Goal: Find specific page/section: Find specific page/section

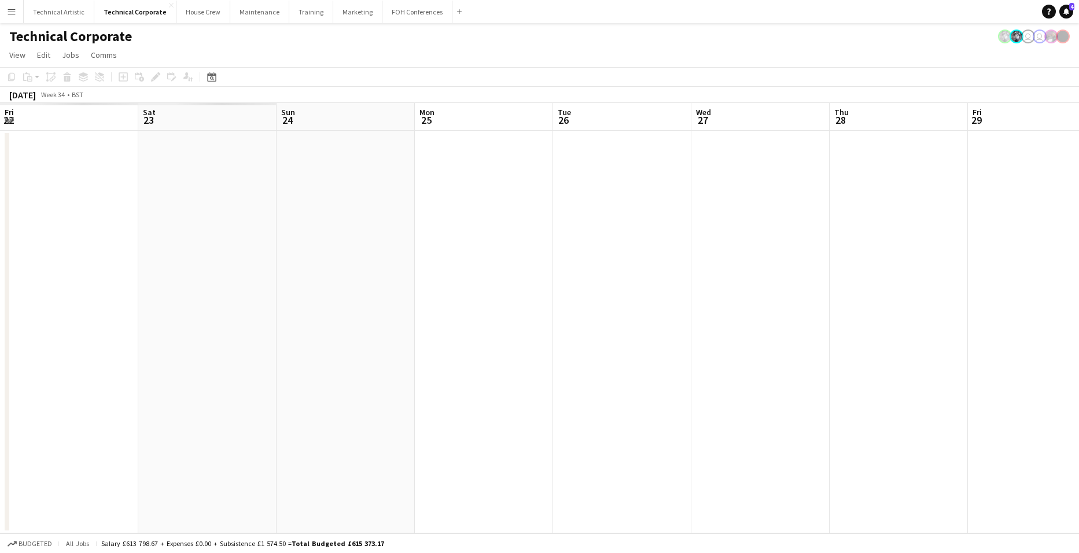
scroll to position [0, 414]
drag, startPoint x: 259, startPoint y: 347, endPoint x: 728, endPoint y: 327, distance: 469.1
click at [639, 330] on app-calendar-viewport "Wed 20 Thu 21 Fri 22 Sat 23 Sun 24 Mon 25 Tue 26 Wed 27 Thu 28 Fri 29 Sat 30 1/…" at bounding box center [539, 318] width 1079 height 430
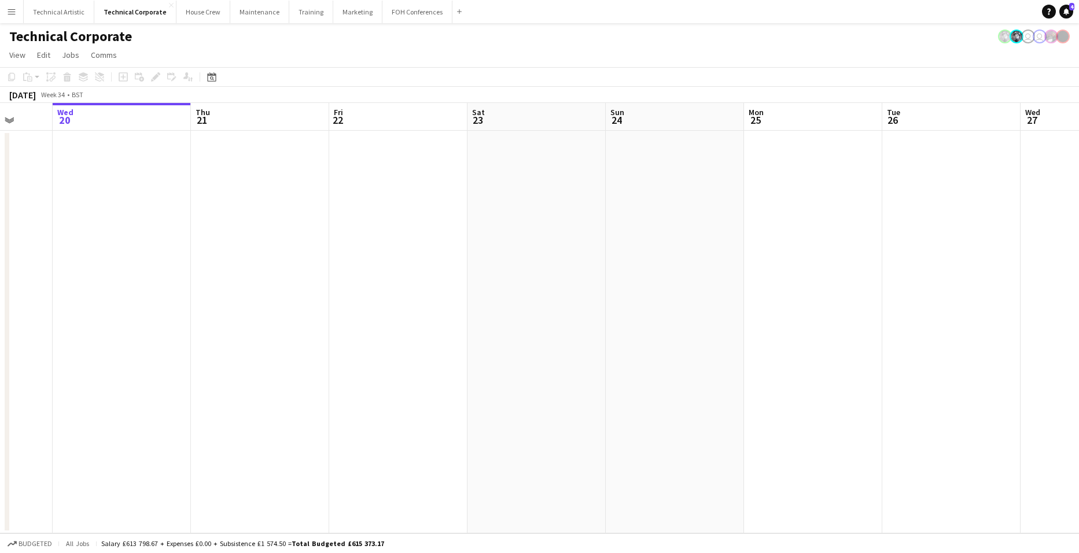
drag, startPoint x: 926, startPoint y: 257, endPoint x: 224, endPoint y: 268, distance: 702.5
click at [321, 269] on app-calendar-viewport "Sun 17 Mon 18 Tue 19 Wed 20 Thu 21 Fri 22 Sat 23 Sun 24 Mon 25 Tue 26 Wed 27 Th…" at bounding box center [539, 318] width 1079 height 430
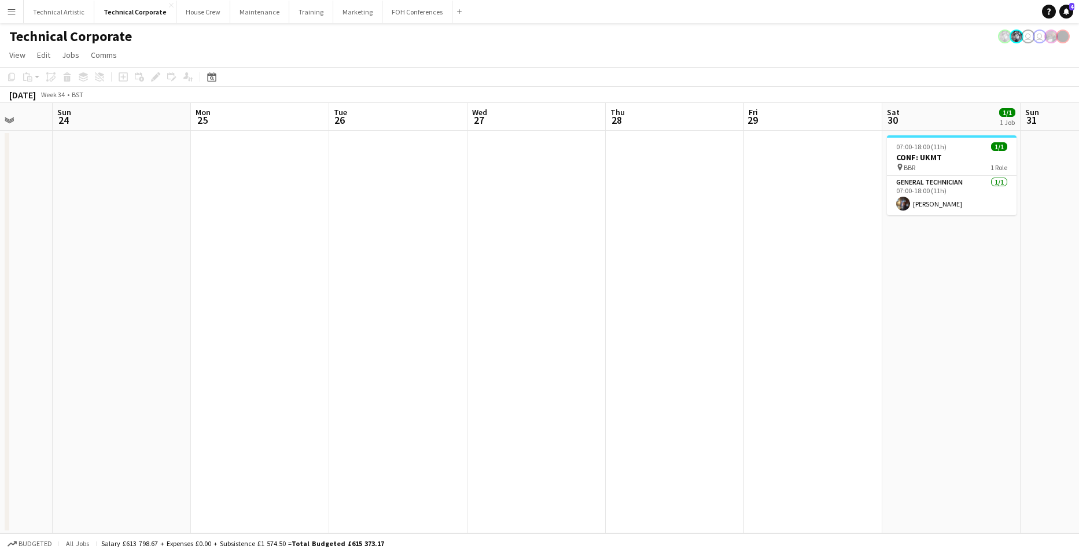
scroll to position [0, 369]
click at [381, 115] on app-board-header-date "Tue 26" at bounding box center [391, 117] width 138 height 28
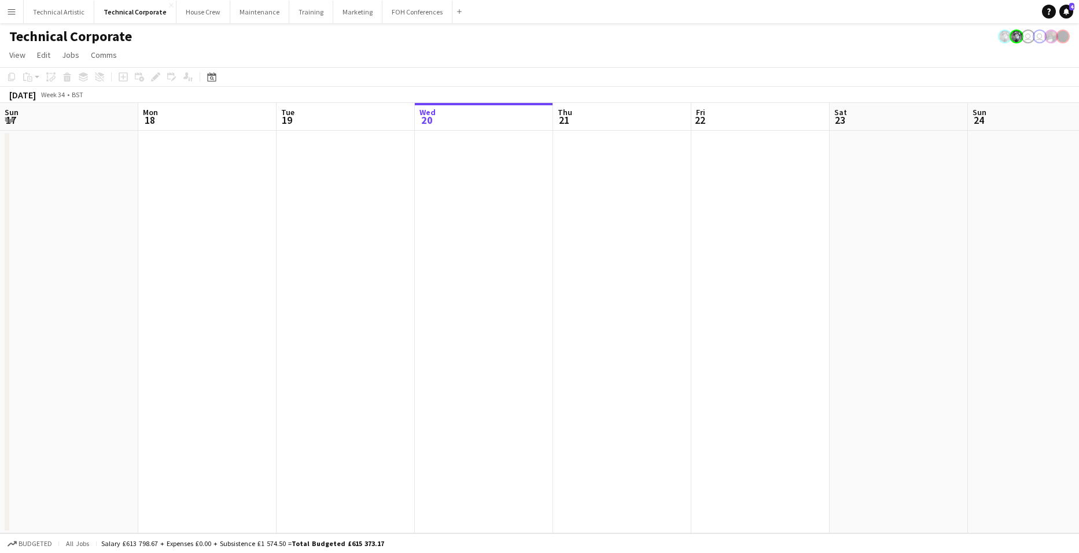
click at [12, 201] on app-calendar-viewport "Sun 17 Mon 18 Tue 19 Wed 20 Thu 21 Fri 22 Sat 23 Sun 24 Mon 25 Tue 26 Wed 27 Th…" at bounding box center [539, 318] width 1079 height 430
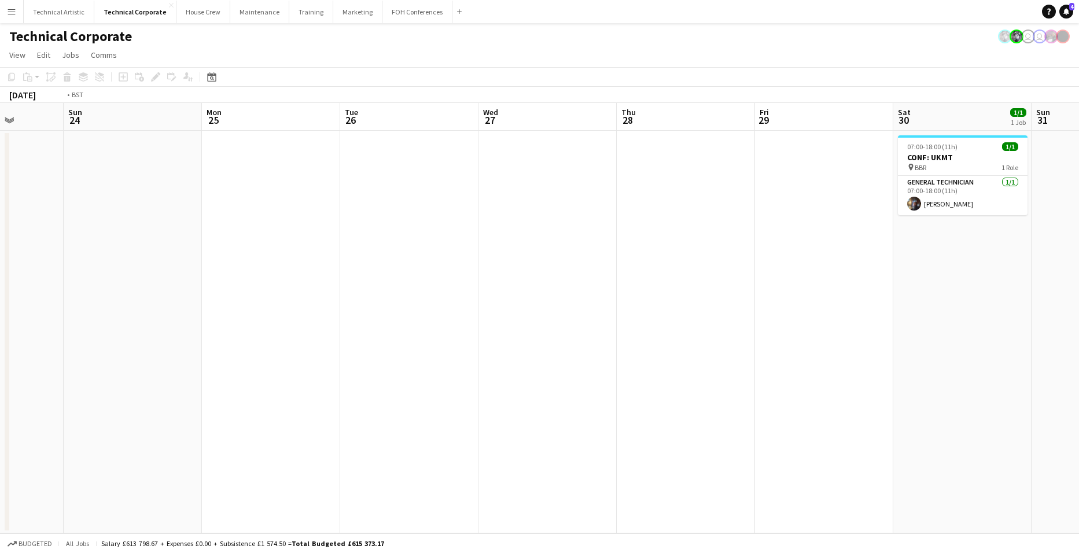
drag, startPoint x: 650, startPoint y: 285, endPoint x: 12, endPoint y: 242, distance: 640.2
click at [12, 242] on app-calendar-viewport "Thu 21 Fri 22 Sat 23 Sun 24 Mon 25 Tue 26 Wed 27 Thu 28 Fri 29 Sat 30 1/1 1 Job…" at bounding box center [539, 318] width 1079 height 430
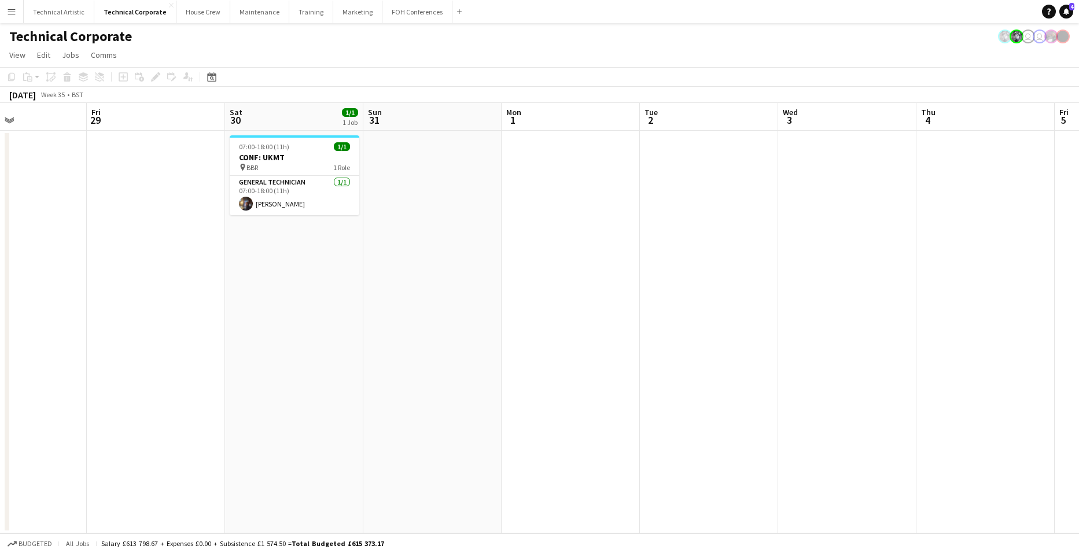
drag, startPoint x: 404, startPoint y: 270, endPoint x: 116, endPoint y: 254, distance: 289.2
click at [116, 254] on app-calendar-viewport "Tue 26 Wed 27 Thu 28 Fri 29 Sat 30 1/1 1 Job Sun 31 Mon 1 Tue 2 Wed 3 Thu 4 Fri…" at bounding box center [539, 318] width 1079 height 430
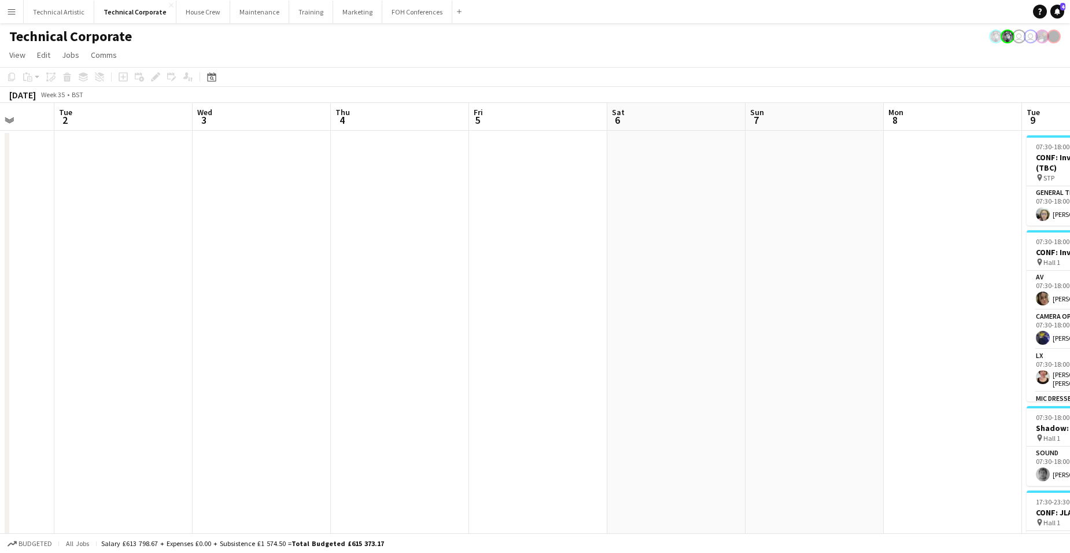
drag, startPoint x: 774, startPoint y: 289, endPoint x: 95, endPoint y: 237, distance: 680.7
click at [93, 238] on app-calendar-viewport "Sat 30 1/1 1 Job Sun 31 Mon 1 Tue 2 Wed 3 Thu 4 Fri 5 Sat 6 Sun 7 Mon 8 Tue 9 1…" at bounding box center [535, 394] width 1070 height 583
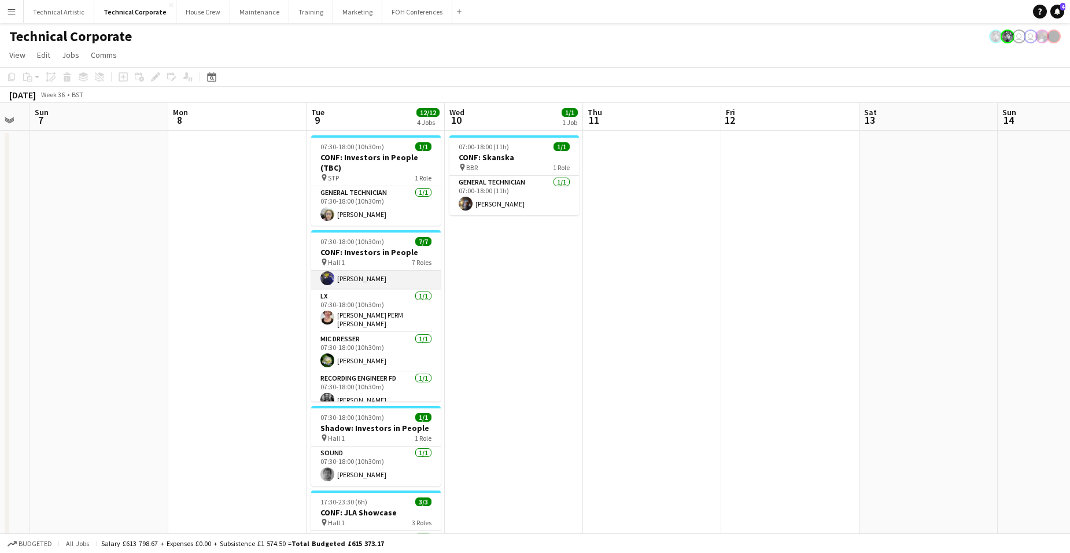
scroll to position [0, 0]
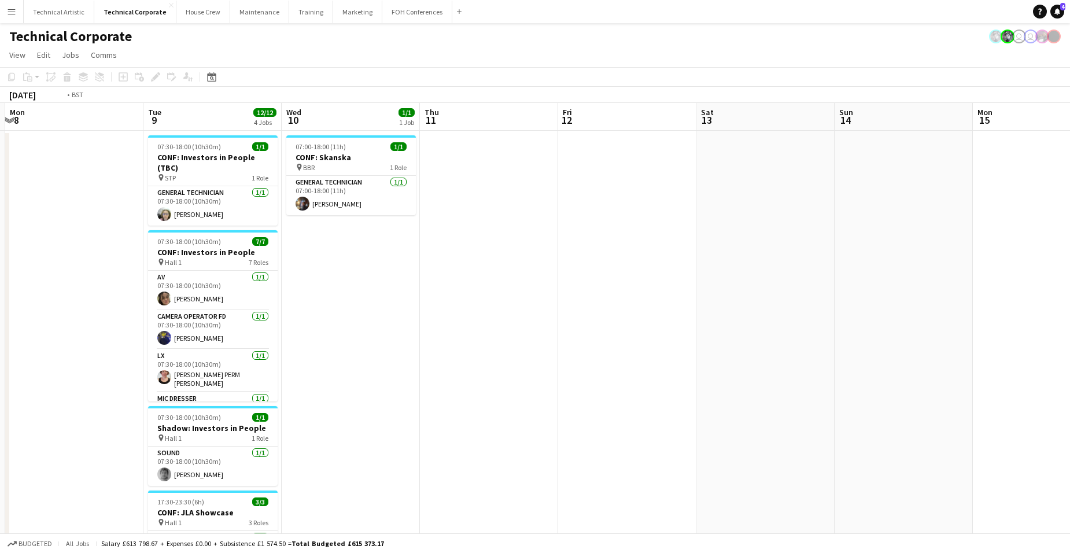
drag, startPoint x: 675, startPoint y: 264, endPoint x: 136, endPoint y: 261, distance: 539.2
click at [136, 261] on app-calendar-viewport "Thu 4 Fri 5 Sat 6 Sun 7 Mon 8 Tue 9 12/12 4 Jobs Wed 10 1/1 1 Job Thu 11 Fri 12…" at bounding box center [535, 394] width 1070 height 583
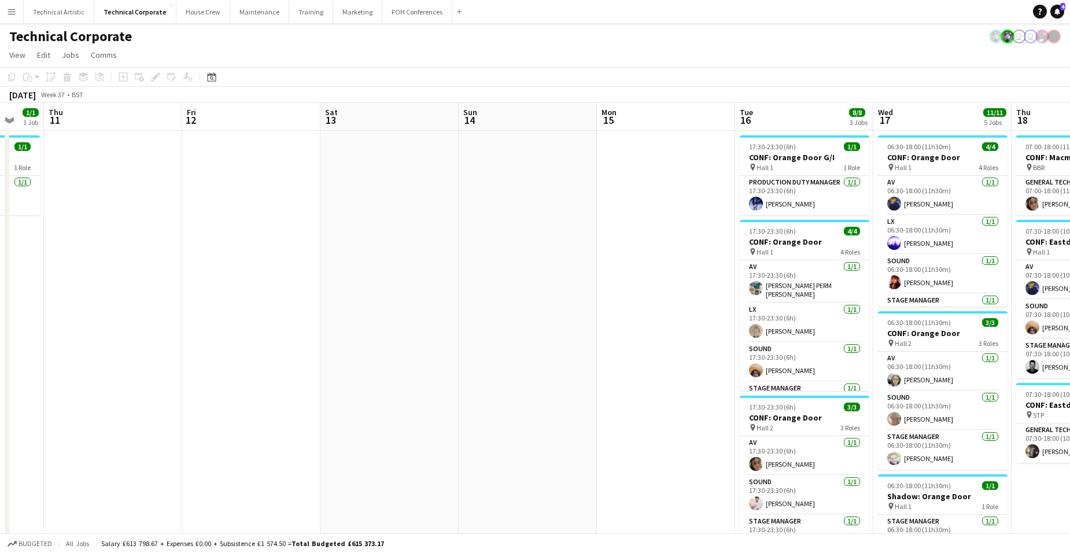
drag, startPoint x: 521, startPoint y: 249, endPoint x: -14, endPoint y: 235, distance: 535.9
click at [0, 235] on html "Menu Boards Boards Boards All jobs Status Workforce Workforce My Workforce Recr…" at bounding box center [535, 404] width 1070 height 809
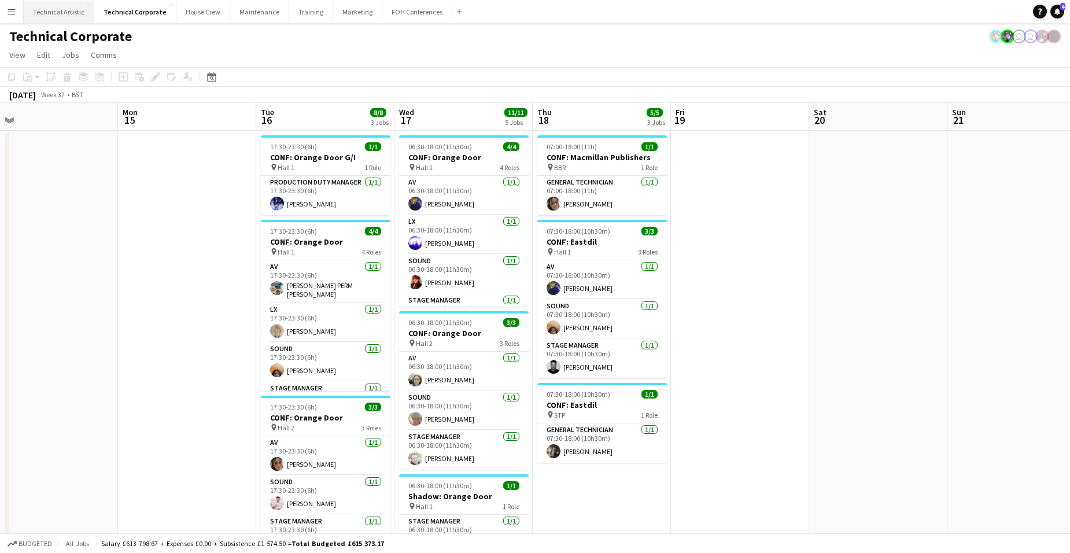
click at [67, 14] on button "Technical Artistic Close" at bounding box center [59, 12] width 71 height 23
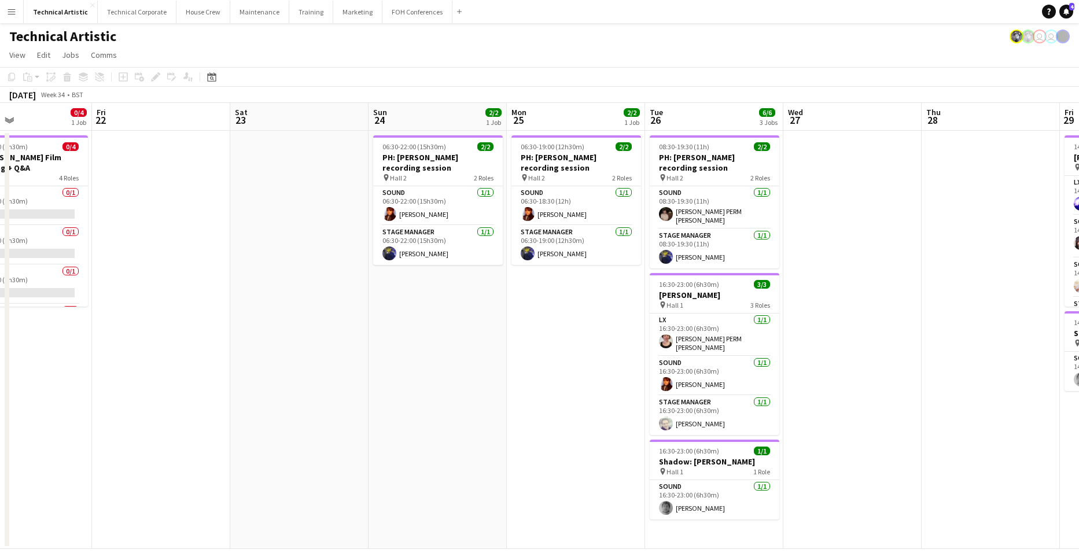
scroll to position [0, 494]
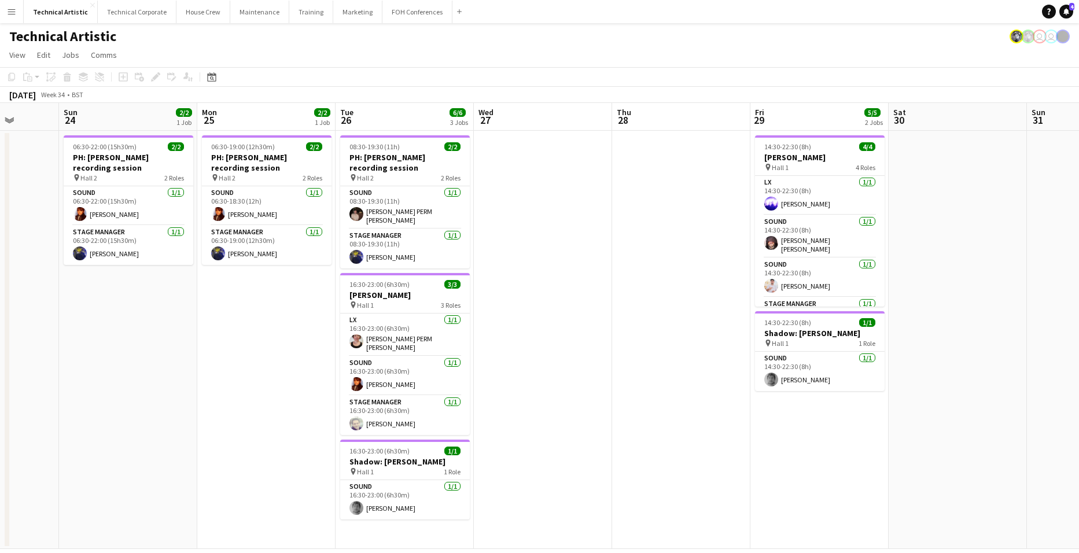
drag, startPoint x: 902, startPoint y: 328, endPoint x: 270, endPoint y: 366, distance: 633.5
click at [270, 366] on app-calendar-viewport "Wed 20 Thu 21 0/4 1 Job Fri 22 Sat 23 Sun 24 2/2 1 Job Mon 25 2/2 1 Job Tue 26 …" at bounding box center [539, 326] width 1079 height 446
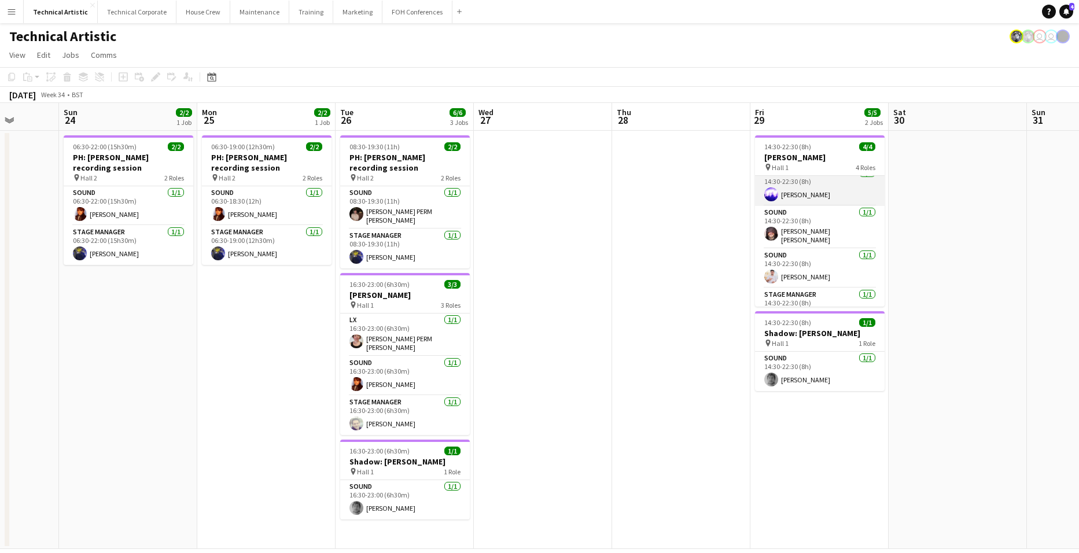
scroll to position [0, 0]
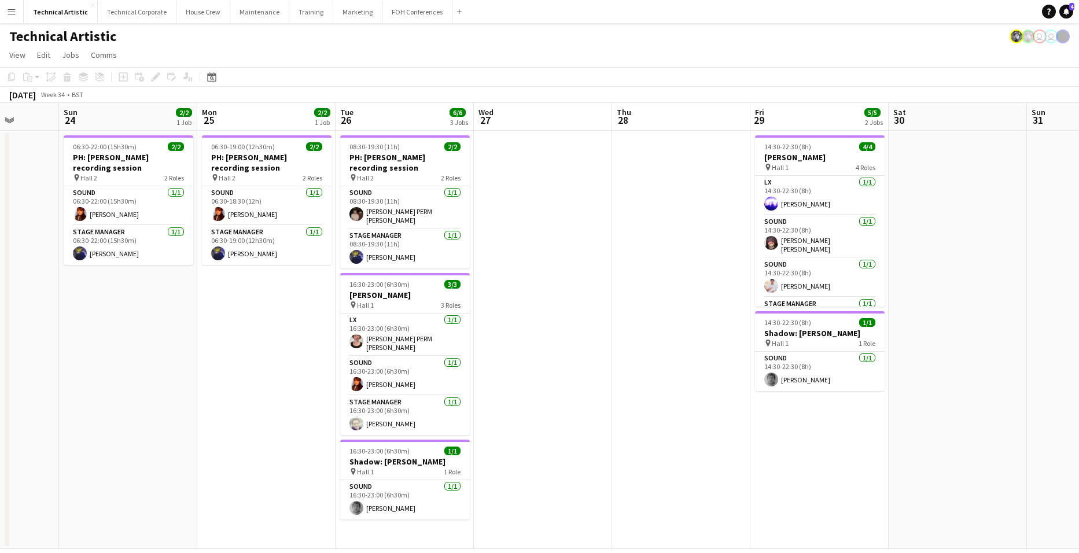
click at [833, 120] on app-board-header-date "Fri 29 5/5 2 Jobs" at bounding box center [819, 117] width 138 height 28
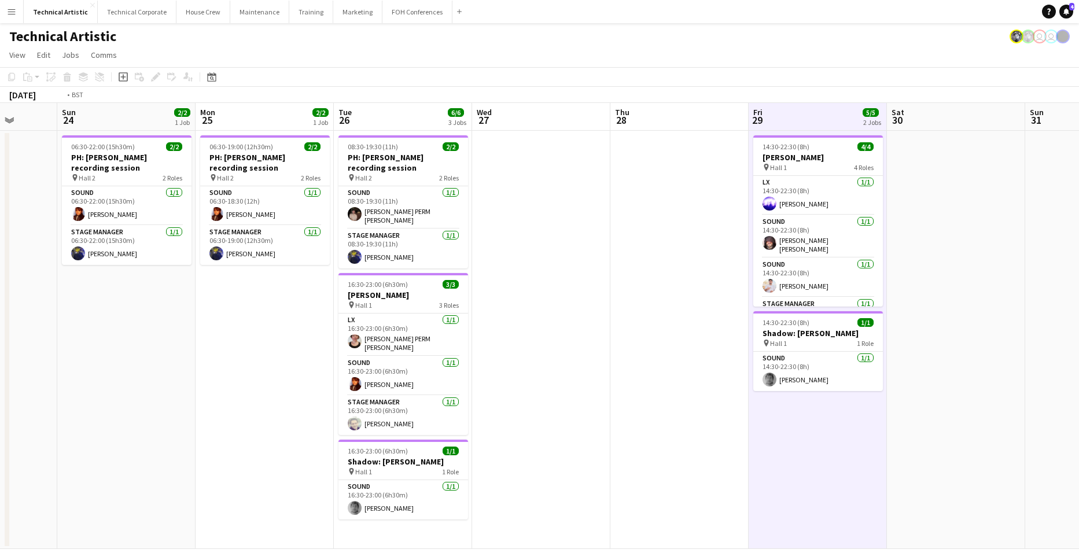
drag, startPoint x: 1003, startPoint y: 275, endPoint x: 171, endPoint y: 288, distance: 831.5
click at [171, 289] on app-calendar-viewport "Thu 21 0/4 1 Job Fri 22 Sat 23 Sun 24 2/2 1 Job Mon 25 2/2 1 Job Tue 26 6/6 3 J…" at bounding box center [539, 326] width 1079 height 446
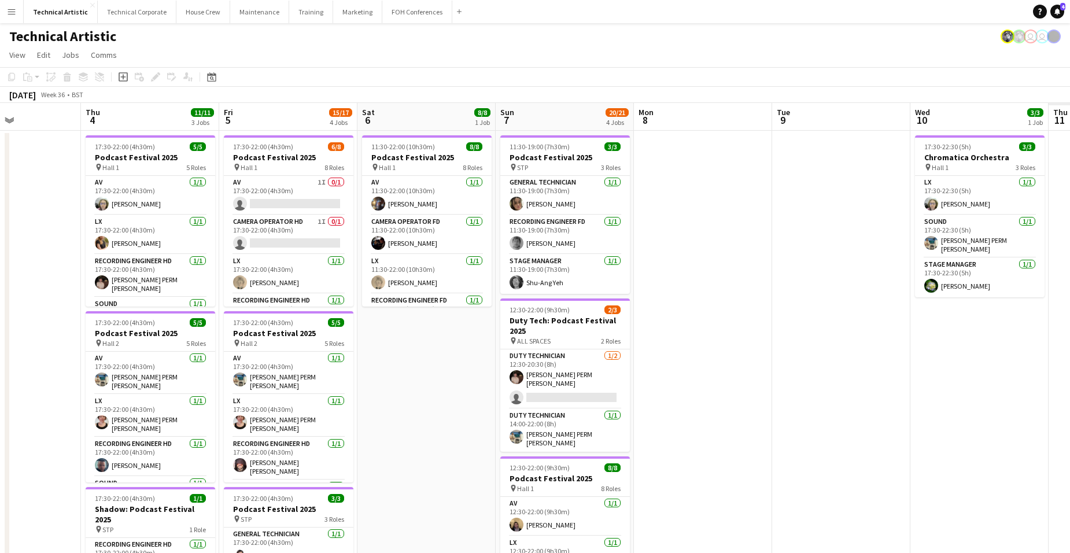
scroll to position [0, 377]
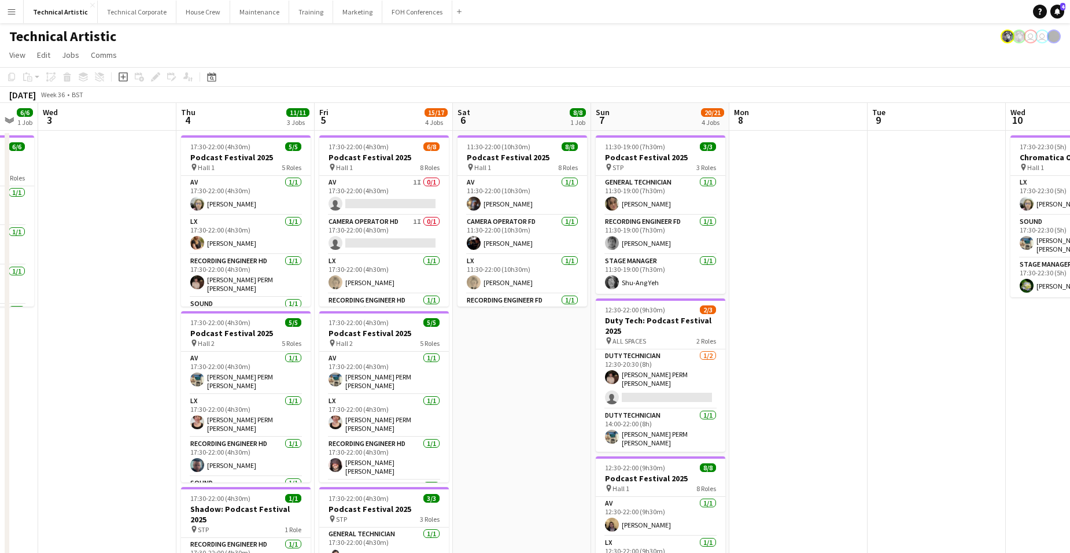
drag, startPoint x: 888, startPoint y: 345, endPoint x: 316, endPoint y: 318, distance: 572.9
click at [316, 318] on app-calendar-viewport "Sun 31 Mon 1 Tue 2 6/6 1 Job Wed 3 Thu 4 11/11 3 Jobs Fri 5 15/17 4 Jobs Sat 6 …" at bounding box center [535, 467] width 1070 height 729
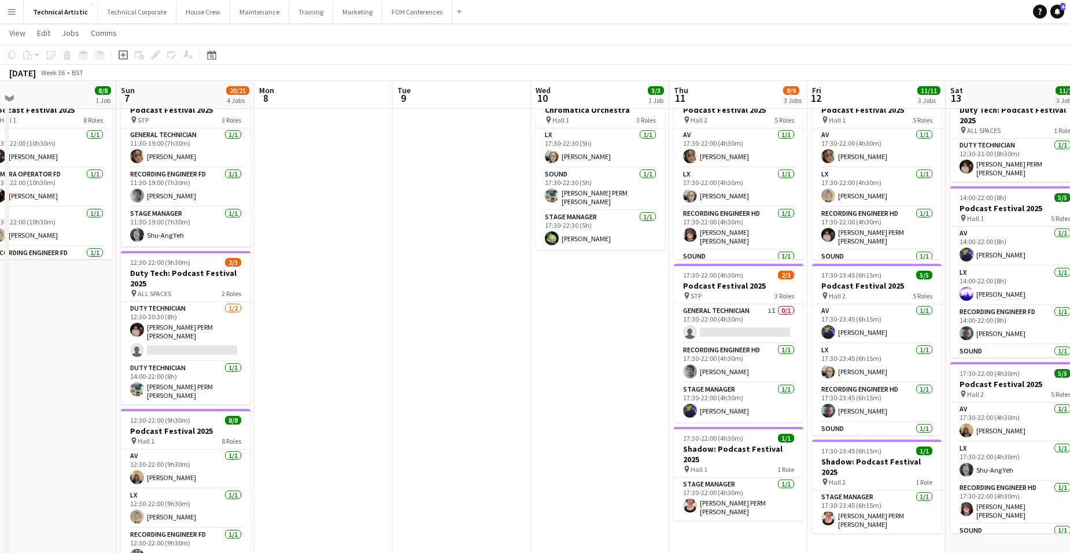
scroll to position [0, 395]
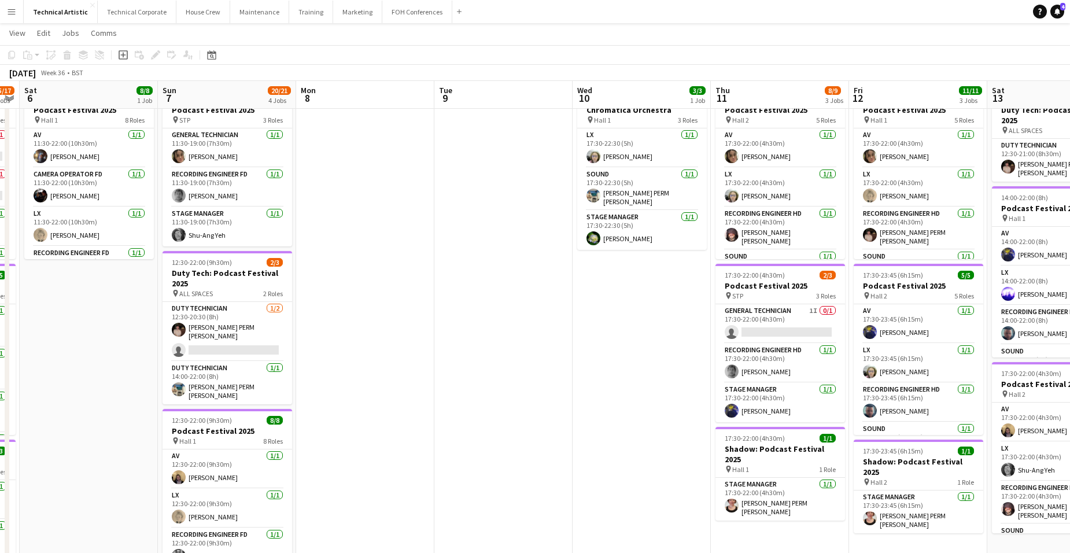
drag, startPoint x: 1014, startPoint y: 340, endPoint x: 580, endPoint y: 406, distance: 438.3
click at [580, 406] on app-calendar-viewport "Wed 3 Thu 4 11/11 3 Jobs Fri 5 15/17 4 Jobs Sat 6 8/8 1 Job Sun 7 20/21 4 Jobs …" at bounding box center [535, 392] width 1070 height 786
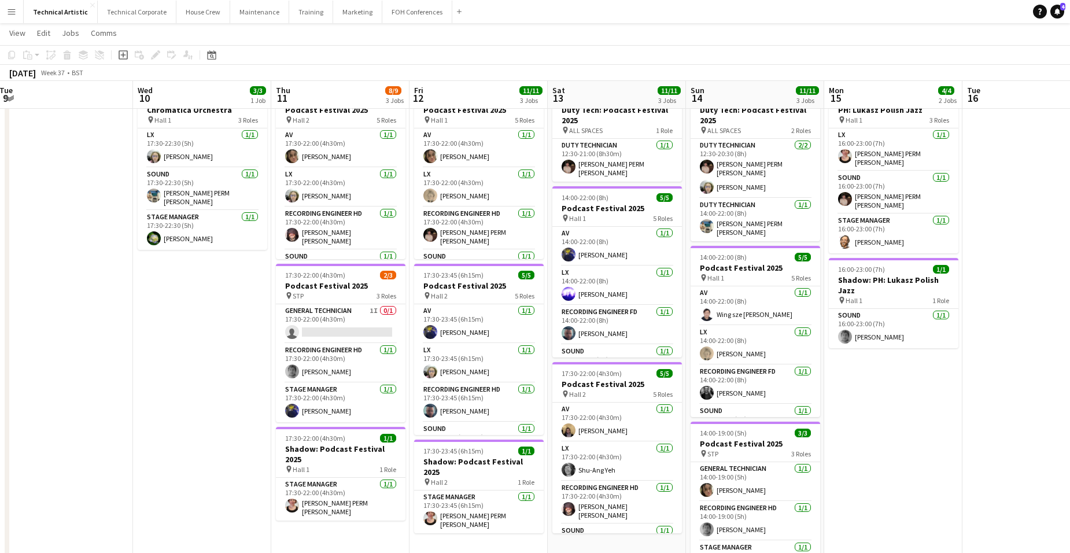
scroll to position [0, 446]
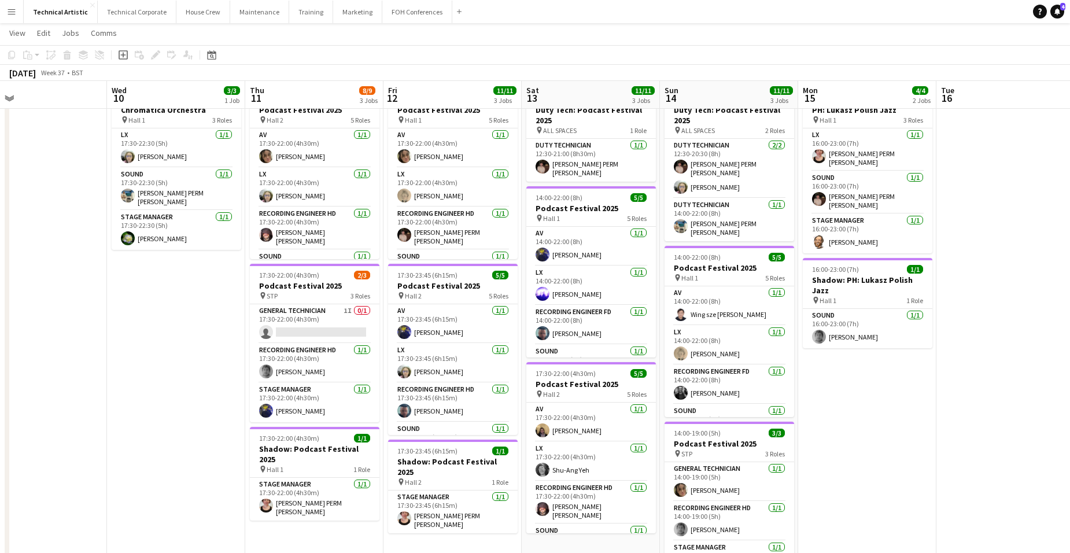
drag, startPoint x: 709, startPoint y: 327, endPoint x: 244, endPoint y: 382, distance: 469.0
click at [244, 382] on app-calendar-viewport "Sat 6 8/8 1 Job Sun 7 20/21 4 Jobs Mon 8 Tue 9 Wed 10 3/3 1 Job Thu 11 8/9 3 Jo…" at bounding box center [535, 392] width 1070 height 786
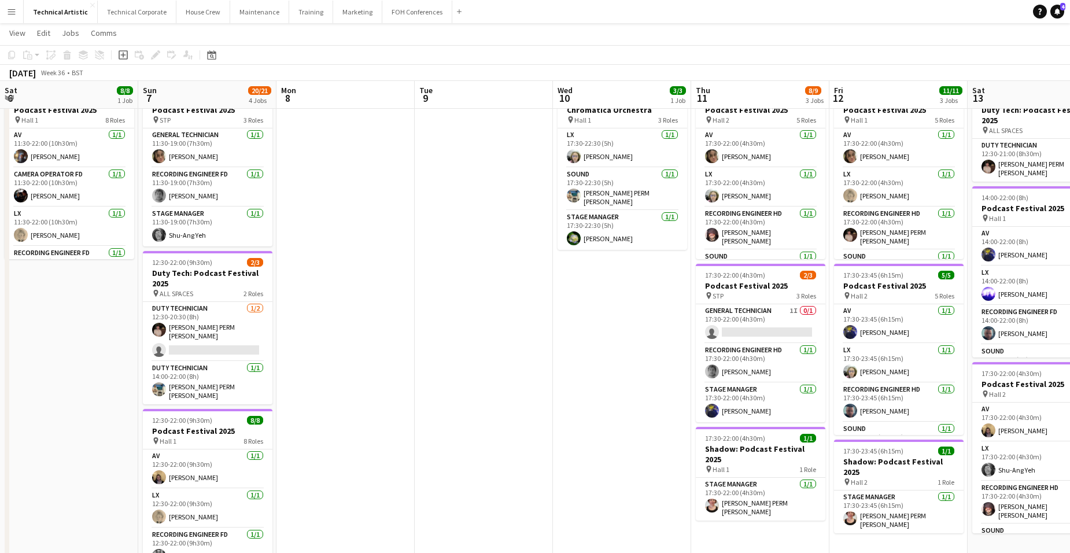
drag, startPoint x: 134, startPoint y: 357, endPoint x: 580, endPoint y: 354, distance: 446.1
click at [580, 354] on app-calendar-viewport "Thu 4 11/11 3 Jobs Fri 5 15/17 4 Jobs Sat 6 8/8 1 Job Sun 7 20/21 4 Jobs Mon 8 …" at bounding box center [535, 392] width 1070 height 786
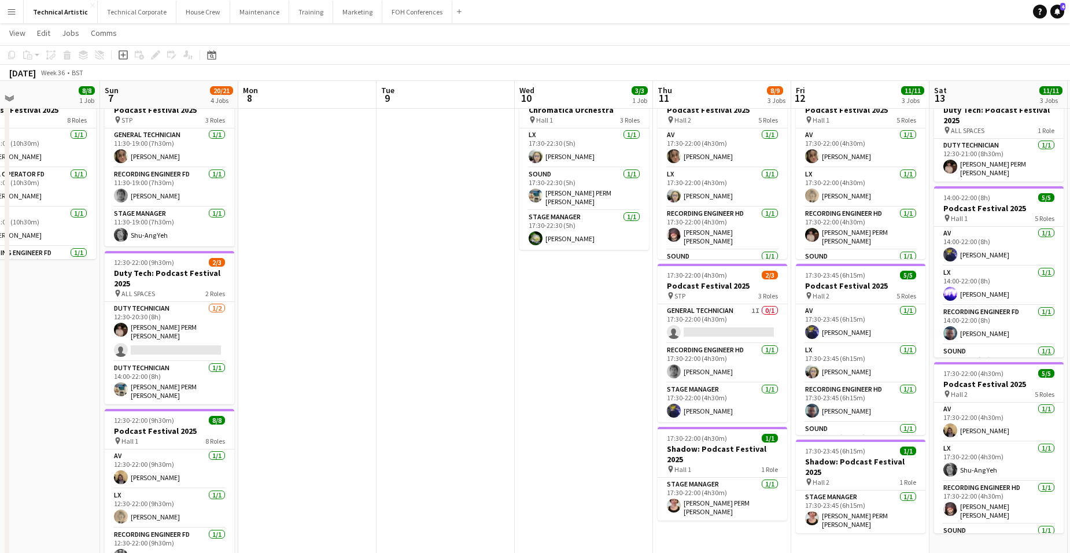
scroll to position [0, 313]
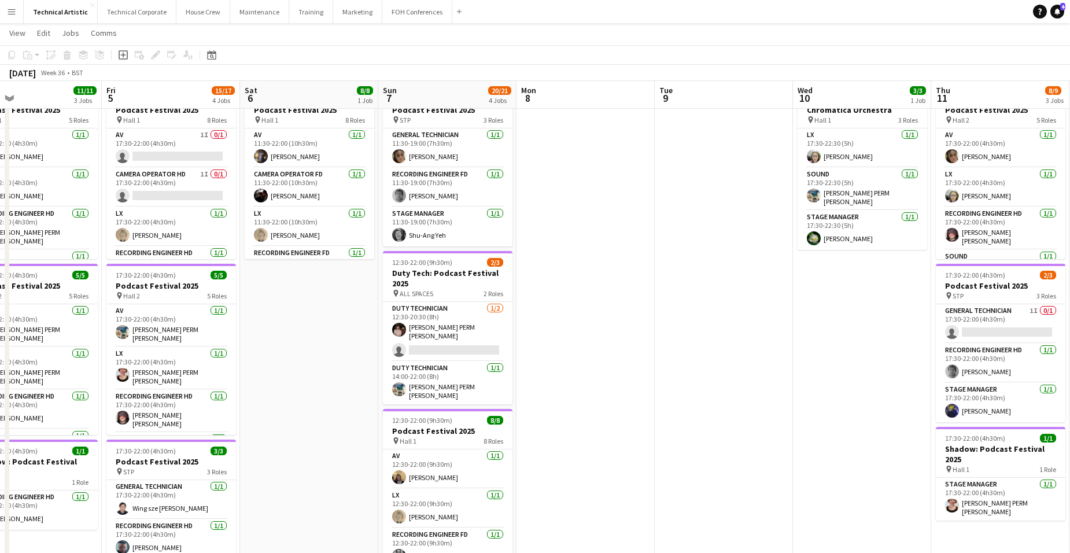
drag, startPoint x: 388, startPoint y: 366, endPoint x: 628, endPoint y: 356, distance: 240.3
click at [628, 356] on app-calendar-viewport "Tue 2 6/6 1 Job Wed 3 Thu 4 11/11 3 Jobs Fri 5 15/17 4 Jobs Sat 6 8/8 1 Job Sun…" at bounding box center [535, 392] width 1070 height 786
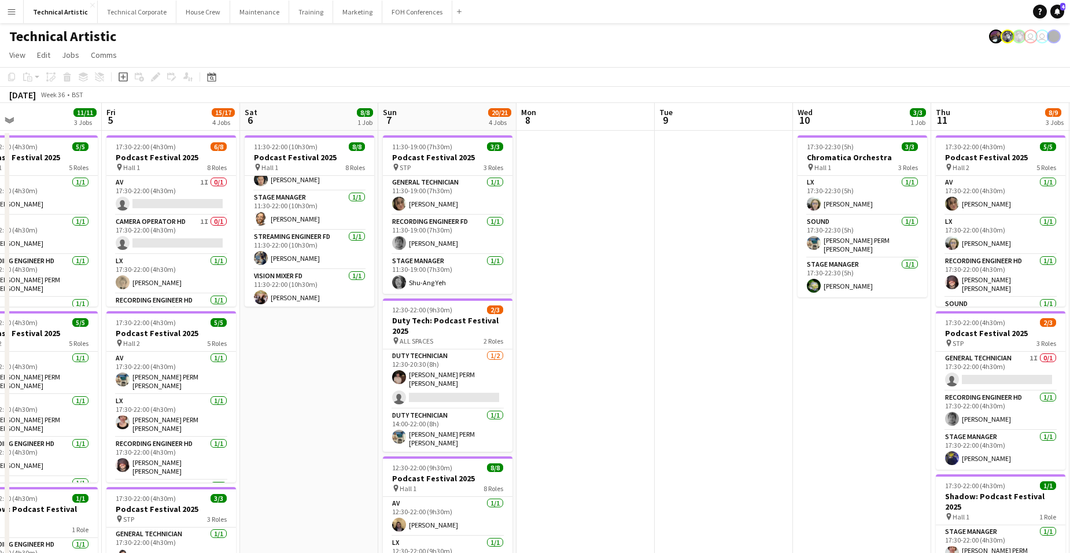
scroll to position [184, 0]
click at [292, 316] on app-date-cell "11:30-22:00 (10h30m) 8/8 Podcast Festival 2025 pin Hall 1 8 Roles AV [DATE] 11:…" at bounding box center [309, 481] width 138 height 701
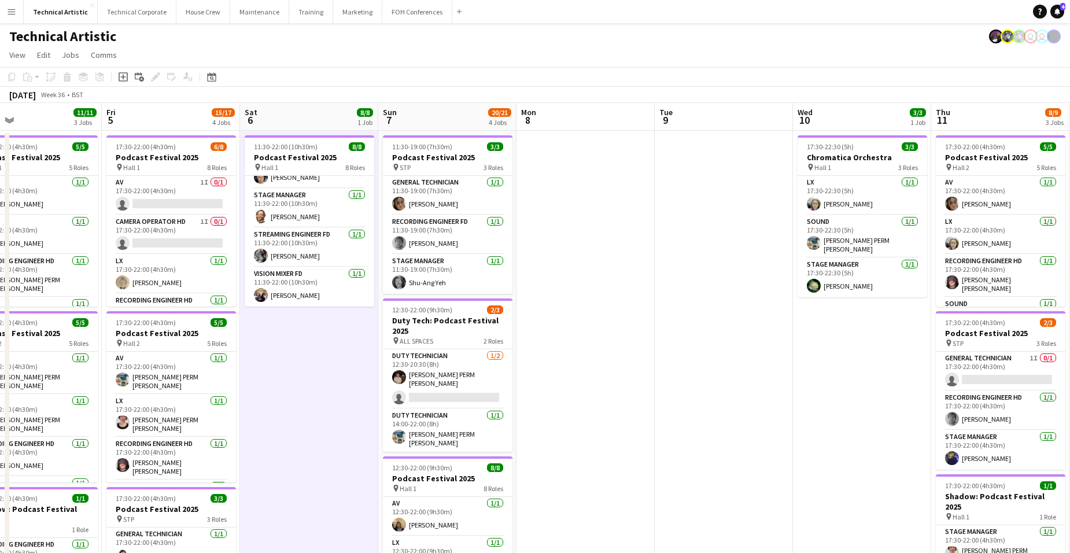
click at [292, 316] on app-date-cell "11:30-22:00 (10h30m) 8/8 Podcast Festival 2025 pin Hall 1 8 Roles AV [DATE] 11:…" at bounding box center [309, 481] width 138 height 701
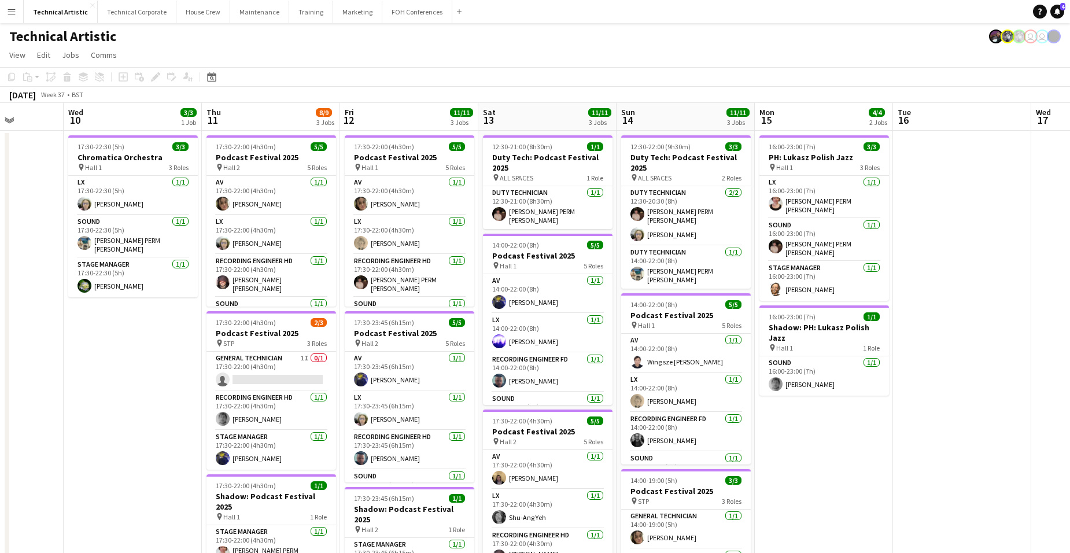
scroll to position [0, 352]
drag, startPoint x: 869, startPoint y: 275, endPoint x: 138, endPoint y: 284, distance: 730.8
click at [138, 284] on app-calendar-viewport "Sun 7 20/21 4 Jobs Mon 8 Tue 9 Wed 10 3/3 1 Job Thu 11 8/9 3 Jobs Fri 12 11/11 …" at bounding box center [535, 467] width 1070 height 729
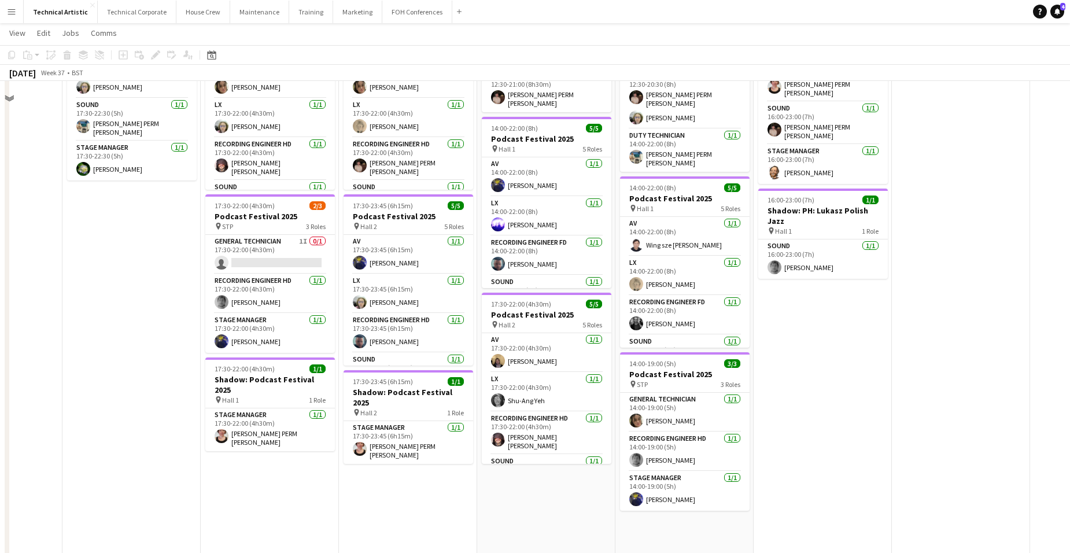
scroll to position [0, 0]
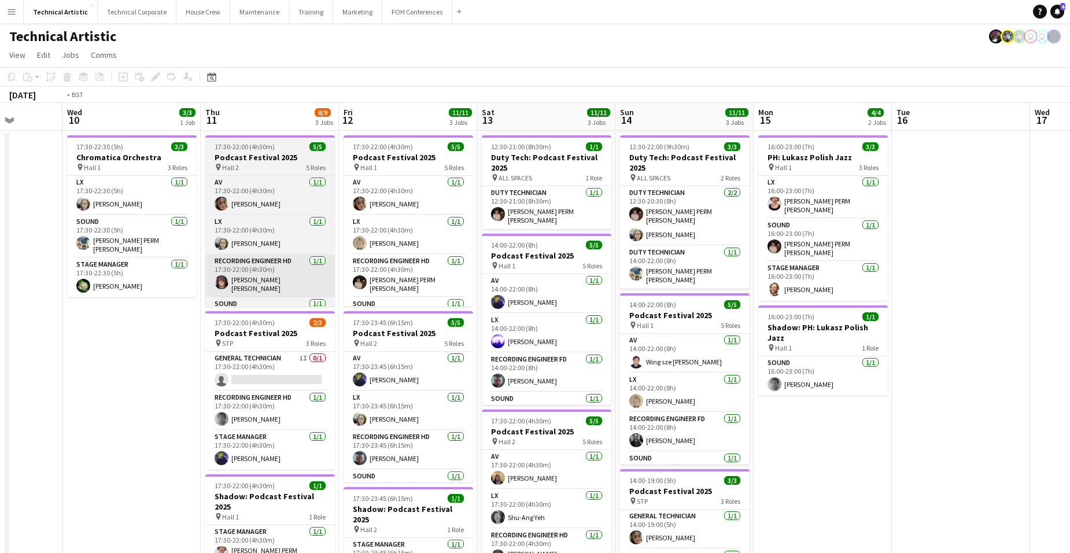
drag, startPoint x: 95, startPoint y: 354, endPoint x: 760, endPoint y: 293, distance: 667.0
click at [640, 295] on app-calendar-viewport "Sun 7 20/21 4 Jobs Mon 8 Tue 9 Wed 10 3/3 1 Job Thu 11 8/9 3 Jobs Fri 12 11/11 …" at bounding box center [535, 467] width 1070 height 729
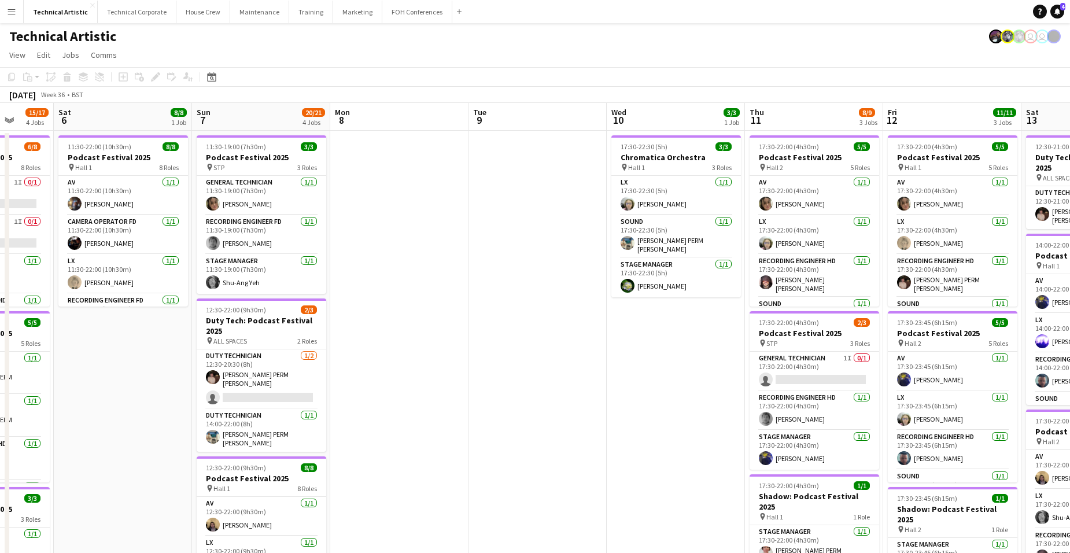
drag, startPoint x: 472, startPoint y: 319, endPoint x: 794, endPoint y: 301, distance: 322.2
click at [778, 302] on app-calendar-viewport "Wed 3 Thu 4 11/11 3 Jobs Fri 5 15/17 4 Jobs Sat 6 8/8 1 Job Sun 7 20/21 4 Jobs …" at bounding box center [535, 467] width 1070 height 729
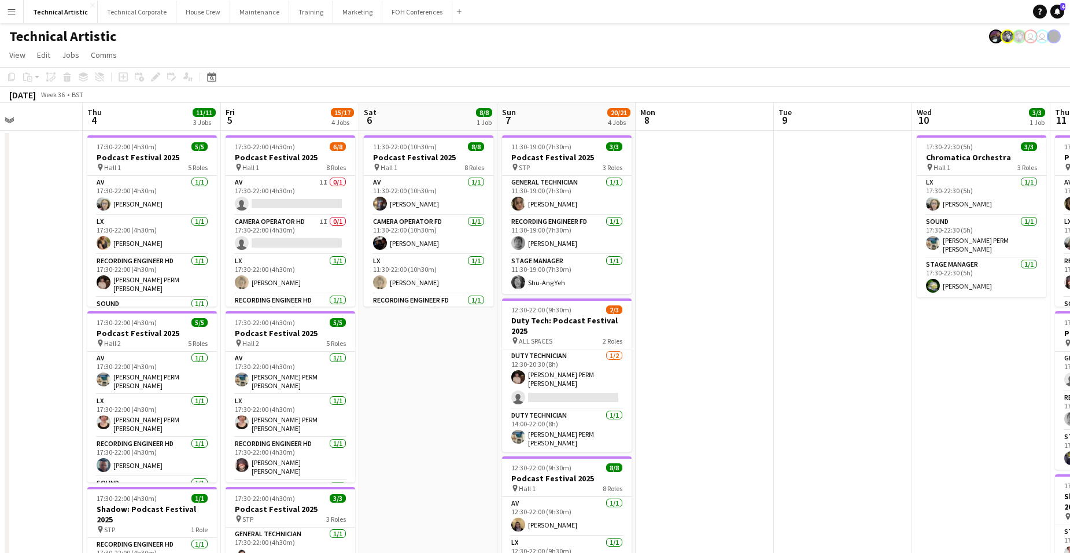
drag, startPoint x: 364, startPoint y: 348, endPoint x: 619, endPoint y: 330, distance: 255.2
click at [575, 331] on app-calendar-viewport "Mon 1 Tue 2 6/6 1 Job Wed 3 Thu 4 11/11 3 Jobs Fri 5 15/17 4 Jobs Sat 6 8/8 1 J…" at bounding box center [535, 467] width 1070 height 729
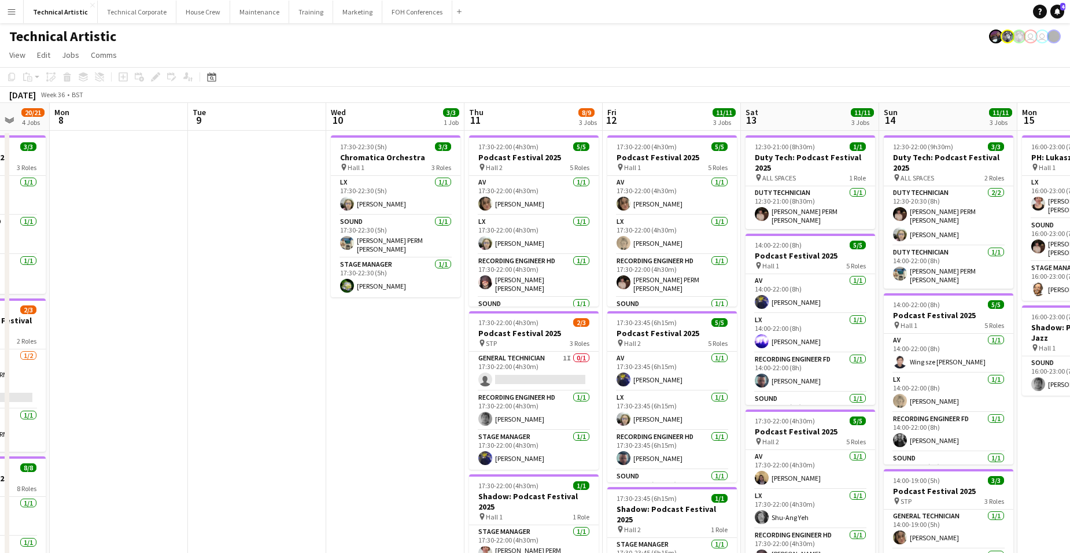
scroll to position [0, 430]
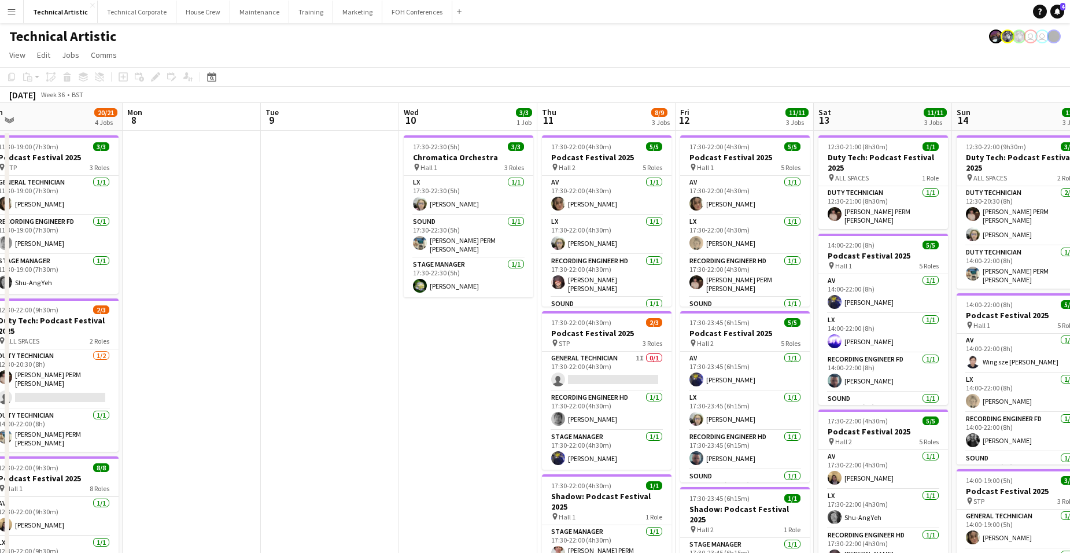
drag, startPoint x: 998, startPoint y: 296, endPoint x: 274, endPoint y: 308, distance: 724.5
click at [274, 308] on app-calendar-viewport "Thu 4 11/11 3 Jobs Fri 5 15/17 4 Jobs Sat 6 8/8 1 Job Sun 7 20/21 4 Jobs Mon 8 …" at bounding box center [535, 467] width 1070 height 729
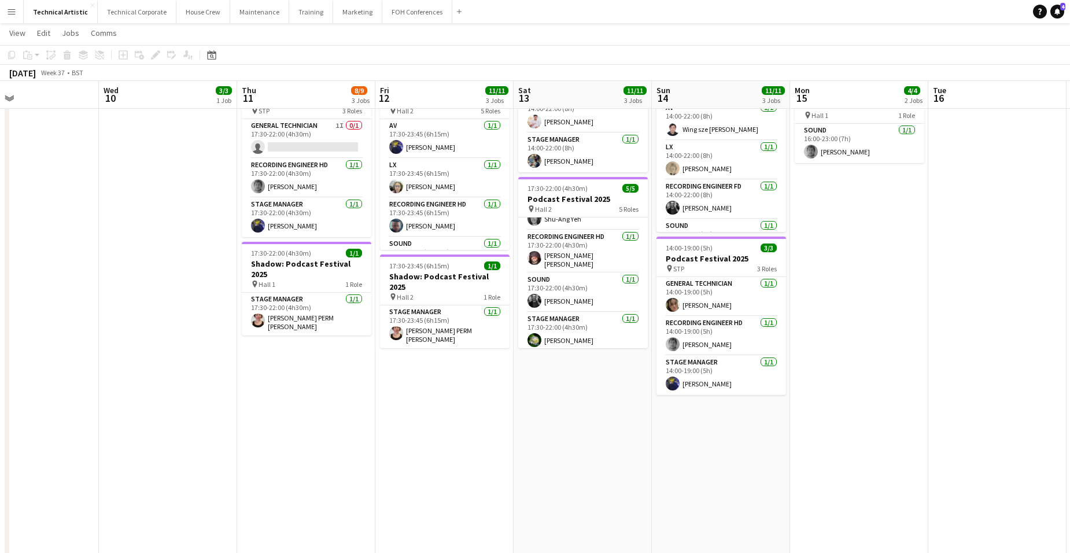
scroll to position [0, 415]
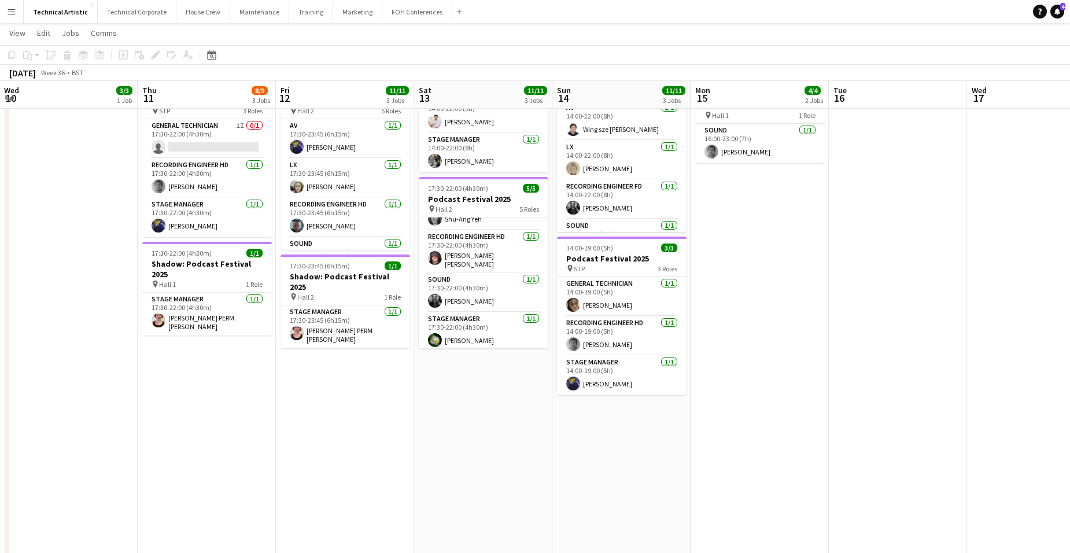
drag, startPoint x: 930, startPoint y: 383, endPoint x: 531, endPoint y: 403, distance: 400.3
click at [531, 403] on app-calendar-viewport "Sun 7 20/21 4 Jobs Mon 8 Tue 9 Wed 10 3/3 1 Job Thu 11 8/9 3 Jobs Fri 12 11/11 …" at bounding box center [535, 207] width 1070 height 786
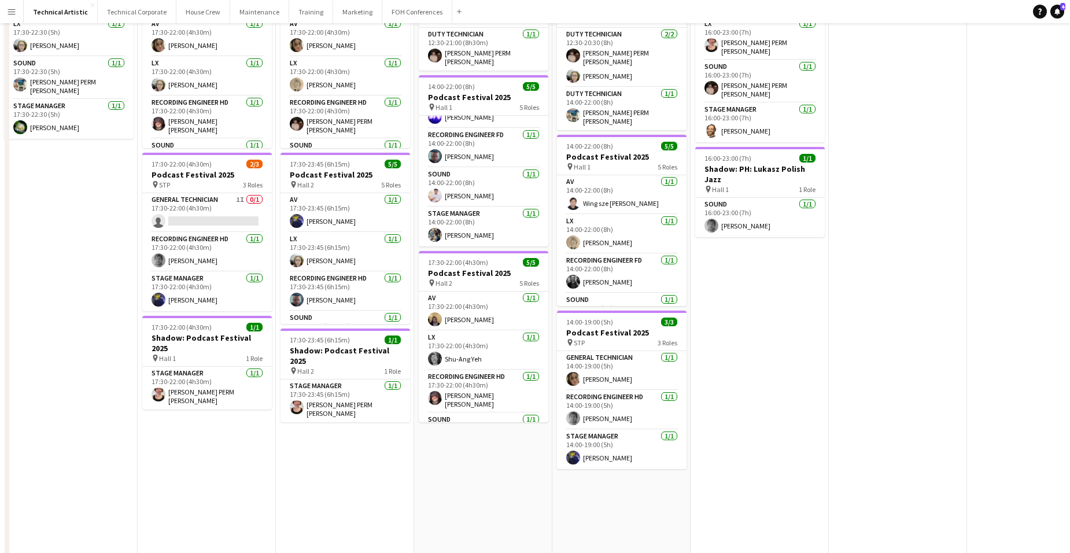
scroll to position [0, 0]
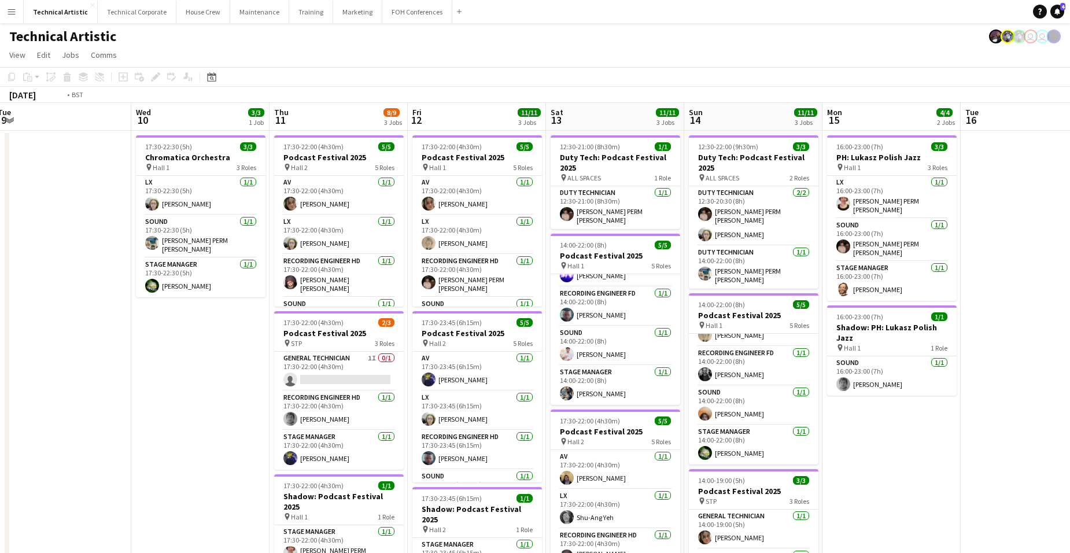
drag, startPoint x: 304, startPoint y: 394, endPoint x: 852, endPoint y: 411, distance: 548.2
click at [852, 411] on app-calendar-viewport "Sun 7 20/21 4 Jobs Mon 8 Tue 9 Wed 10 3/3 1 Job Thu 11 8/9 3 Jobs Fri 12 11/11 …" at bounding box center [535, 467] width 1070 height 729
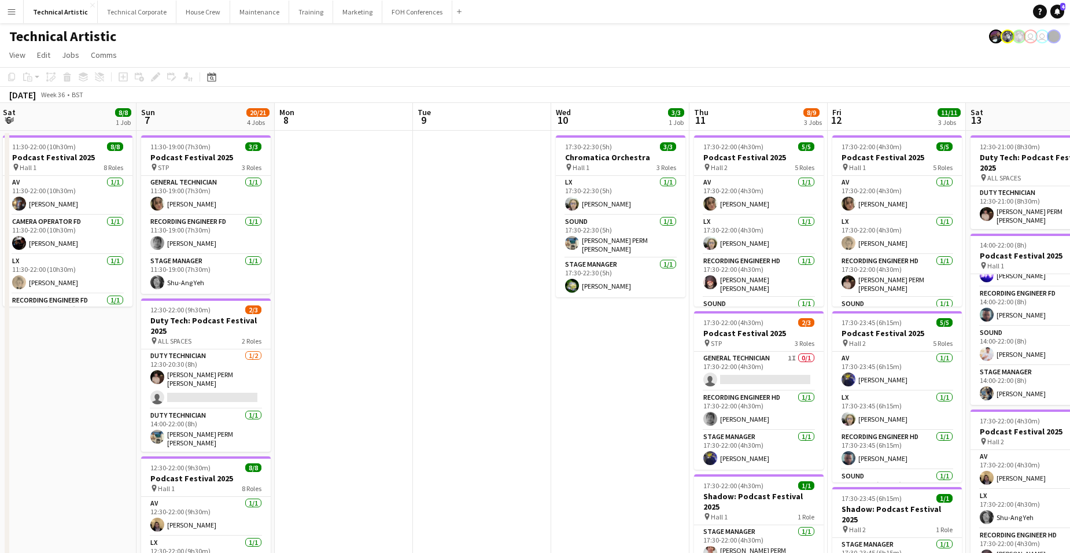
drag, startPoint x: 536, startPoint y: 393, endPoint x: 818, endPoint y: 392, distance: 281.2
click at [818, 392] on app-calendar-viewport "Thu 4 11/11 3 Jobs Fri 5 15/17 4 Jobs Sat 6 8/8 1 Job Sun 7 20/21 4 Jobs Mon 8 …" at bounding box center [535, 467] width 1070 height 729
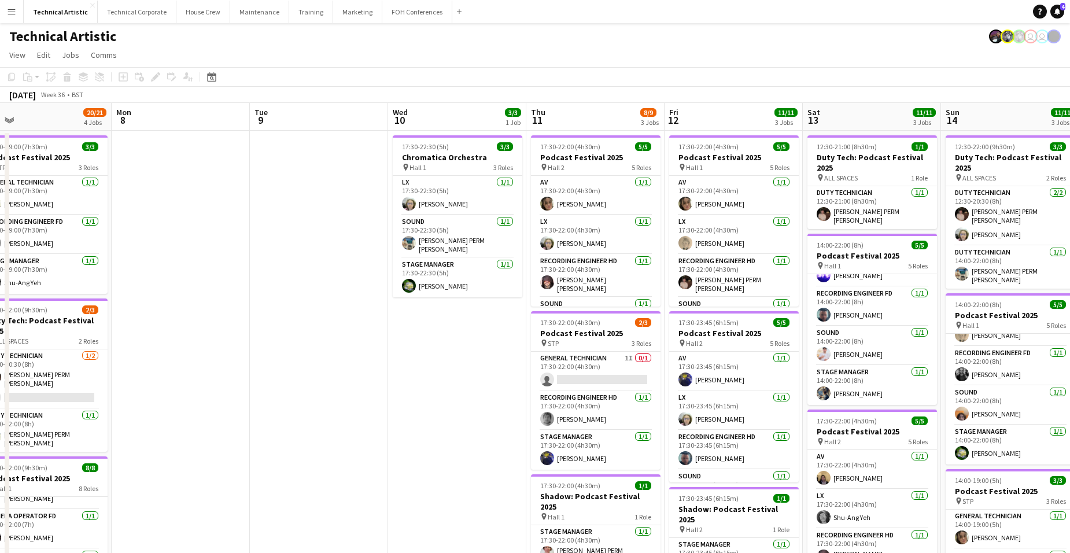
scroll to position [0, 448]
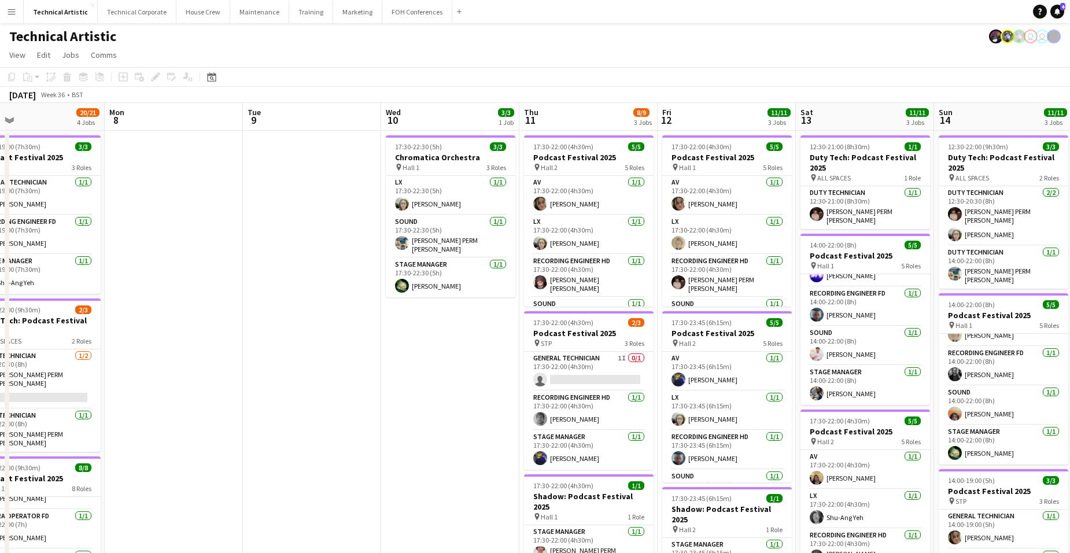
drag, startPoint x: 927, startPoint y: 312, endPoint x: 480, endPoint y: 356, distance: 449.4
click at [480, 356] on app-calendar-viewport "Thu 4 11/11 3 Jobs Fri 5 15/17 4 Jobs Sat 6 8/8 1 Job Sun 7 20/21 4 Jobs Mon 8 …" at bounding box center [535, 467] width 1070 height 729
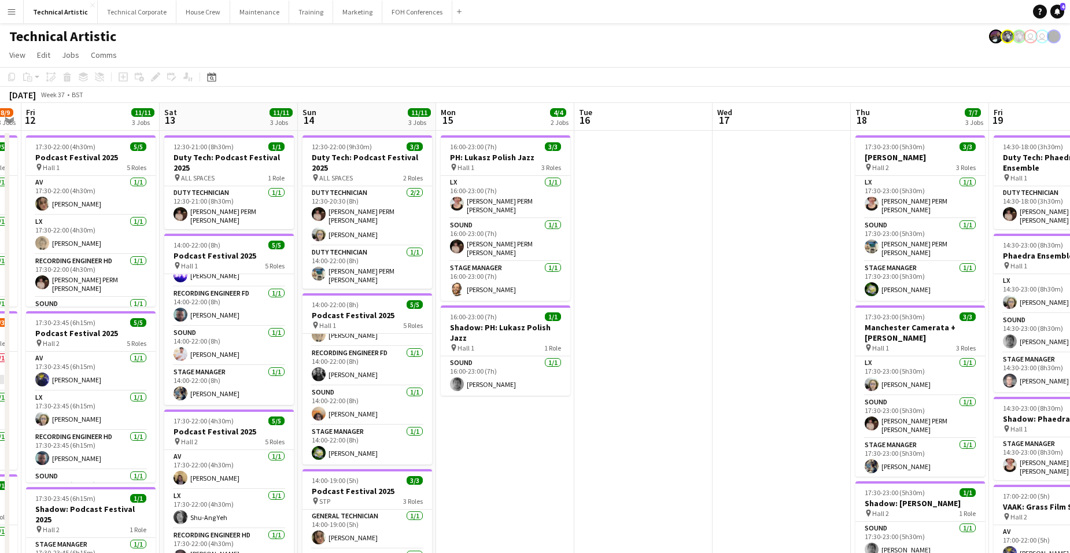
drag, startPoint x: 455, startPoint y: 421, endPoint x: 276, endPoint y: 428, distance: 179.5
click at [276, 428] on app-calendar-viewport "Tue 9 Wed 10 3/3 1 Job Thu 11 8/9 3 Jobs Fri 12 11/11 3 Jobs Sat 13 11/11 3 Job…" at bounding box center [535, 467] width 1070 height 729
drag, startPoint x: 774, startPoint y: 436, endPoint x: 264, endPoint y: 431, distance: 509.8
click at [267, 432] on app-calendar-viewport "Tue 9 Wed 10 3/3 1 Job Thu 11 8/9 3 Jobs Fri 12 11/11 3 Jobs Sat 13 11/11 3 Job…" at bounding box center [535, 467] width 1070 height 729
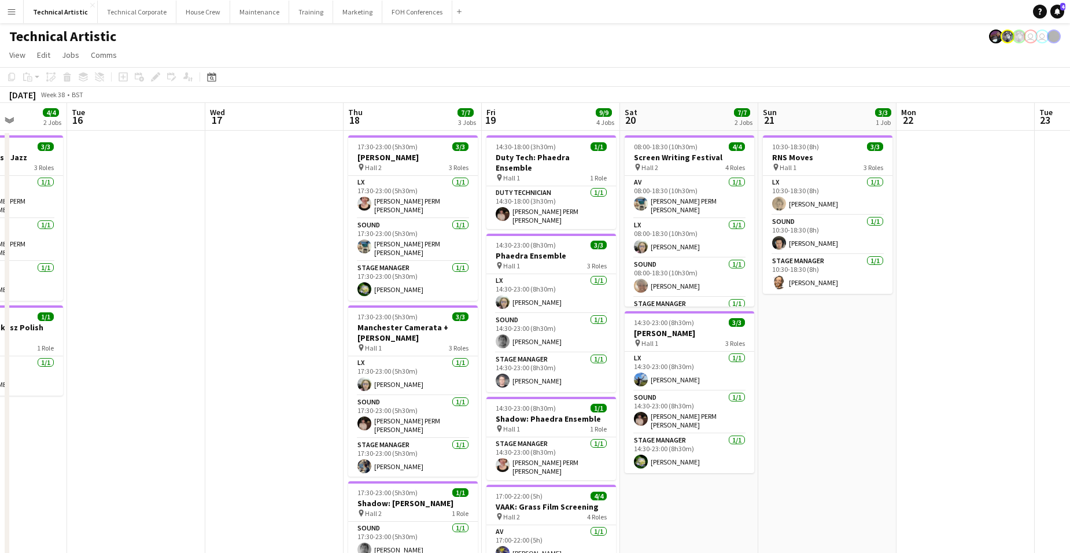
drag, startPoint x: 912, startPoint y: 338, endPoint x: 187, endPoint y: 332, distance: 725.0
click at [177, 338] on app-calendar-viewport "Sat 13 11/11 3 Jobs Sun 14 11/11 3 Jobs Mon 15 4/4 2 Jobs Tue 16 Wed 17 Thu 18 …" at bounding box center [535, 467] width 1070 height 729
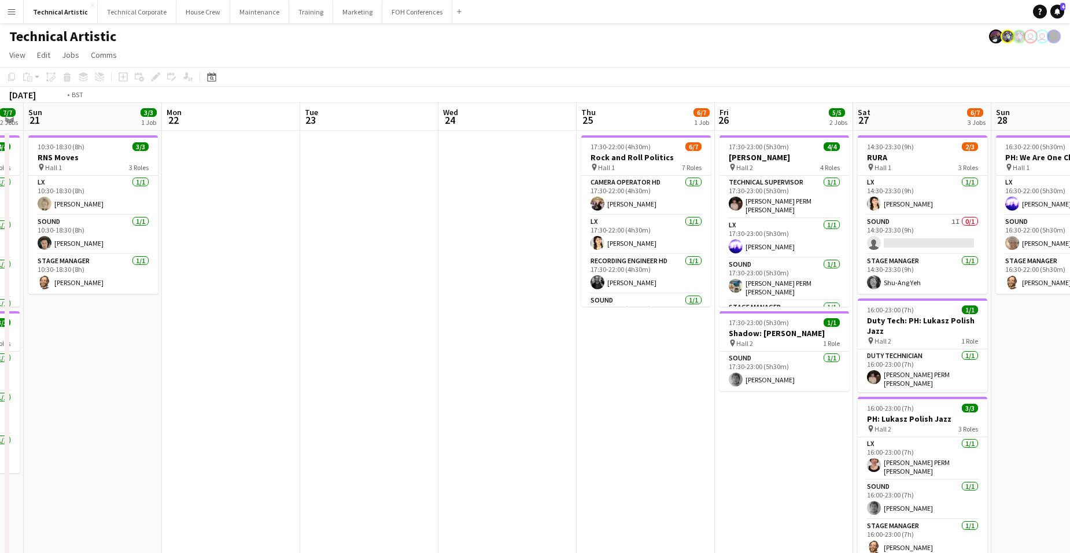
drag, startPoint x: 676, startPoint y: 397, endPoint x: 301, endPoint y: 391, distance: 375.0
click at [286, 397] on app-calendar-viewport "Thu 18 7/7 3 Jobs Fri 19 9/9 4 Jobs Sat 20 7/7 2 Jobs Sun 21 3/3 1 Job Mon 22 T…" at bounding box center [535, 467] width 1070 height 729
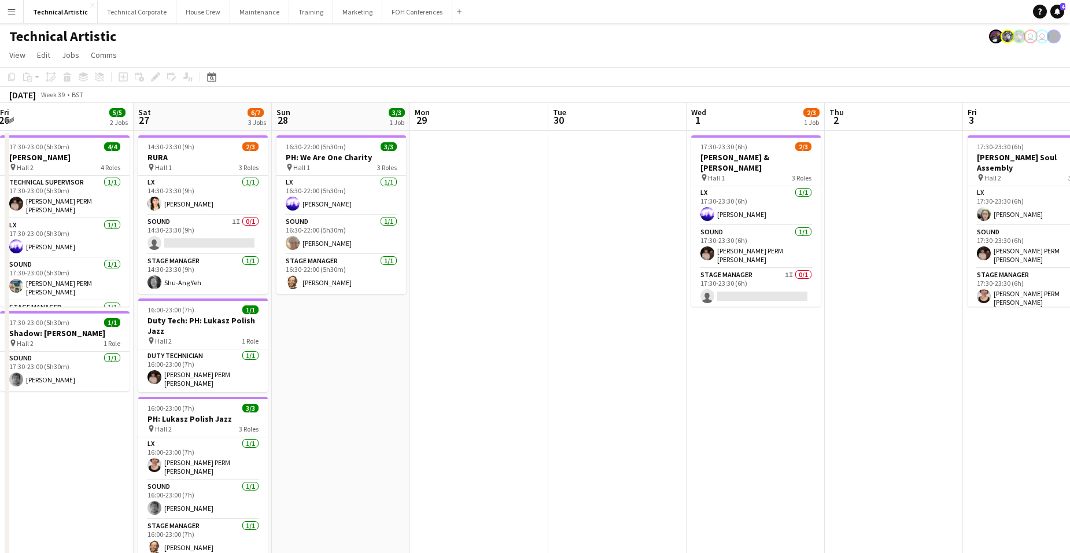
scroll to position [0, 390]
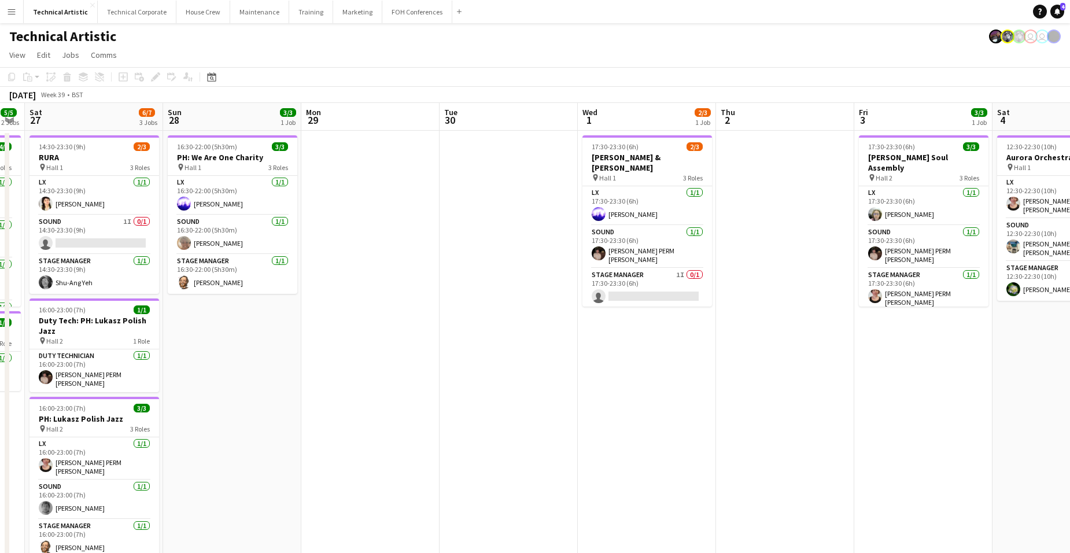
drag, startPoint x: 915, startPoint y: 319, endPoint x: 477, endPoint y: 359, distance: 440.3
click at [477, 359] on app-calendar-viewport "Wed 24 Thu 25 6/7 1 Job Fri 26 5/5 2 Jobs Sat 27 6/7 3 Jobs Sun 28 3/3 1 Job Mo…" at bounding box center [535, 467] width 1070 height 729
drag, startPoint x: 233, startPoint y: 444, endPoint x: 883, endPoint y: 423, distance: 650.1
click at [797, 432] on app-calendar-viewport "Wed 24 Thu 25 6/7 1 Job Fri 26 5/5 2 Jobs Sat 27 6/7 3 Jobs Sun 28 3/3 1 Job Mo…" at bounding box center [535, 467] width 1070 height 729
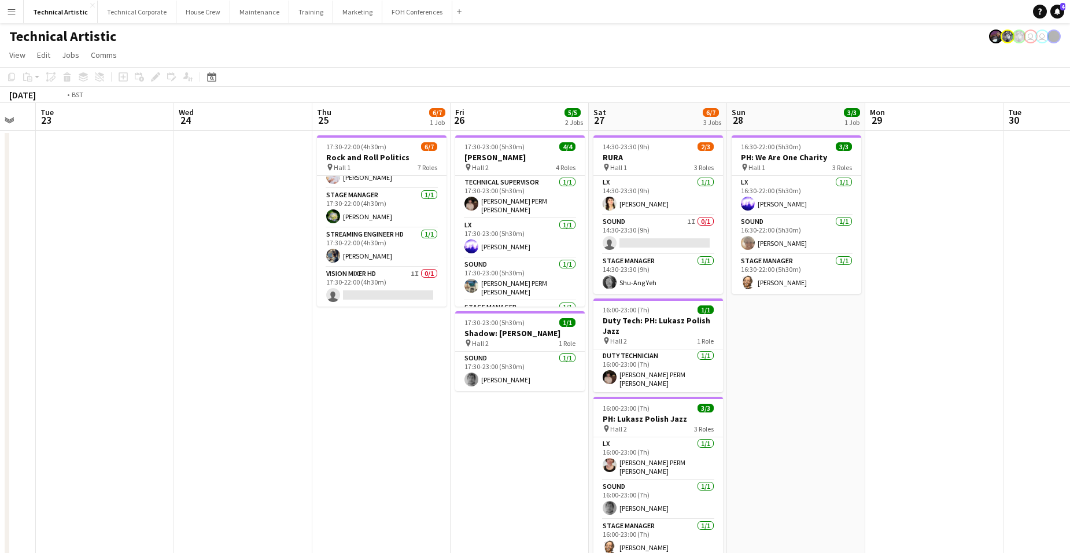
drag, startPoint x: 756, startPoint y: 377, endPoint x: 904, endPoint y: 368, distance: 147.8
click at [863, 369] on app-calendar-viewport "Sun 21 3/3 1 Job Mon 22 Tue 23 Wed 24 Thu 25 6/7 1 Job Fri 26 5/5 2 Jobs Sat 27…" at bounding box center [535, 467] width 1070 height 729
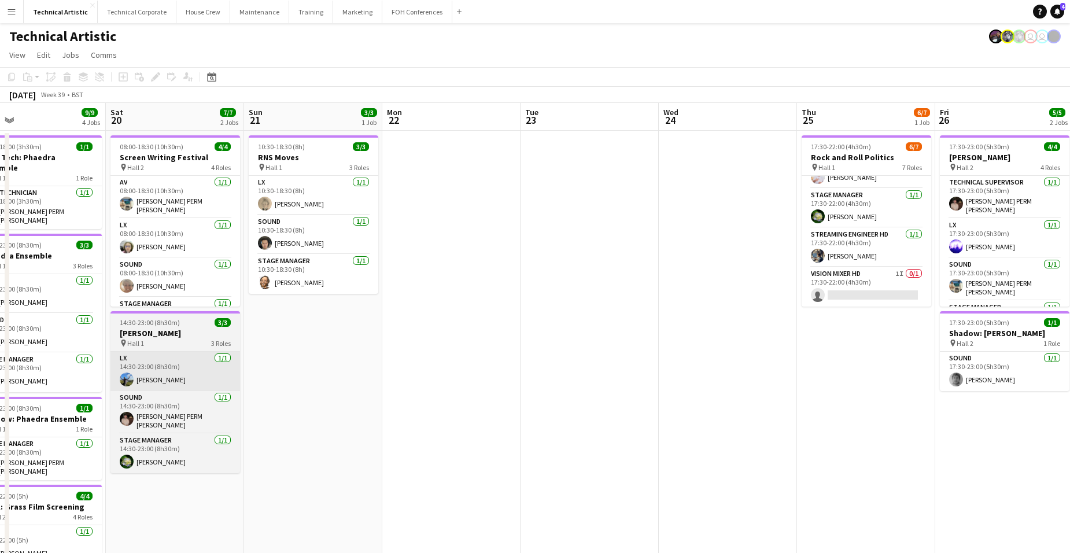
drag, startPoint x: 398, startPoint y: 360, endPoint x: 608, endPoint y: 370, distance: 209.7
click at [844, 360] on app-calendar-viewport "Wed 17 Thu 18 7/7 3 Jobs Fri 19 9/9 4 Jobs Sat 20 7/7 2 Jobs Sun 21 3/3 1 Job M…" at bounding box center [535, 467] width 1070 height 729
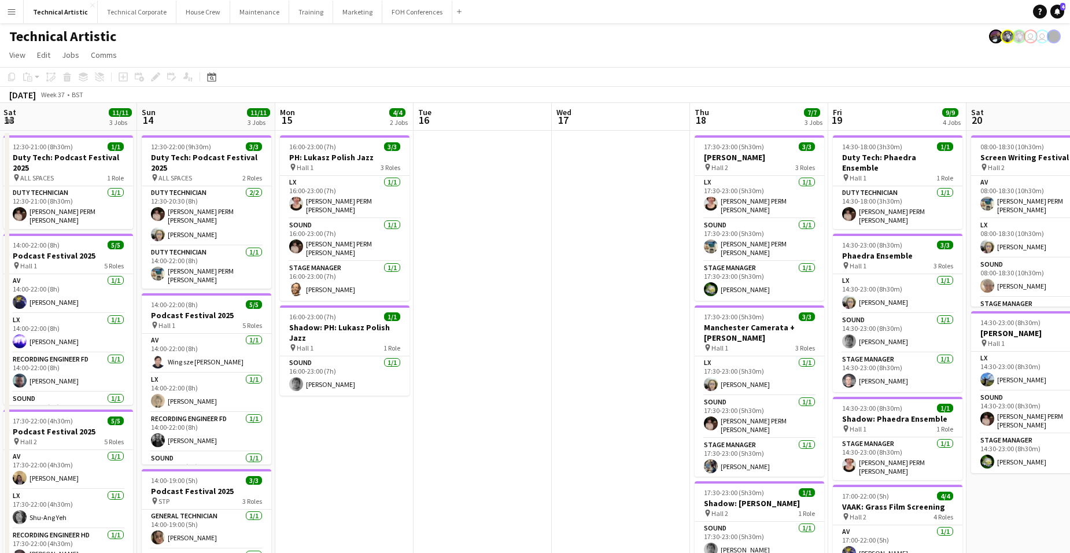
drag, startPoint x: 185, startPoint y: 356, endPoint x: 926, endPoint y: 340, distance: 740.8
click at [926, 341] on app-calendar-viewport "Thu 11 8/9 3 Jobs Fri 12 11/11 3 Jobs Sat 13 11/11 3 Jobs Sun 14 11/11 3 Jobs M…" at bounding box center [535, 467] width 1070 height 729
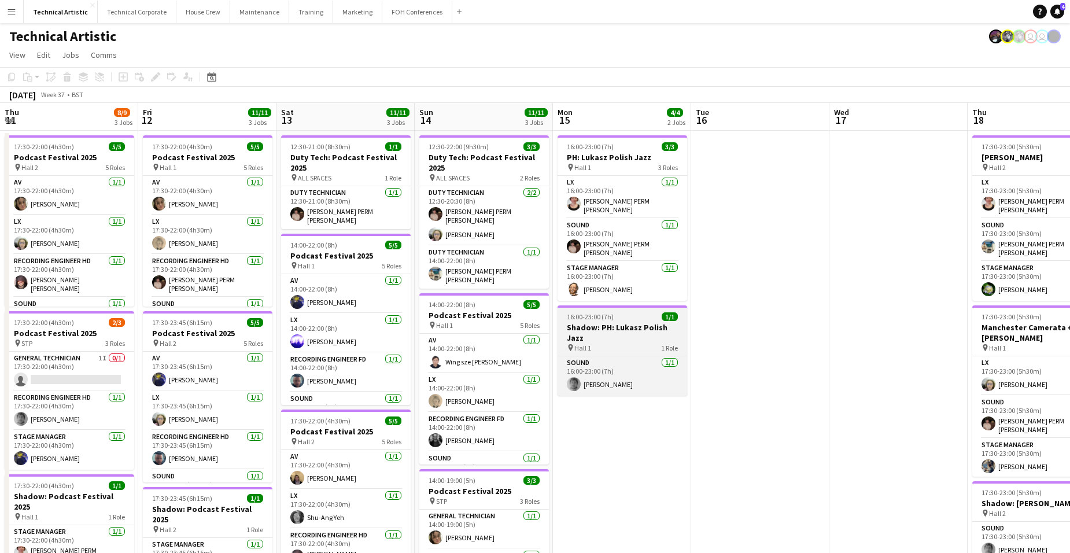
scroll to position [0, 277]
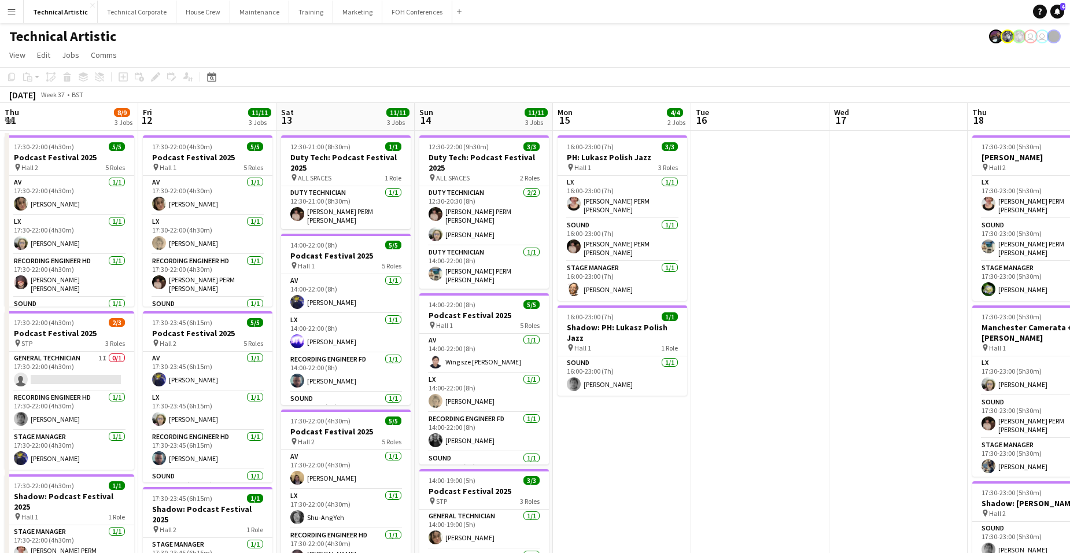
drag, startPoint x: 470, startPoint y: 385, endPoint x: 703, endPoint y: 386, distance: 232.6
click at [681, 385] on app-calendar-viewport "Tue 9 Wed 10 3/3 1 Job Thu 11 8/9 3 Jobs Fri 12 11/11 3 Jobs Sat 13 11/11 3 Job…" at bounding box center [535, 467] width 1070 height 729
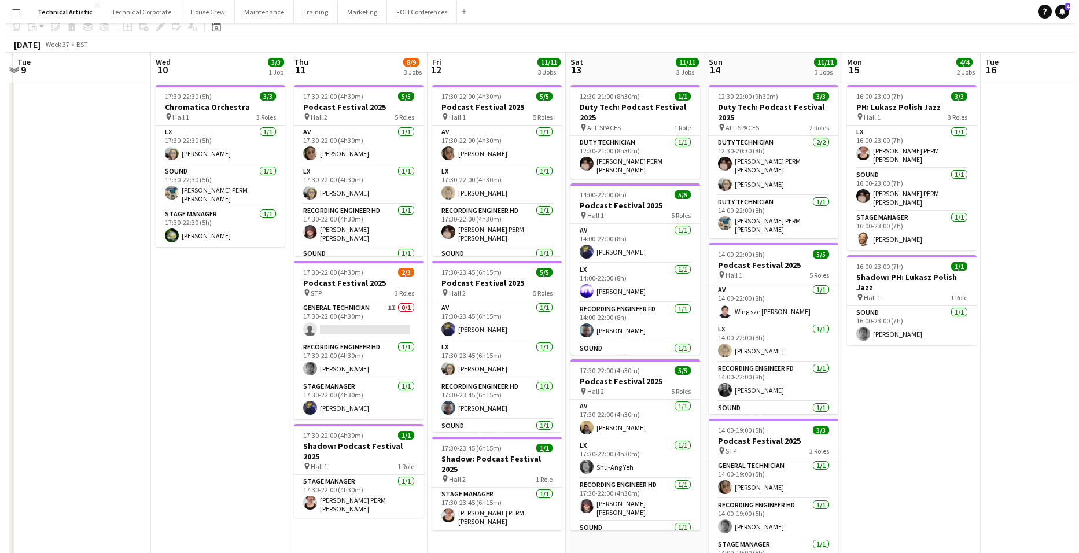
scroll to position [0, 0]
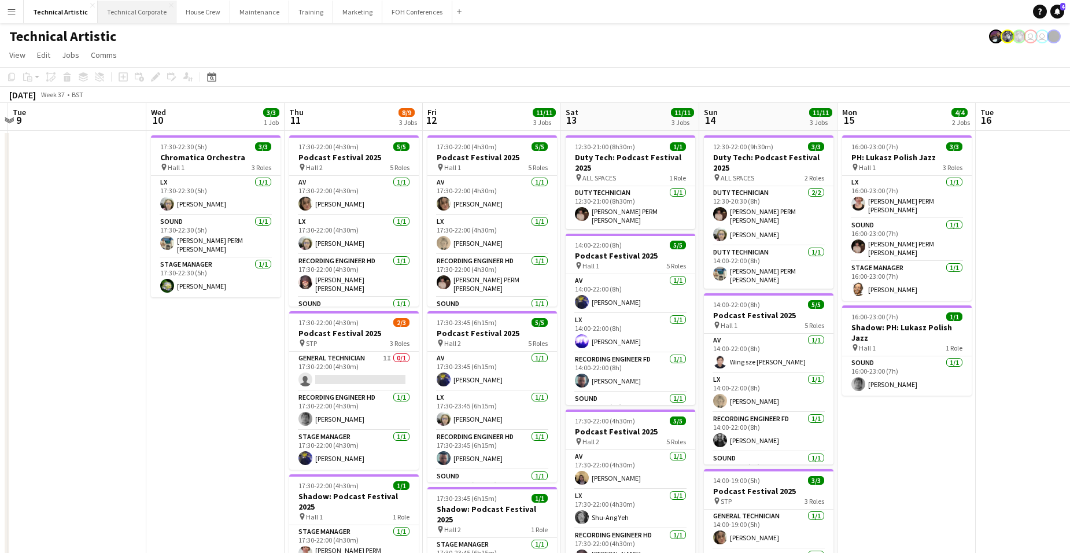
click at [157, 13] on button "Technical Corporate Close" at bounding box center [137, 12] width 79 height 23
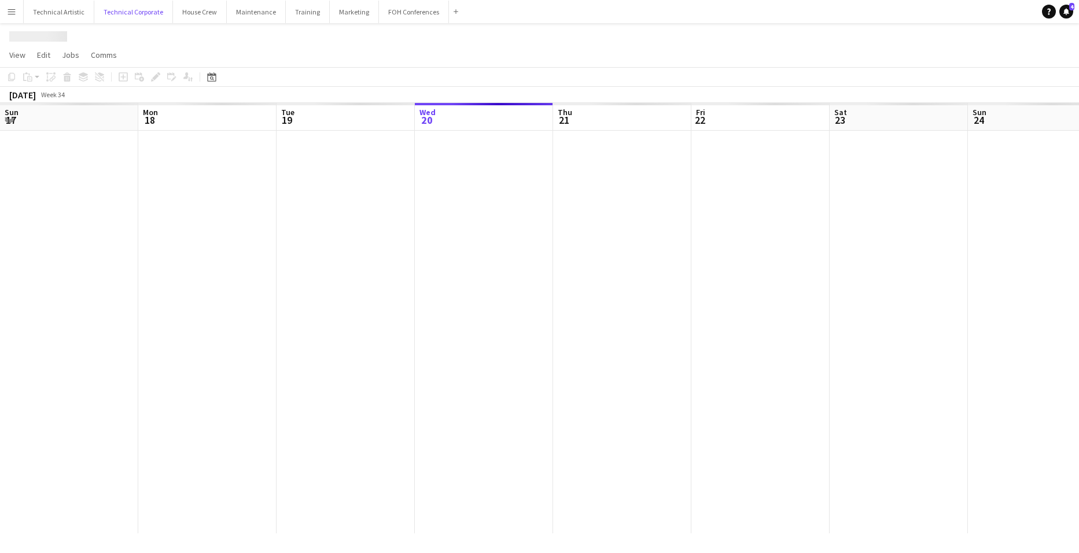
scroll to position [0, 277]
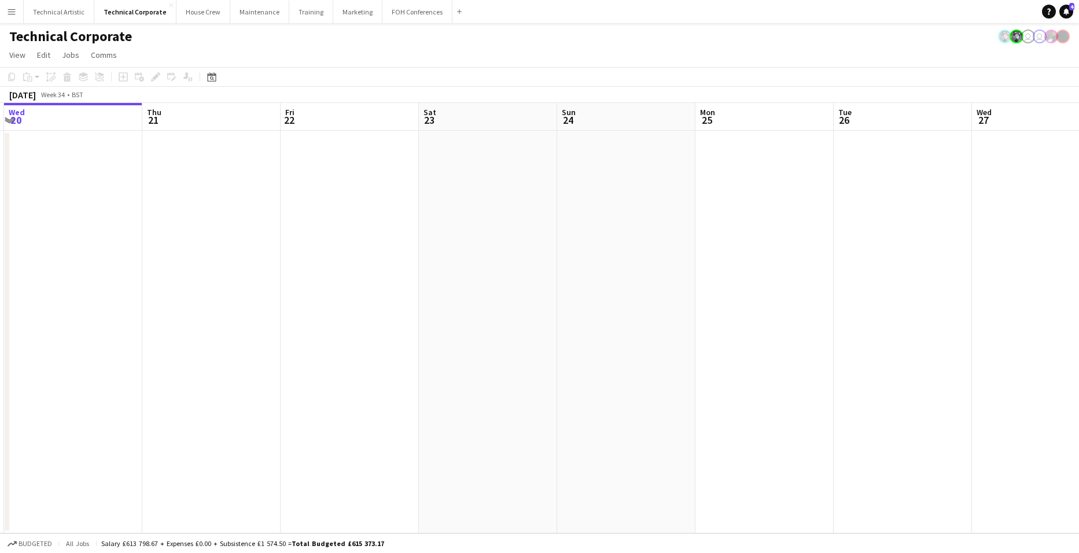
drag, startPoint x: 978, startPoint y: 308, endPoint x: 175, endPoint y: 429, distance: 812.1
click at [175, 429] on app-calendar-viewport "Sun 17 Mon 18 Tue 19 Wed 20 Thu 21 Fri 22 Sat 23 Sun 24 Mon 25 Tue 26 Wed 27 Th…" at bounding box center [539, 318] width 1079 height 430
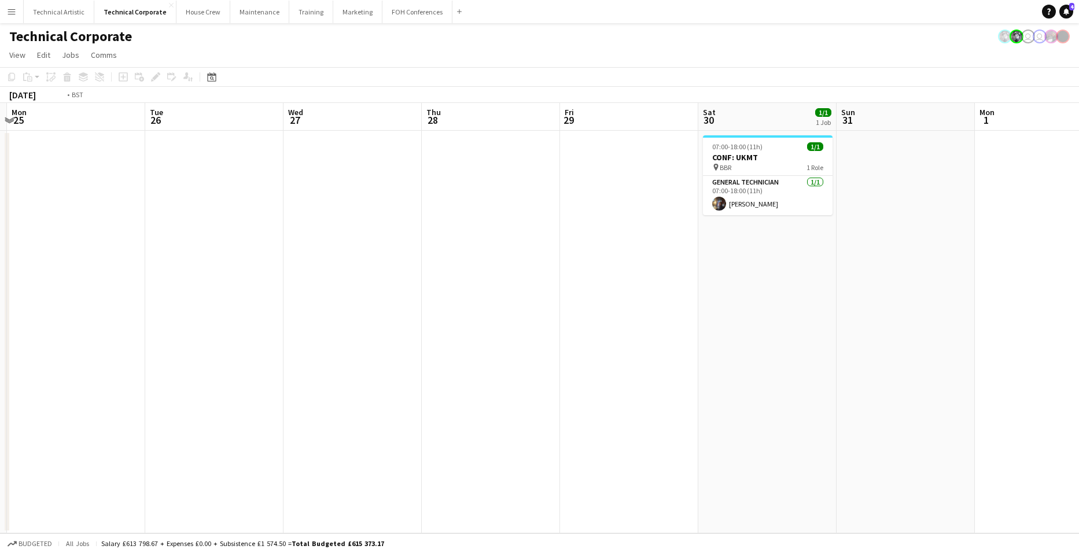
drag, startPoint x: 707, startPoint y: 458, endPoint x: 35, endPoint y: 399, distance: 674.4
click at [35, 399] on app-calendar-viewport "Fri 22 Sat 23 Sun 24 Mon 25 Tue 26 Wed 27 Thu 28 Fri 29 Sat 30 1/1 1 Job Sun 31…" at bounding box center [539, 318] width 1079 height 430
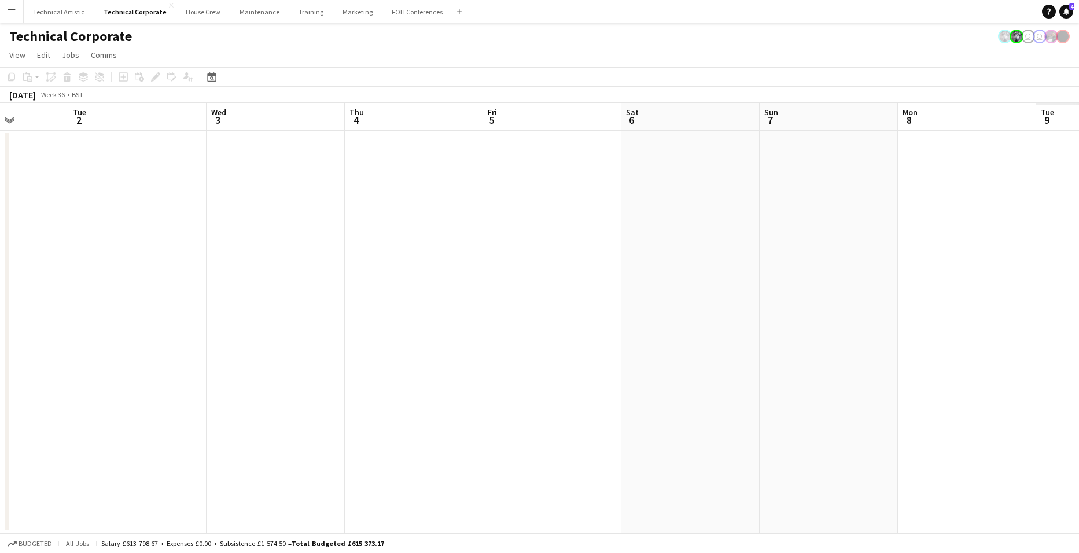
drag, startPoint x: 330, startPoint y: 254, endPoint x: 676, endPoint y: 224, distance: 346.7
click at [199, 252] on app-calendar-viewport "Sat 30 1/1 1 Job Sun 31 Mon 1 Tue 2 Wed 3 Thu 4 Fri 5 Sat 6 Sun 7 Mon 8 Tue 9 W…" at bounding box center [539, 318] width 1079 height 430
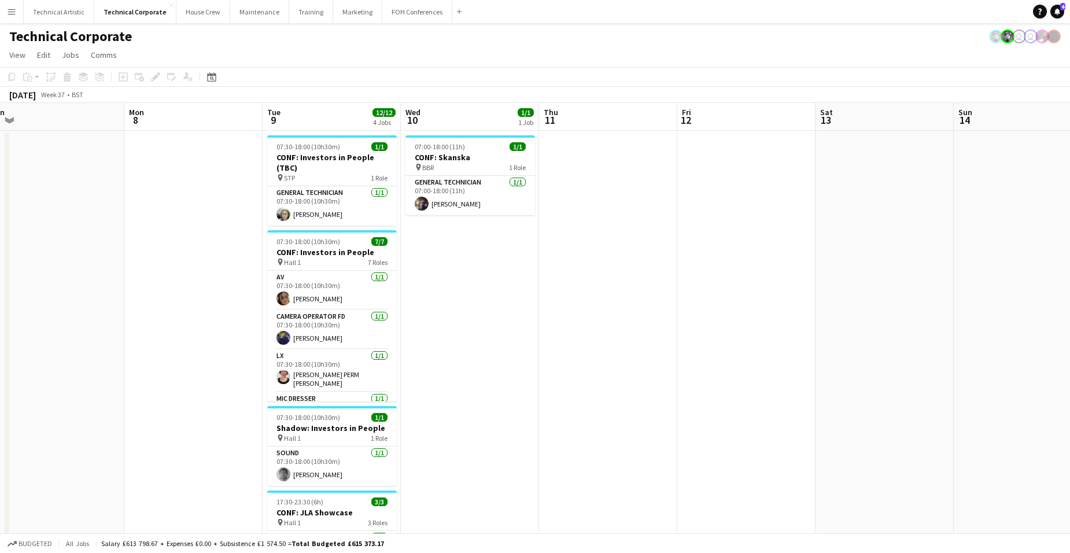
drag, startPoint x: 831, startPoint y: 245, endPoint x: 211, endPoint y: 244, distance: 620.8
click at [211, 244] on app-calendar-viewport "Fri 5 Sat 6 Sun 7 Mon 8 Tue 9 12/12 4 Jobs Wed 10 1/1 1 Job Thu 11 Fri 12 Sat 1…" at bounding box center [535, 446] width 1070 height 686
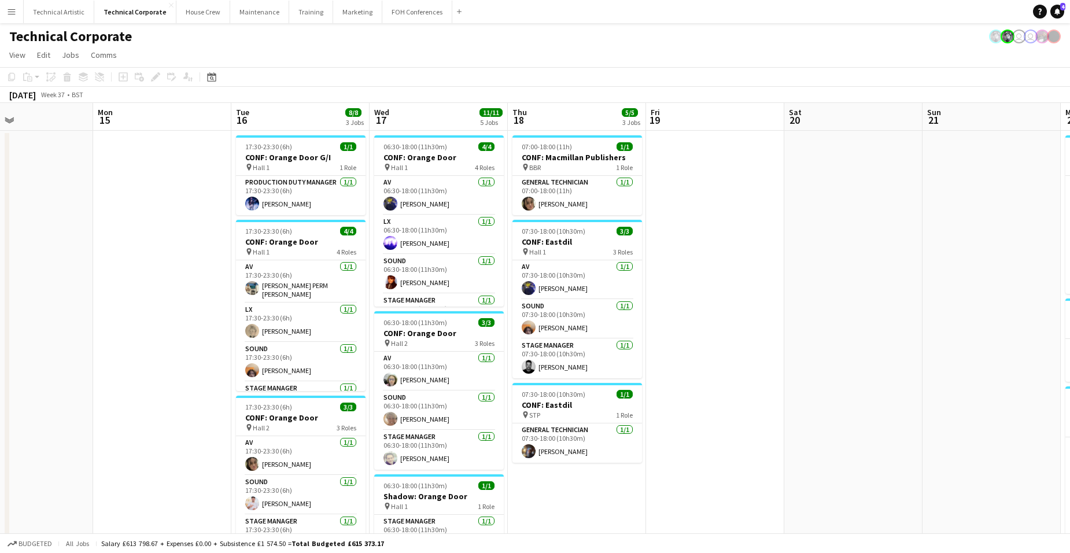
scroll to position [0, 373]
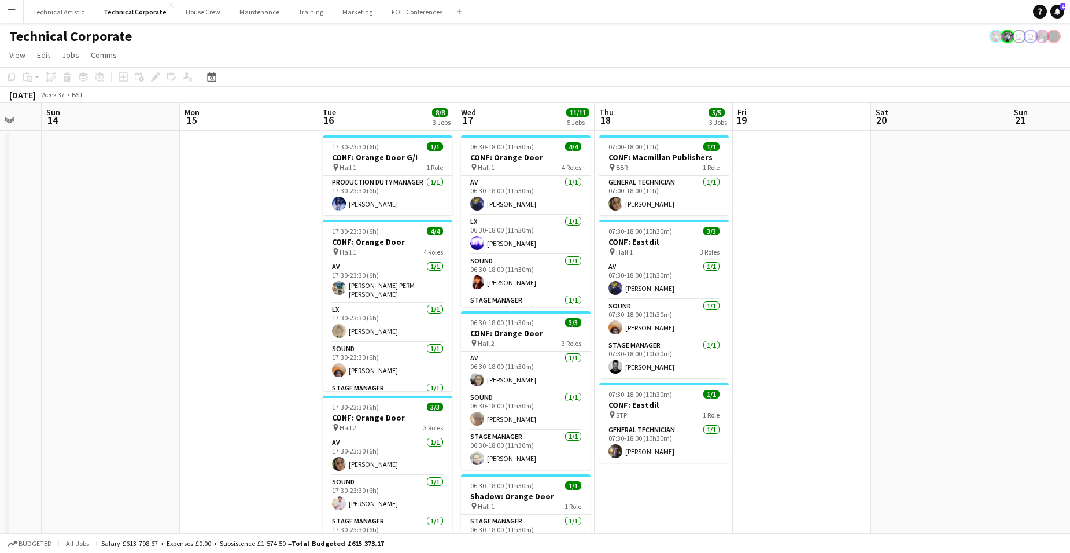
drag, startPoint x: 941, startPoint y: 318, endPoint x: 175, endPoint y: 356, distance: 767.6
click at [172, 357] on app-calendar-viewport "Thu 11 Fri 12 Sat 13 Sun 14 Mon 15 Tue 16 8/8 3 Jobs Wed 17 11/11 5 Jobs Thu 18…" at bounding box center [535, 446] width 1070 height 686
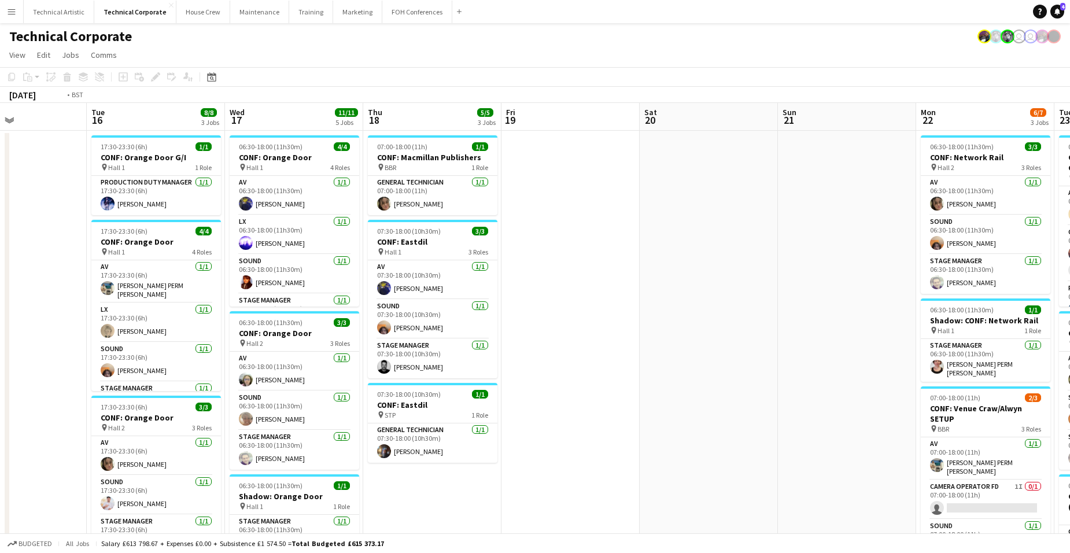
drag, startPoint x: 991, startPoint y: 214, endPoint x: -30, endPoint y: 243, distance: 1021.0
click at [0, 243] on html "Menu Boards Boards Boards All jobs Status Workforce Workforce My Workforce Recr…" at bounding box center [535, 432] width 1070 height 864
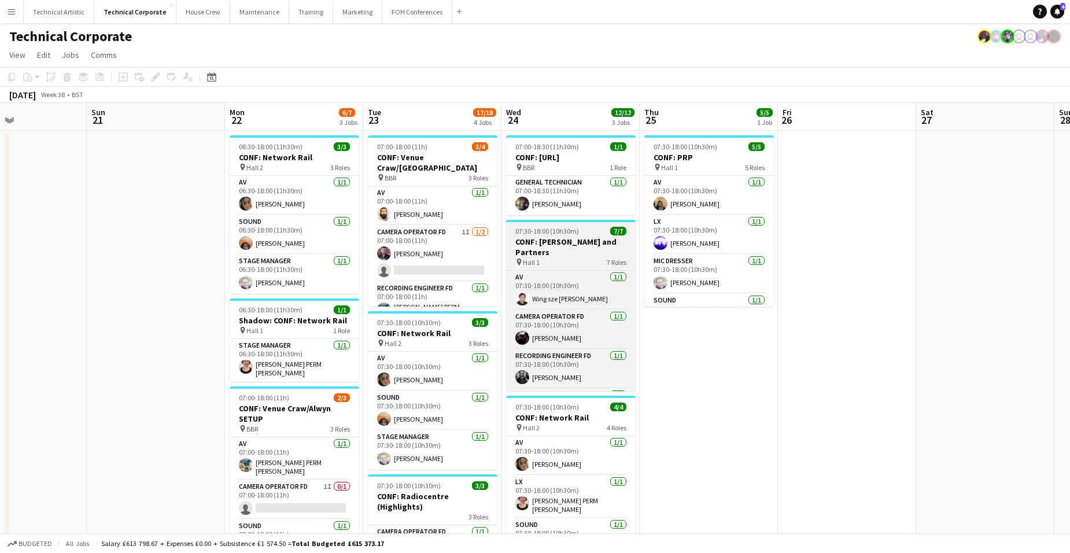
scroll to position [0, 328]
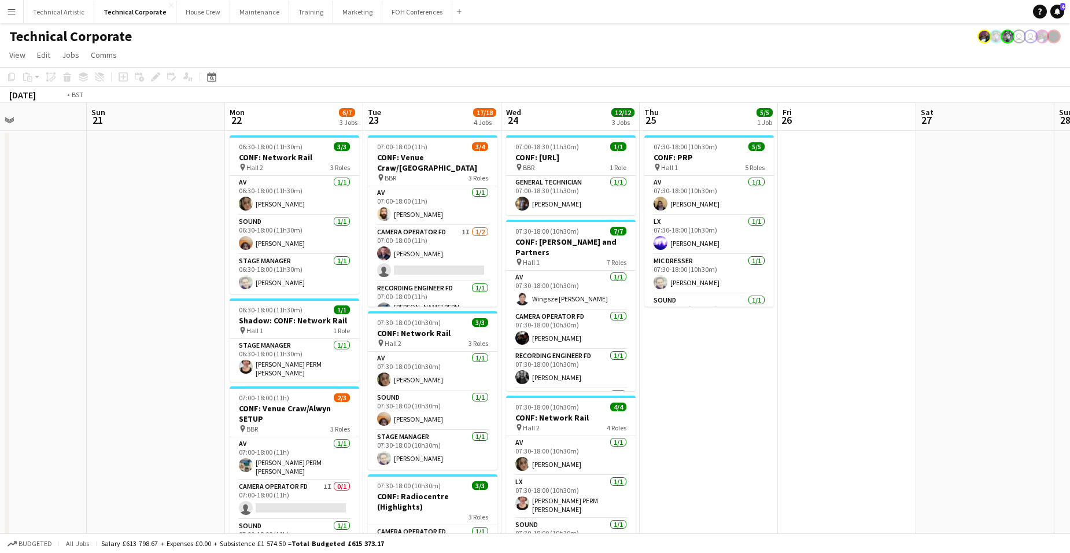
drag, startPoint x: 1002, startPoint y: 313, endPoint x: -18, endPoint y: 329, distance: 1019.6
click at [0, 329] on html "Menu Boards Boards Boards All jobs Status Workforce Workforce My Workforce Recr…" at bounding box center [535, 432] width 1070 height 864
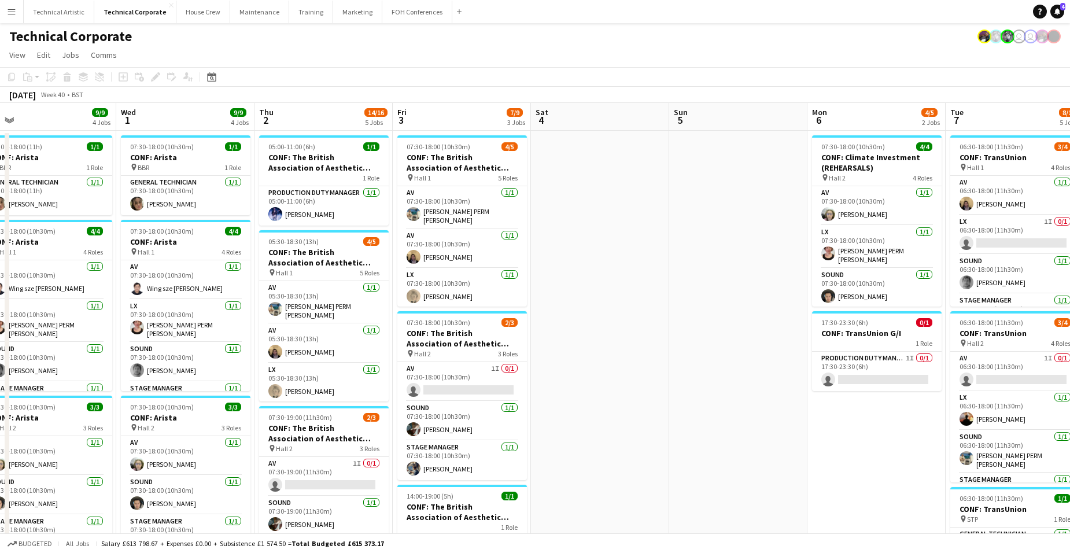
scroll to position [0, 312]
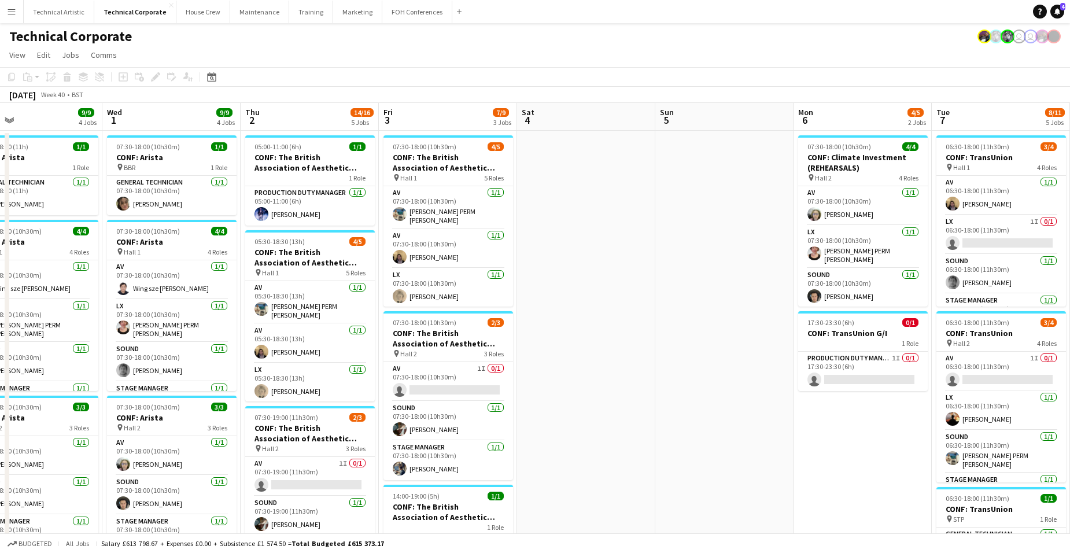
drag, startPoint x: 983, startPoint y: 278, endPoint x: -30, endPoint y: 337, distance: 1014.2
click at [0, 337] on html "Menu Boards Boards Boards All jobs Status Workforce Workforce My Workforce Recr…" at bounding box center [535, 485] width 1070 height 970
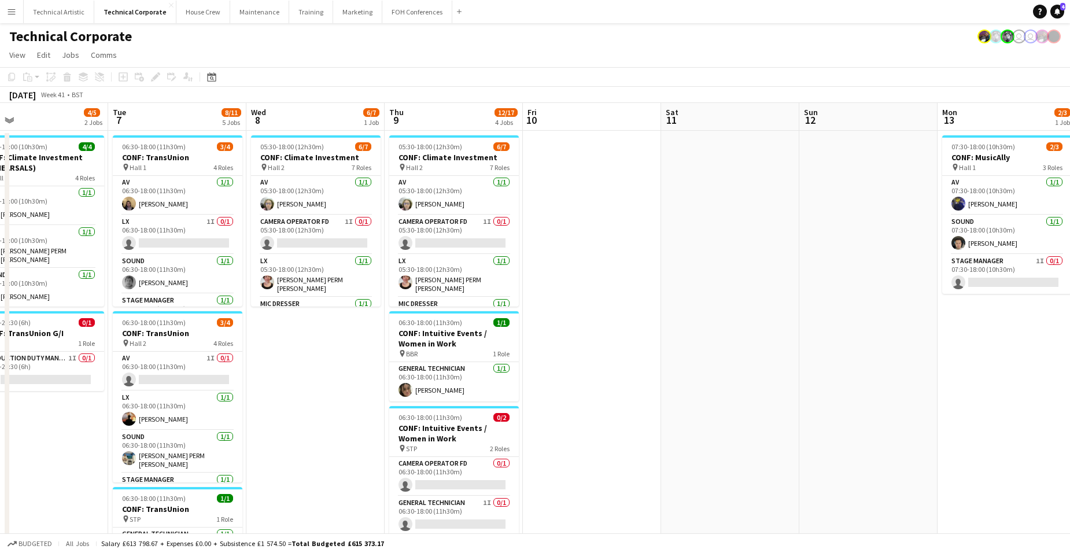
drag, startPoint x: 783, startPoint y: 308, endPoint x: 374, endPoint y: 304, distance: 409.1
click at [374, 304] on app-calendar-viewport "Fri 3 7/9 3 Jobs Sat 4 Sun 5 Mon 6 4/5 2 Jobs Tue 7 8/11 5 Jobs Wed 8 6/7 1 Job…" at bounding box center [535, 527] width 1070 height 848
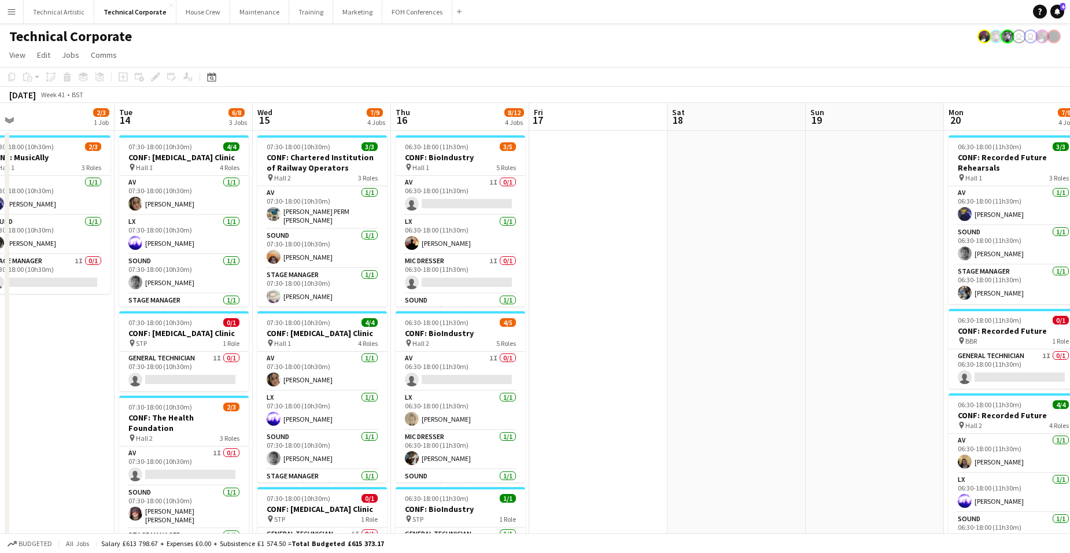
scroll to position [0, 321]
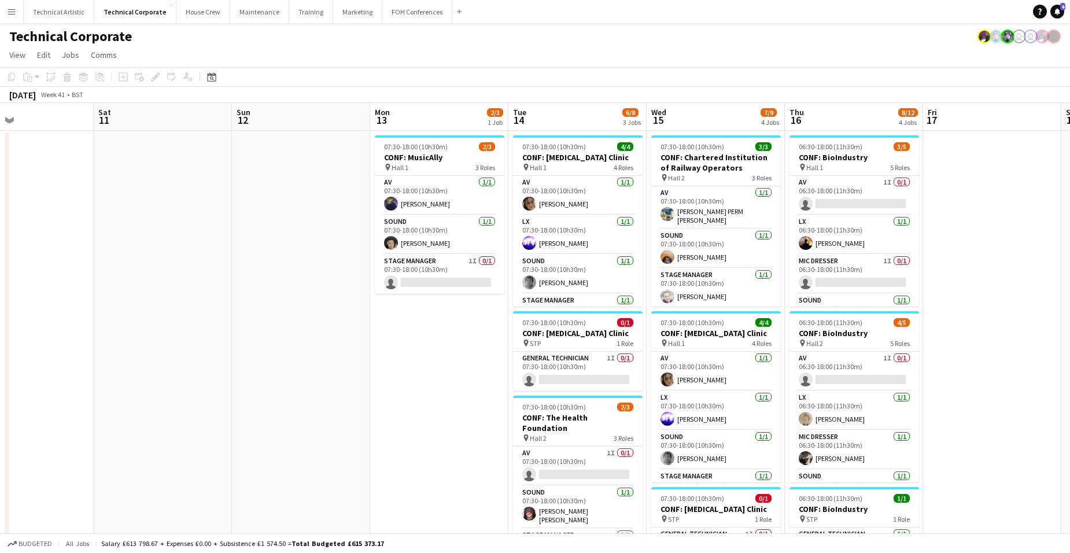
drag, startPoint x: 863, startPoint y: 273, endPoint x: 295, endPoint y: 329, distance: 570.4
click at [295, 329] on app-calendar-viewport "Wed 8 6/7 1 Job Thu 9 12/17 4 Jobs Fri 10 Sat 11 Sun 12 Mon 13 2/3 1 Job Tue 14…" at bounding box center [535, 527] width 1070 height 848
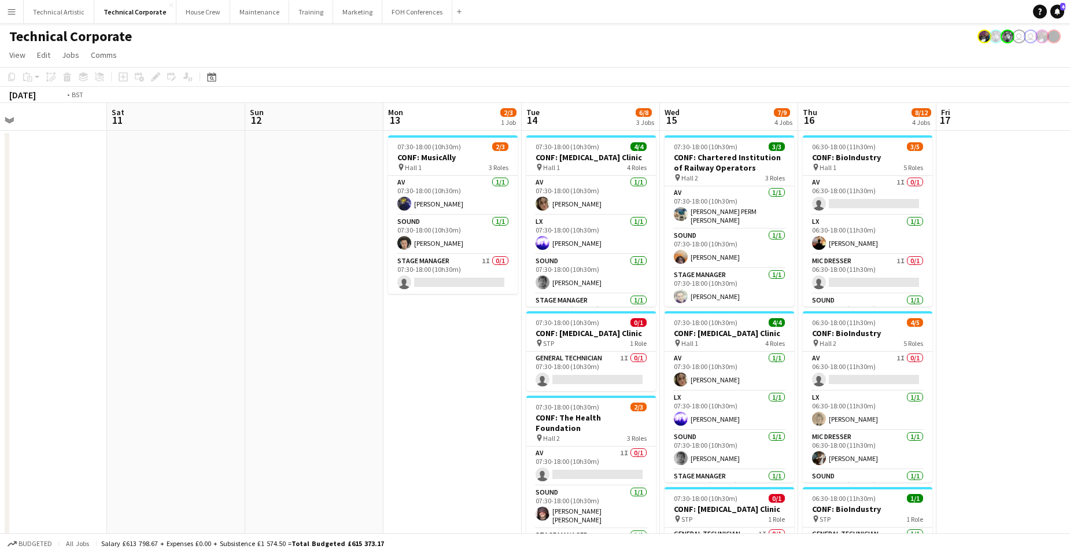
drag, startPoint x: 94, startPoint y: 325, endPoint x: 791, endPoint y: 324, distance: 697.8
click at [798, 327] on app-calendar-viewport "Wed 8 6/7 1 Job Thu 9 12/17 4 Jobs Fri 10 Sat 11 Sun 12 Mon 13 2/3 1 Job Tue 14…" at bounding box center [535, 527] width 1070 height 848
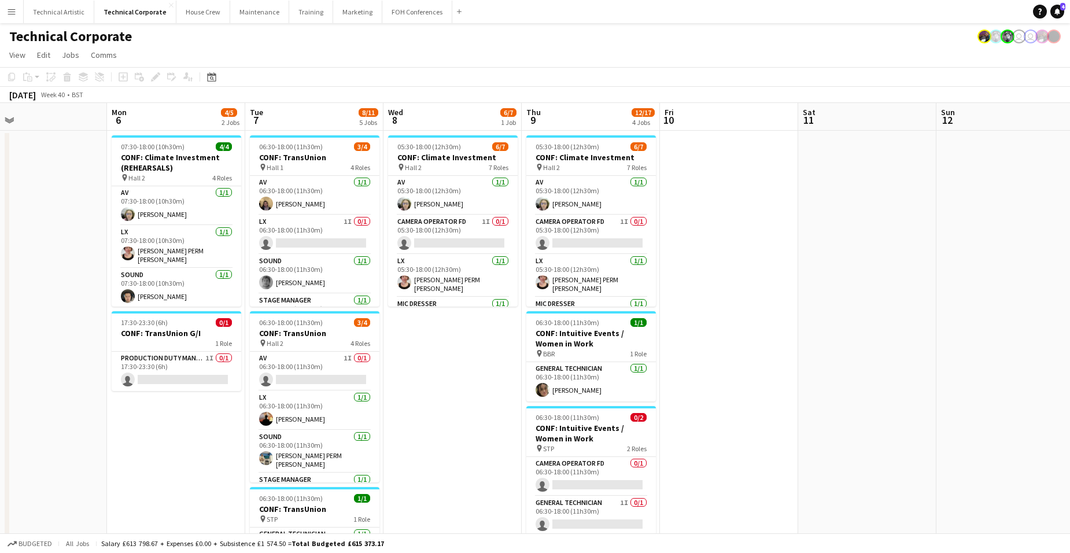
drag, startPoint x: 104, startPoint y: 450, endPoint x: 783, endPoint y: 420, distance: 680.5
click at [779, 421] on app-calendar-viewport "Fri 3 7/9 3 Jobs Sat 4 Sun 5 Mon 6 4/5 2 Jobs Tue 7 8/11 5 Jobs Wed 8 6/7 1 Job…" at bounding box center [535, 527] width 1070 height 848
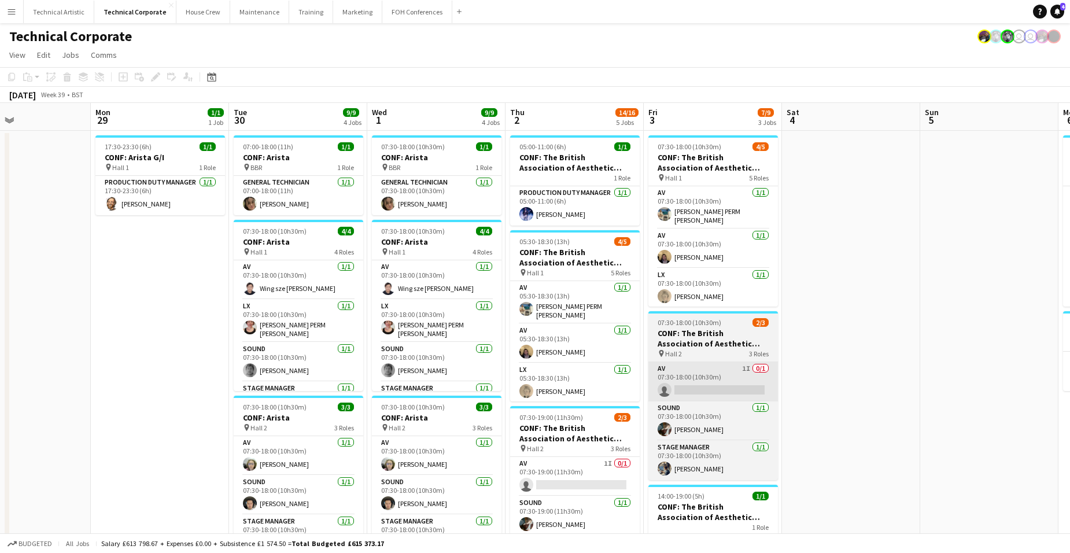
drag, startPoint x: 583, startPoint y: 444, endPoint x: 933, endPoint y: 380, distance: 355.2
click at [981, 381] on app-calendar-viewport "Fri 26 Sat 27 Sun 28 Mon 29 1/1 1 Job Tue 30 9/9 4 Jobs Wed 1 9/9 4 Jobs Thu 2 …" at bounding box center [535, 527] width 1070 height 848
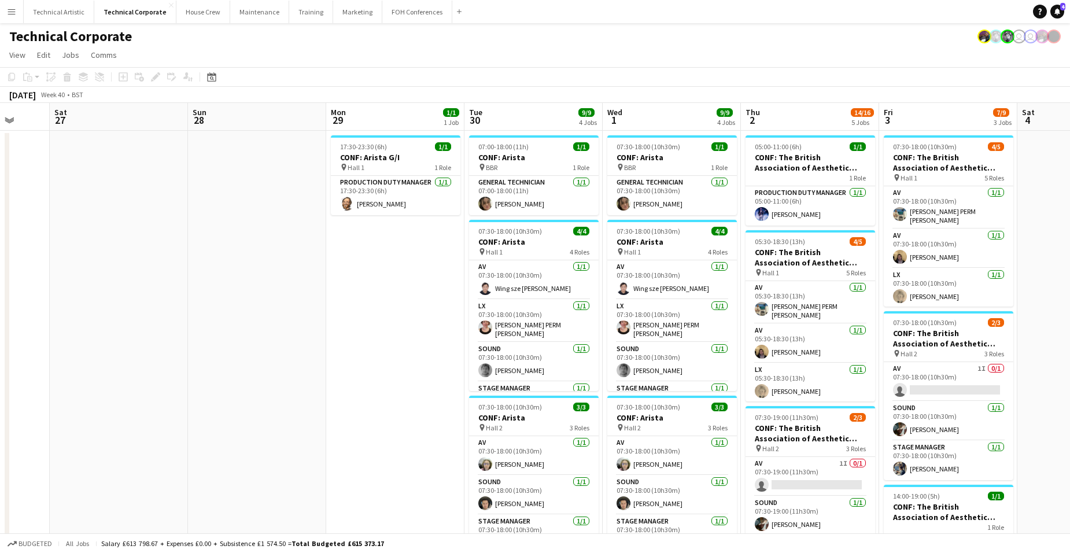
drag, startPoint x: 441, startPoint y: 375, endPoint x: 892, endPoint y: 339, distance: 452.2
click at [878, 340] on app-calendar-viewport "Wed 24 12/12 3 Jobs Thu 25 5/5 1 Job Fri 26 Sat 27 Sun 28 Mon 29 1/1 1 Job Tue …" at bounding box center [535, 527] width 1070 height 848
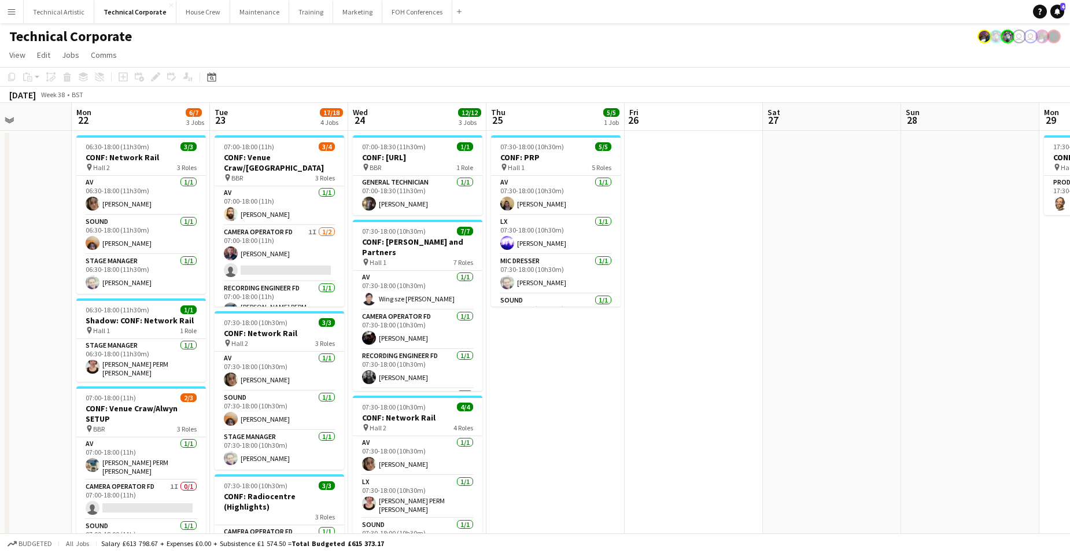
drag, startPoint x: 734, startPoint y: 323, endPoint x: 799, endPoint y: 309, distance: 66.3
click at [1070, 332] on html "Menu Boards Boards Boards All jobs Status Workforce Workforce My Workforce Recr…" at bounding box center [535, 485] width 1070 height 970
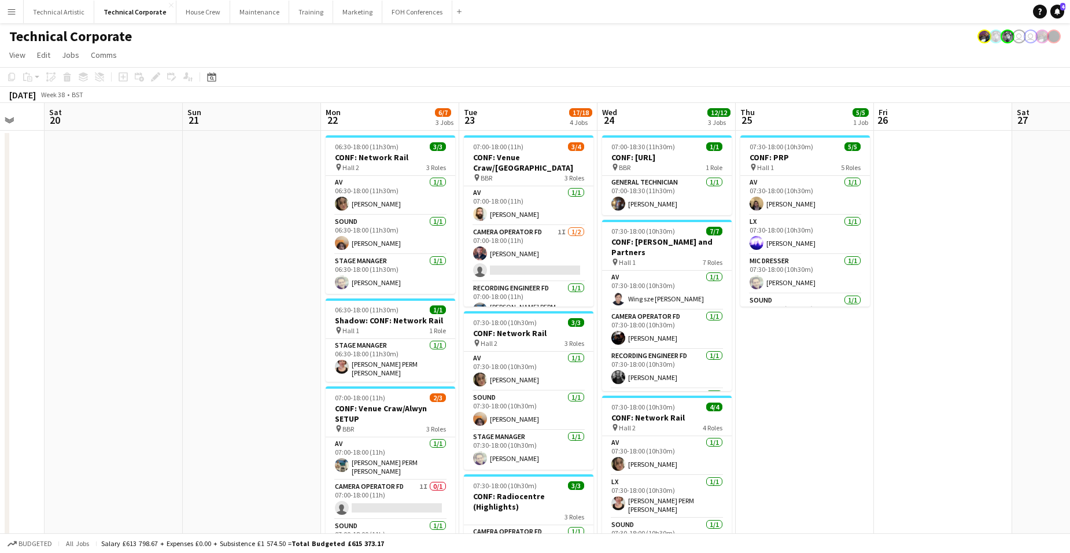
click at [826, 312] on app-calendar-viewport "Wed 17 11/11 5 Jobs Thu 18 5/5 3 Jobs Fri 19 Sat 20 Sun 21 Mon 22 6/7 3 Jobs Tu…" at bounding box center [535, 527] width 1070 height 848
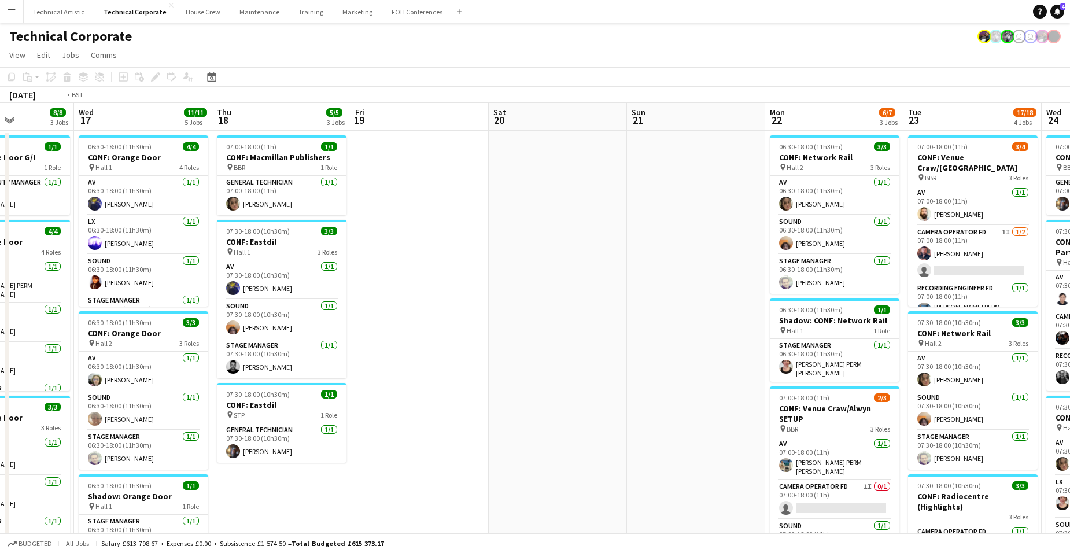
click at [1015, 303] on app-calendar-viewport "Sun 14 Mon 15 Tue 16 8/8 3 Jobs Wed 17 11/11 5 Jobs Thu 18 5/5 3 Jobs Fri 19 Sa…" at bounding box center [535, 527] width 1070 height 848
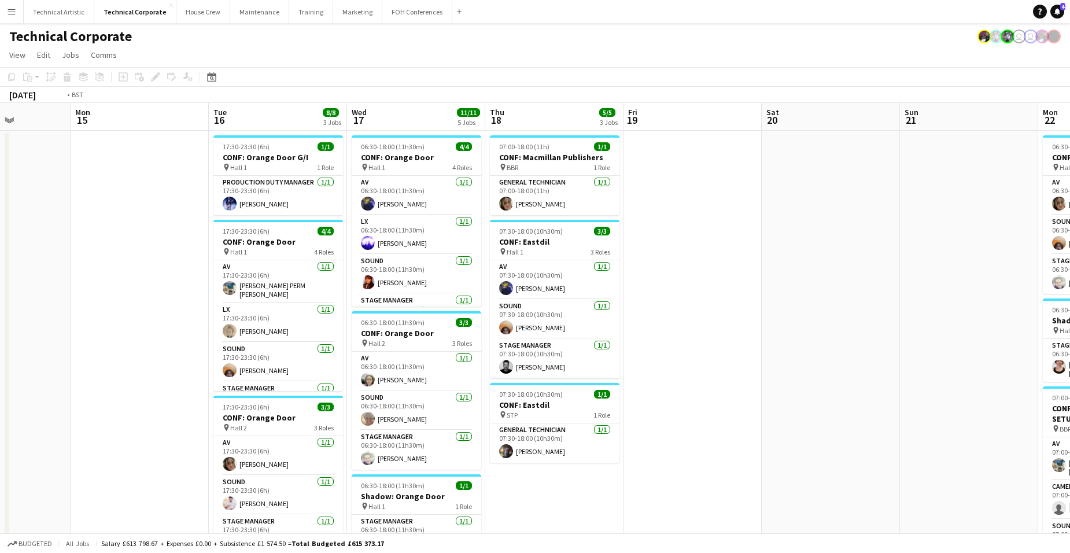
scroll to position [0, 373]
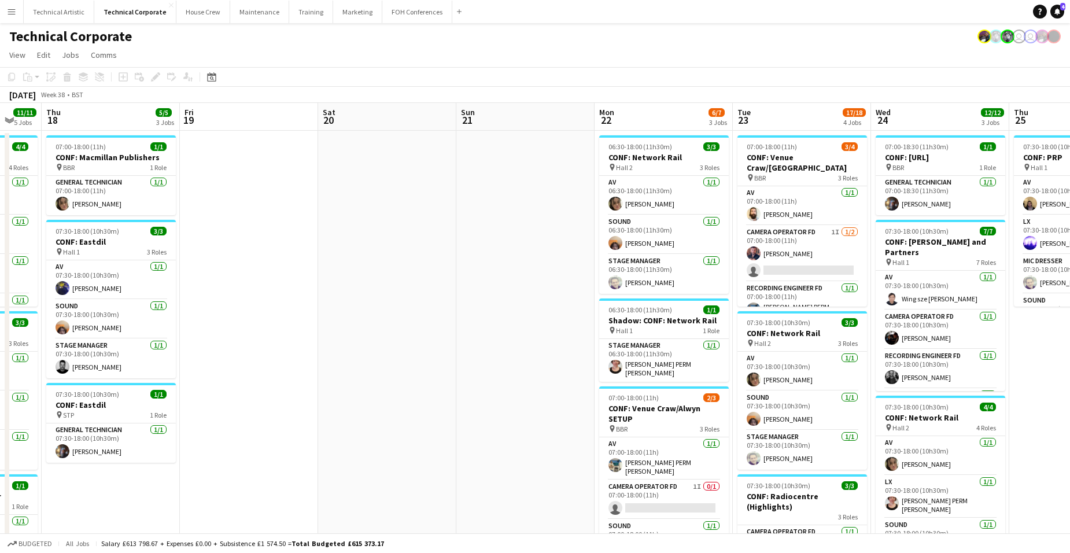
drag, startPoint x: 1035, startPoint y: 248, endPoint x: 403, endPoint y: 259, distance: 632.5
click at [403, 259] on app-calendar-viewport "Mon 15 Tue 16 8/8 3 Jobs Wed 17 11/11 5 Jobs Thu 18 5/5 3 Jobs Fri 19 Sat 20 Su…" at bounding box center [535, 527] width 1070 height 848
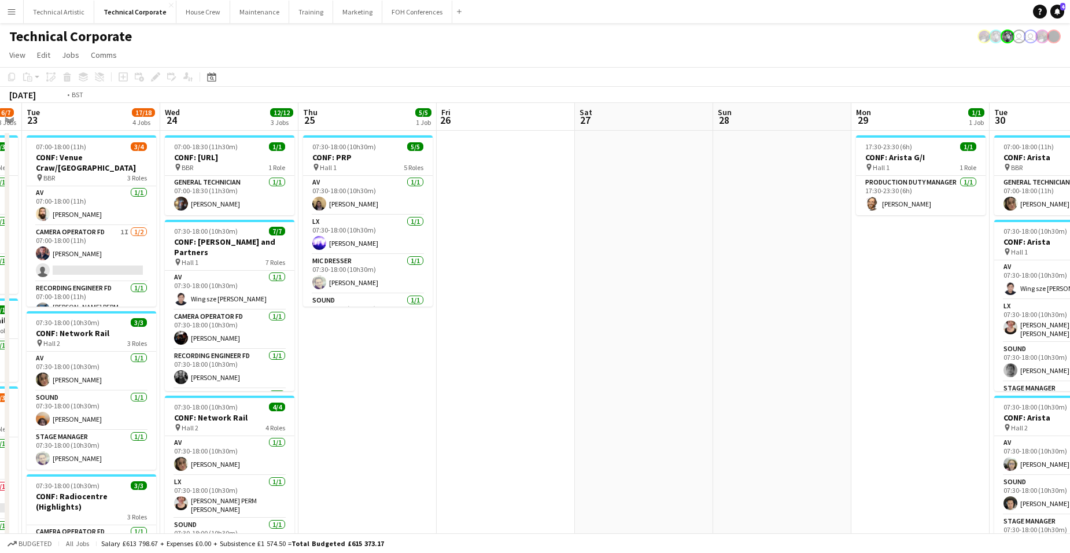
scroll to position [0, 312]
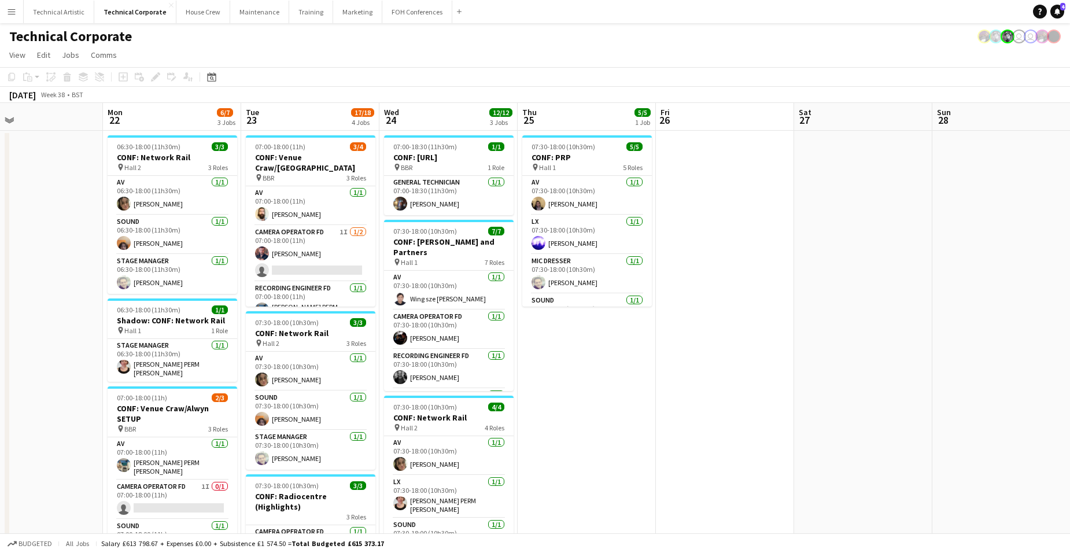
drag, startPoint x: 1058, startPoint y: 358, endPoint x: 566, endPoint y: 334, distance: 492.4
click at [566, 334] on app-calendar-viewport "Fri 19 Sat 20 Sun 21 Mon 22 6/7 3 Jobs Tue 23 17/18 4 Jobs Wed 24 12/12 3 Jobs …" at bounding box center [535, 527] width 1070 height 848
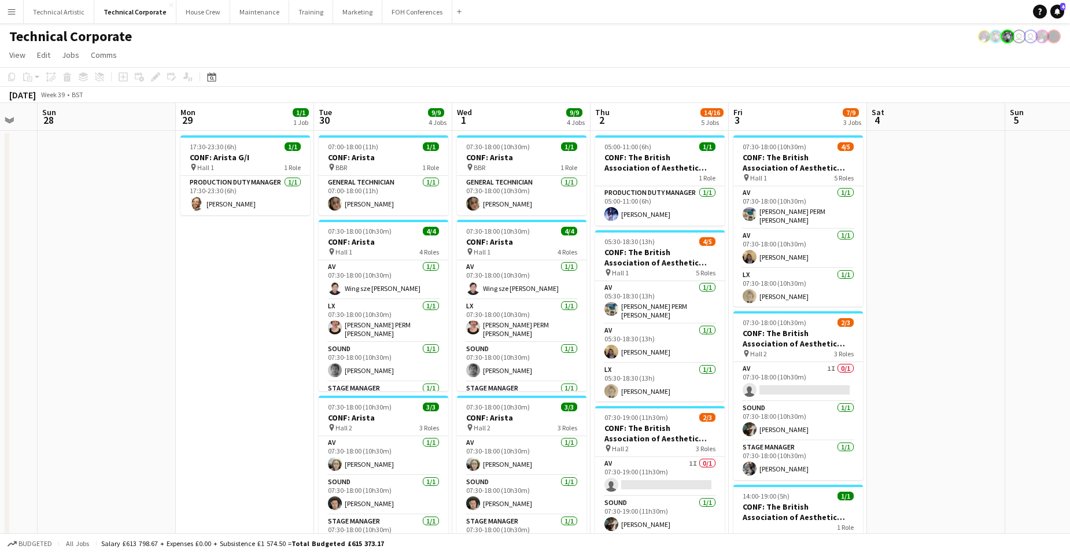
scroll to position [0, 427]
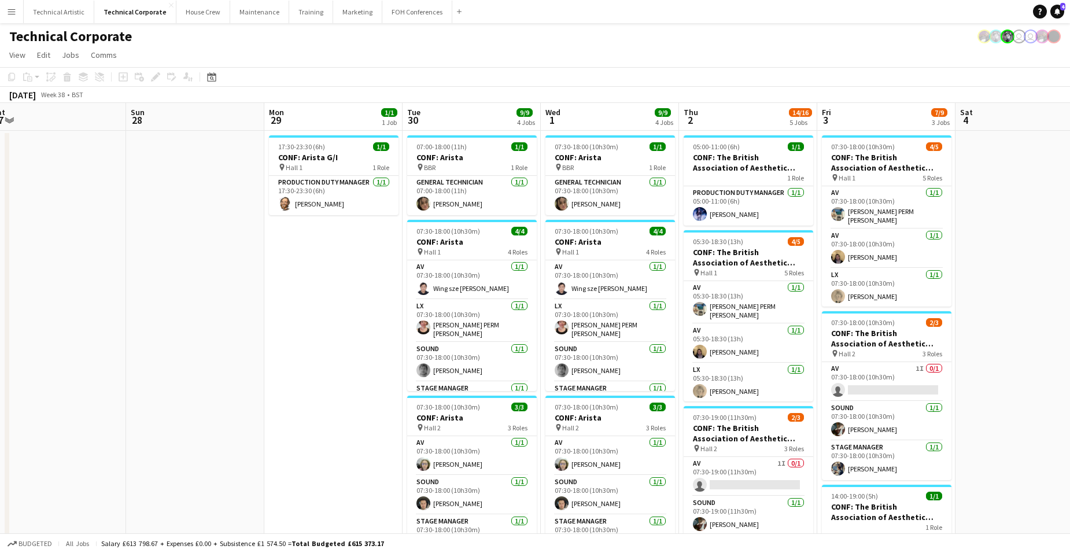
drag, startPoint x: 1015, startPoint y: 310, endPoint x: 209, endPoint y: 346, distance: 807.4
click at [209, 346] on app-calendar-viewport "Wed 24 12/12 3 Jobs Thu 25 5/5 1 Job Fri 26 Sat 27 Sun 28 Mon 29 1/1 1 Job Tue …" at bounding box center [535, 527] width 1070 height 848
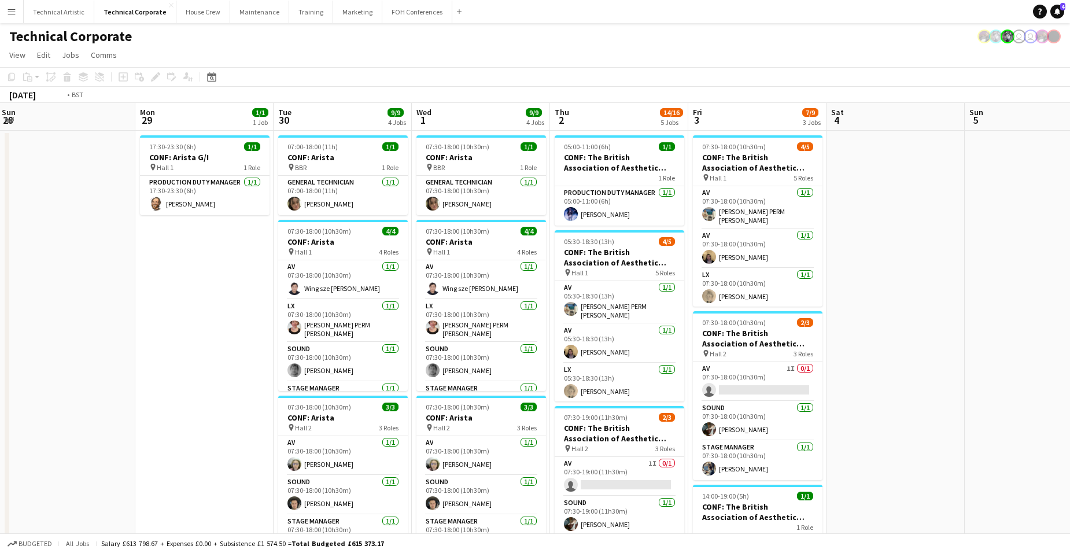
scroll to position [0, 448]
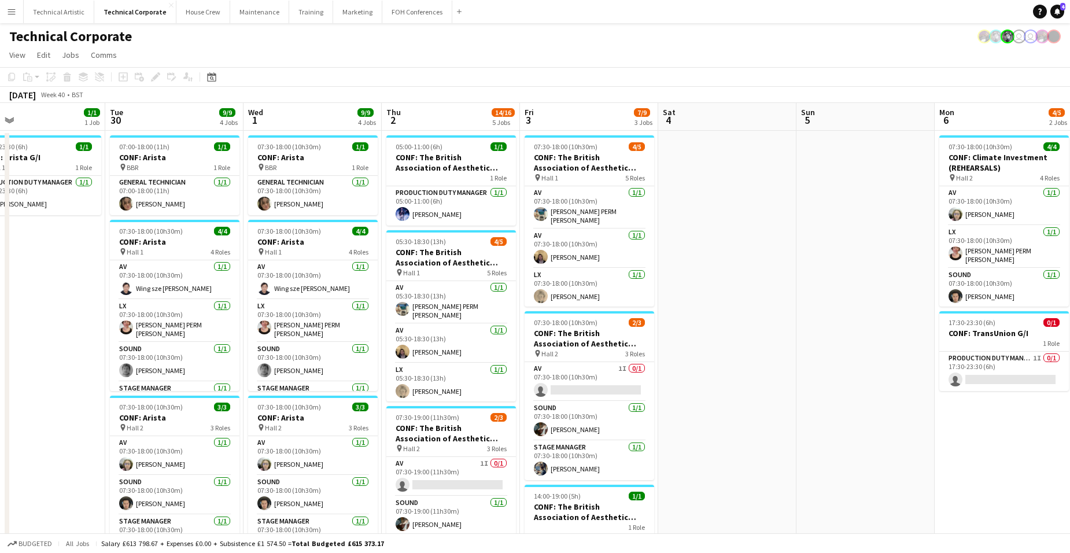
drag, startPoint x: 750, startPoint y: 303, endPoint x: 453, endPoint y: 310, distance: 297.5
click at [453, 310] on app-calendar-viewport "Fri 26 Sat 27 Sun 28 Mon 29 1/1 1 Job Tue 30 9/9 4 Jobs Wed 1 9/9 4 Jobs Thu 2 …" at bounding box center [535, 527] width 1070 height 848
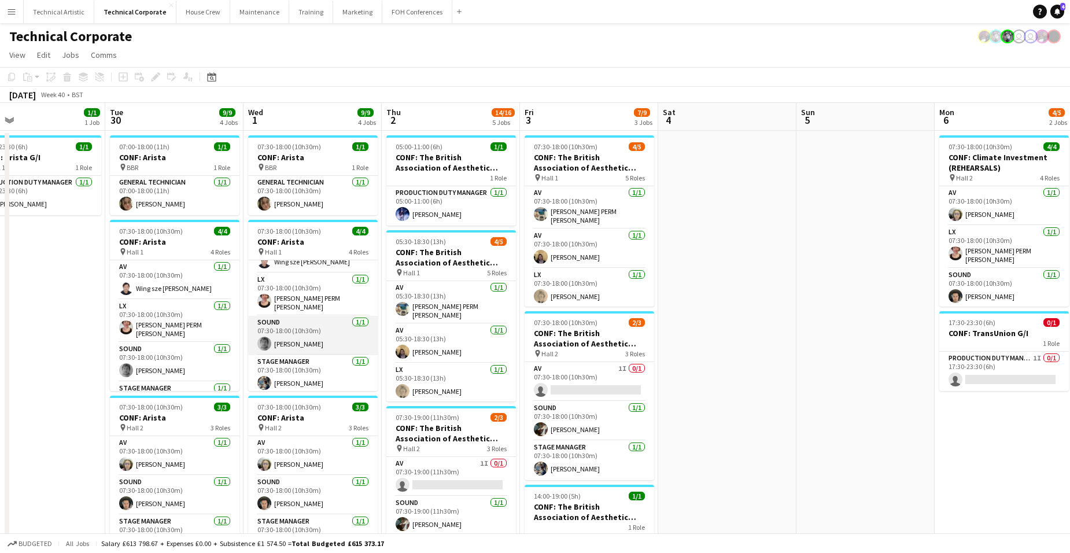
scroll to position [0, 0]
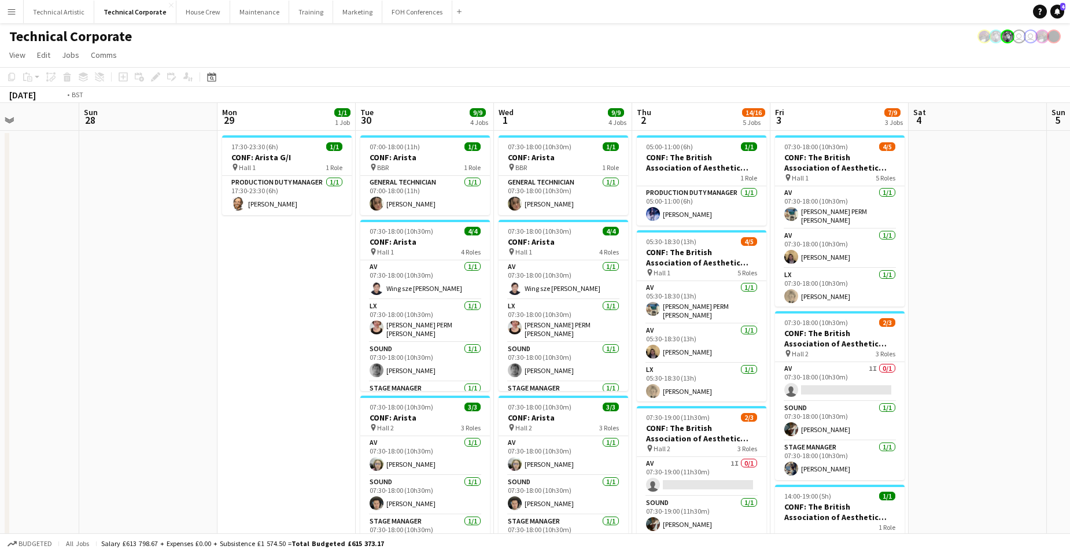
drag, startPoint x: 54, startPoint y: 383, endPoint x: 610, endPoint y: 378, distance: 555.5
click at [595, 385] on app-calendar-viewport "Fri 26 Sat 27 Sun 28 Mon 29 1/1 1 Job Tue 30 9/9 4 Jobs Wed 1 9/9 4 Jobs Thu 2 …" at bounding box center [535, 527] width 1070 height 848
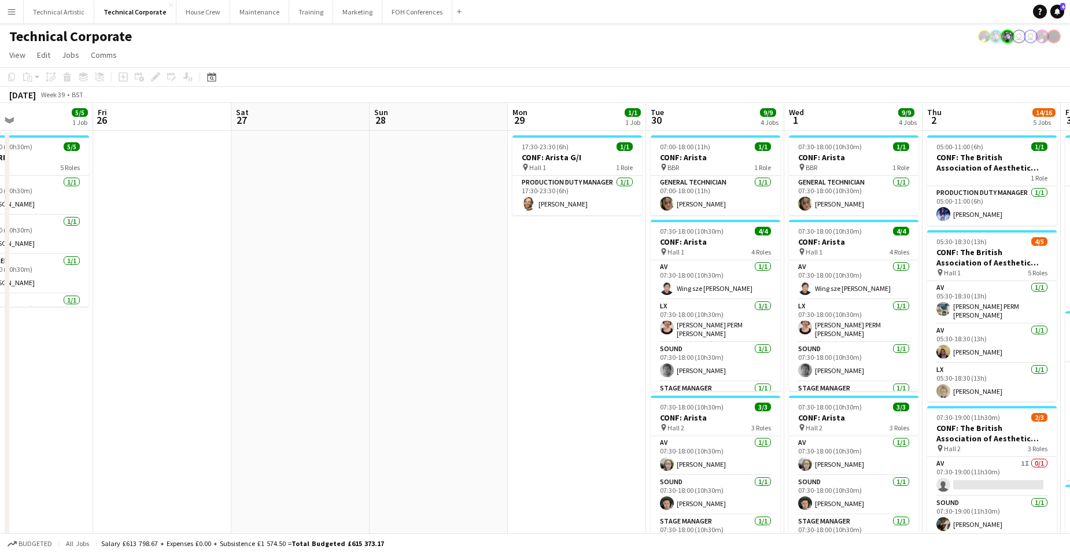
drag, startPoint x: 341, startPoint y: 397, endPoint x: 719, endPoint y: 381, distance: 378.8
click at [673, 383] on app-calendar-viewport "Tue 23 17/18 4 Jobs Wed 24 12/12 3 Jobs Thu 25 5/5 1 Job Fri 26 Sat 27 Sun 28 M…" at bounding box center [535, 527] width 1070 height 848
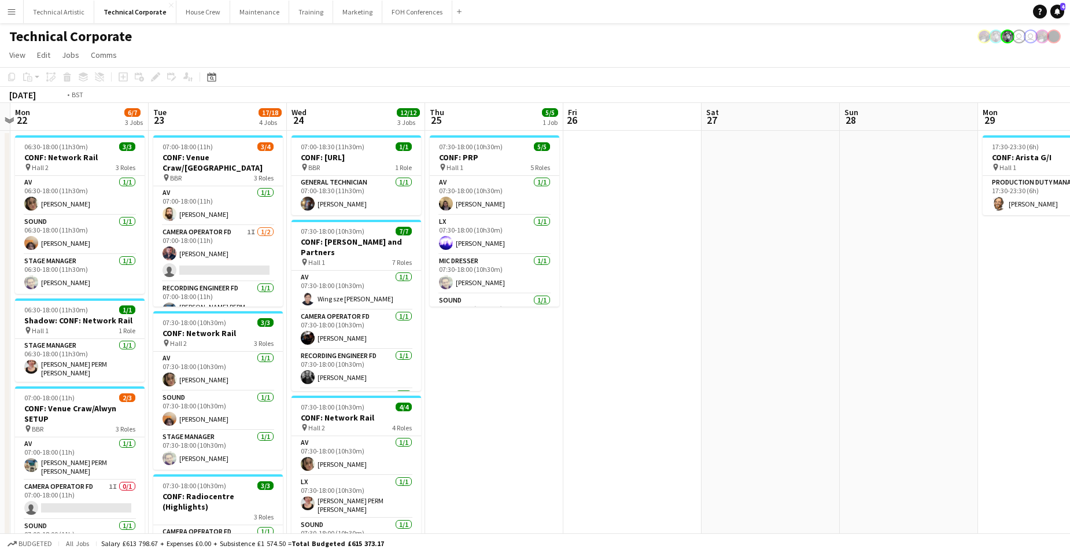
drag, startPoint x: 319, startPoint y: 421, endPoint x: 683, endPoint y: 396, distance: 364.8
click at [673, 398] on app-calendar-viewport "Sat 20 Sun 21 Mon 22 6/7 3 Jobs Tue 23 17/18 4 Jobs Wed 24 12/12 3 Jobs Thu 25 …" at bounding box center [535, 527] width 1070 height 848
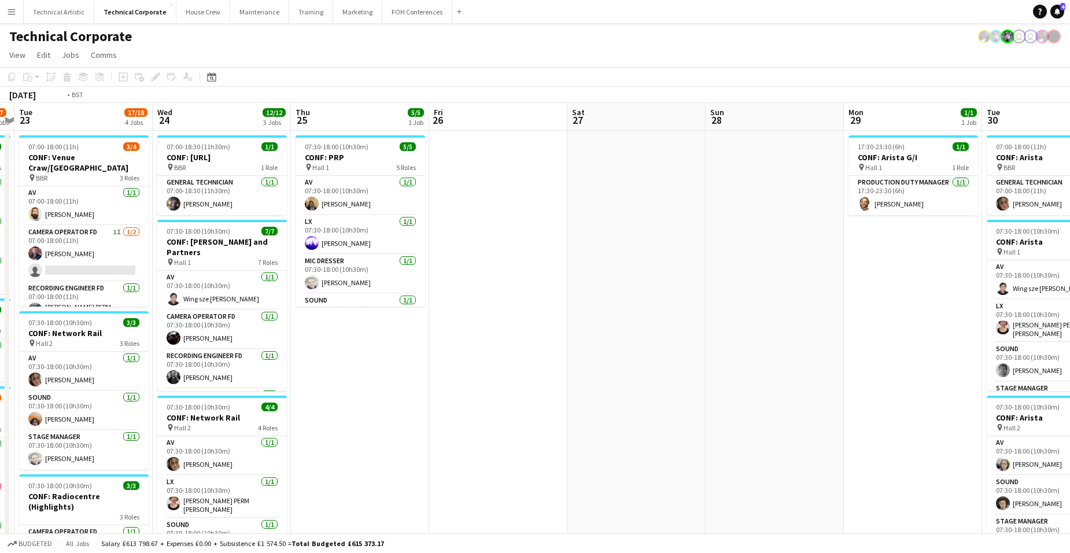
drag, startPoint x: 955, startPoint y: 312, endPoint x: 380, endPoint y: 326, distance: 575.3
click at [256, 330] on app-calendar-viewport "Fri 19 Sat 20 Sun 21 Mon 22 6/7 3 Jobs Tue 23 17/18 4 Jobs Wed 24 12/12 3 Jobs …" at bounding box center [535, 527] width 1070 height 848
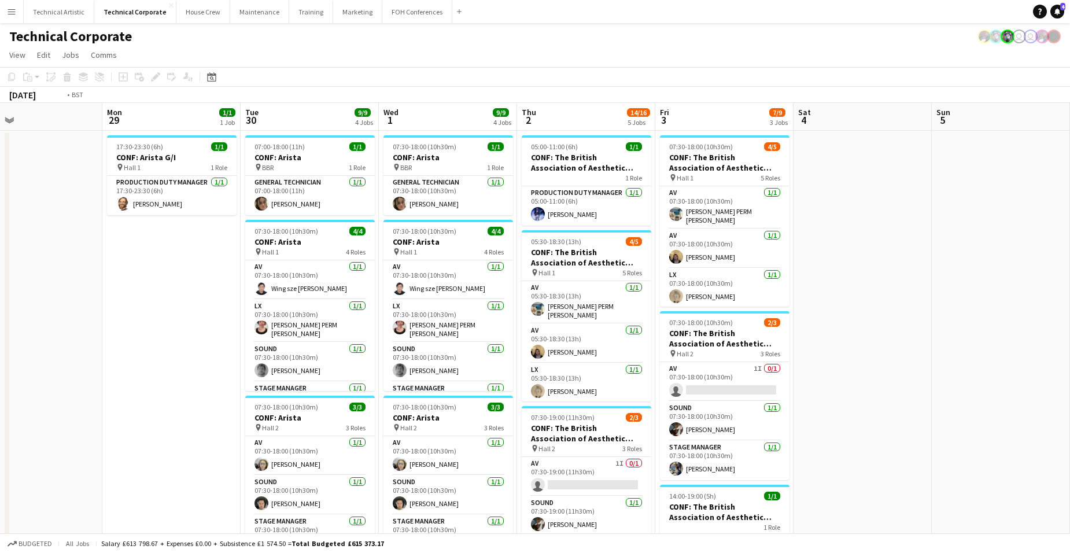
drag, startPoint x: 952, startPoint y: 268, endPoint x: 98, endPoint y: 241, distance: 853.8
click at [98, 241] on app-calendar-viewport "Tue 23 17/18 4 Jobs Wed 24 12/12 3 Jobs Thu 25 5/5 1 Job Fri 26 Sat 27 Sun 28 M…" at bounding box center [535, 527] width 1070 height 848
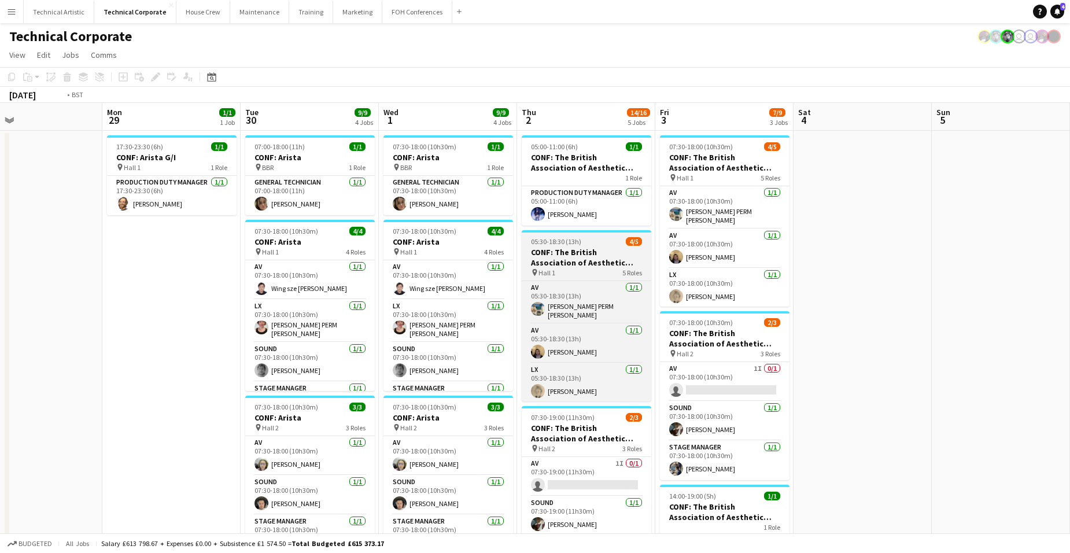
scroll to position [0, 358]
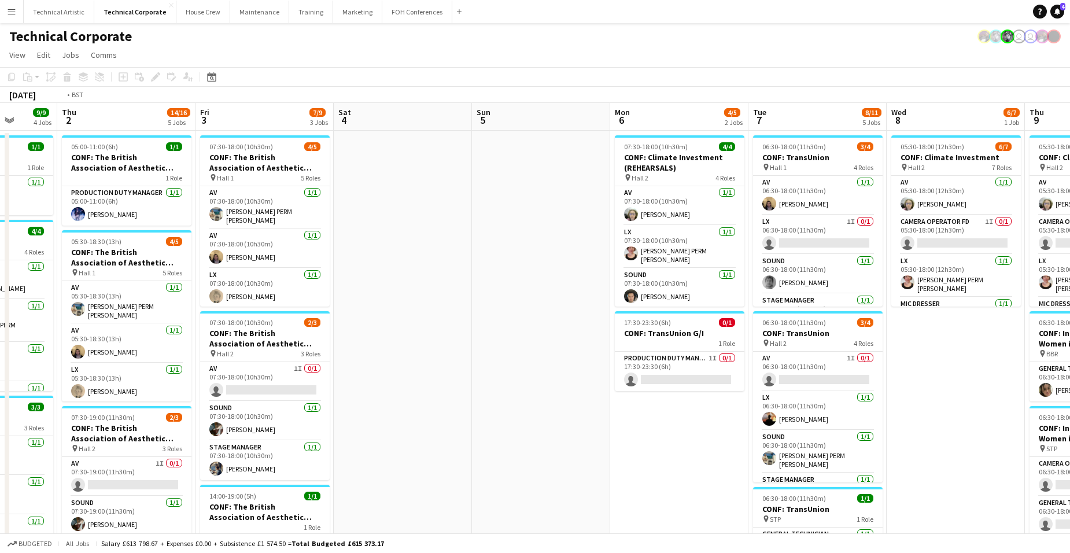
drag, startPoint x: 989, startPoint y: 337, endPoint x: 263, endPoint y: 339, distance: 726.7
click at [263, 339] on app-calendar-viewport "Mon 29 1/1 1 Job Tue 30 9/9 4 Jobs Wed 1 9/9 4 Jobs Thu 2 14/16 5 Jobs Fri 3 7/…" at bounding box center [535, 527] width 1070 height 848
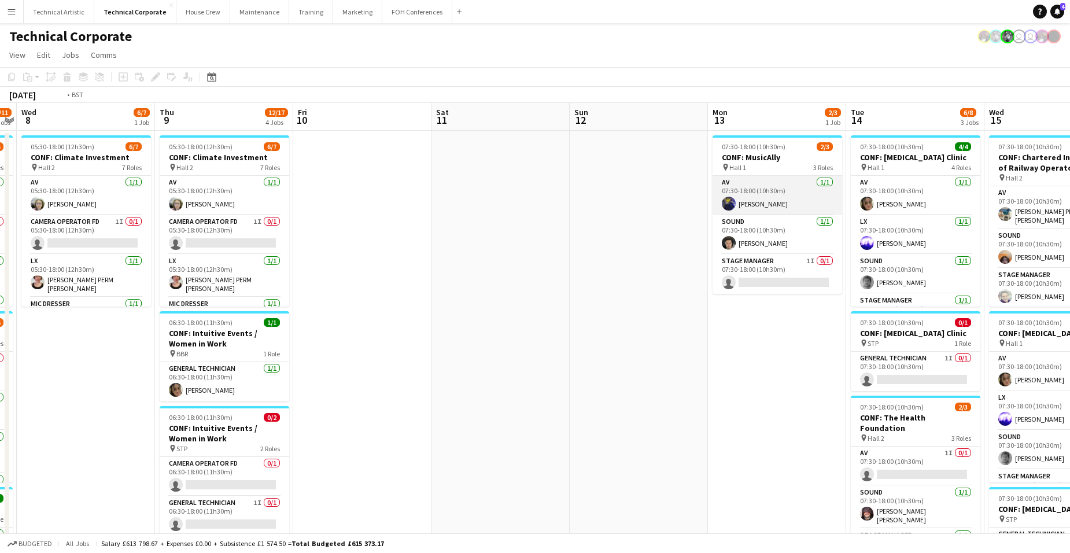
drag, startPoint x: 909, startPoint y: 214, endPoint x: 92, endPoint y: 213, distance: 817.0
click at [20, 238] on app-calendar-viewport "Sat 4 Sun 5 Mon 6 4/5 2 Jobs Tue 7 8/11 5 Jobs Wed 8 6/7 1 Job Thu 9 12/17 4 Jo…" at bounding box center [535, 527] width 1070 height 848
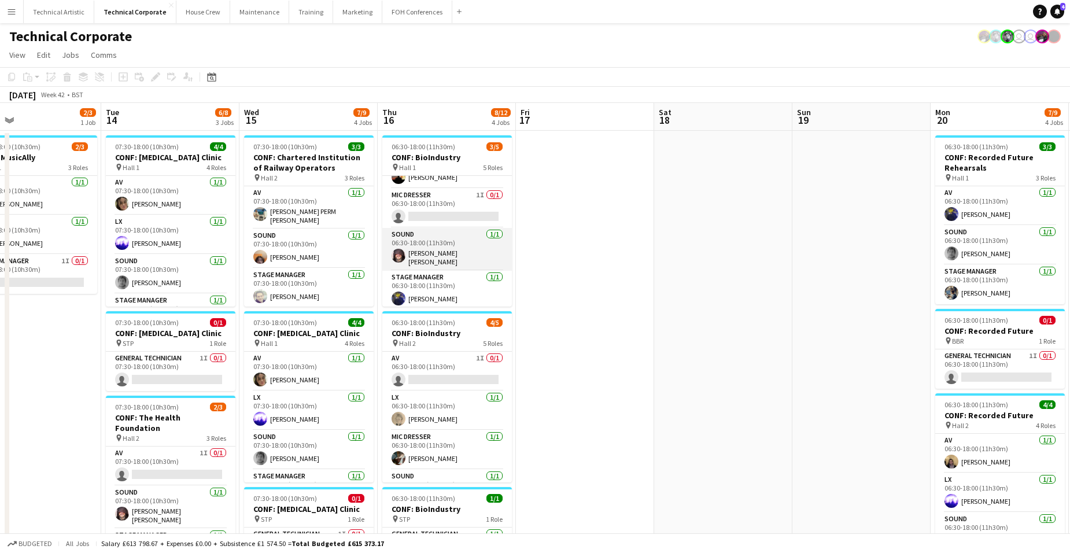
scroll to position [0, 0]
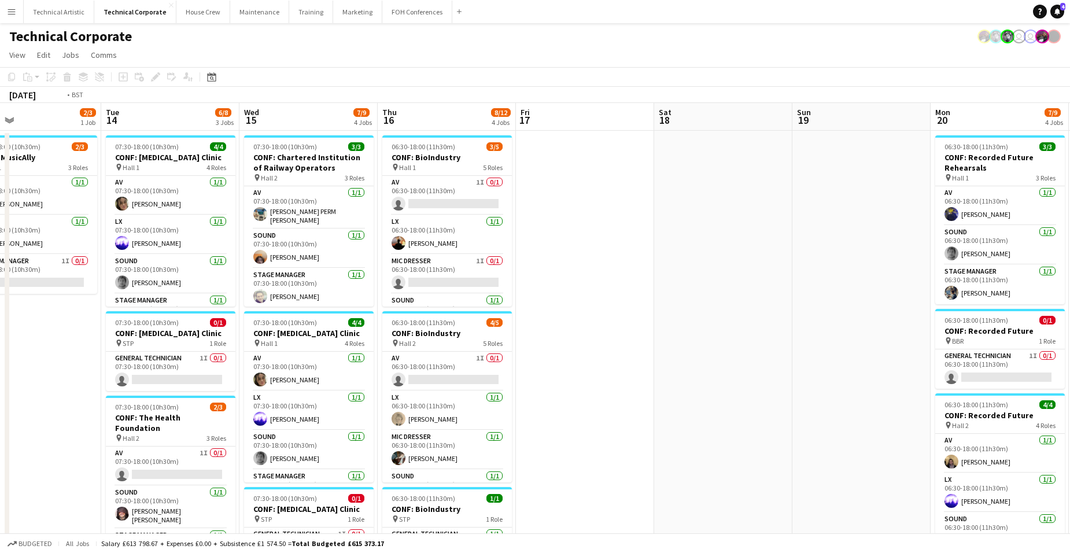
drag, startPoint x: 80, startPoint y: 336, endPoint x: 721, endPoint y: 315, distance: 640.8
click at [641, 322] on app-calendar-viewport "Sat 11 Sun 12 Mon 13 2/3 1 Job Tue 14 6/8 3 Jobs Wed 15 7/9 4 Jobs Thu 16 8/12 …" at bounding box center [535, 527] width 1070 height 848
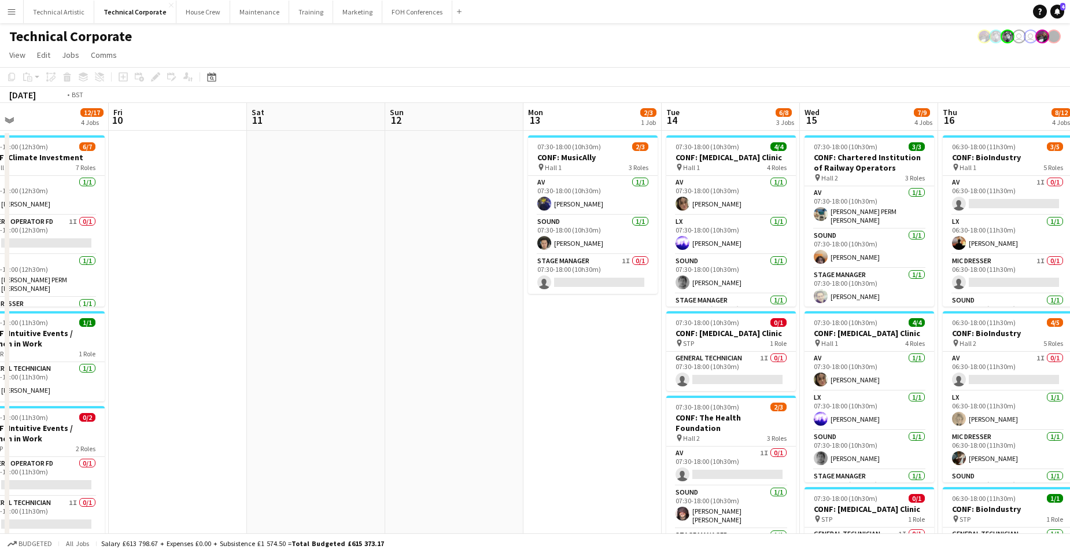
drag, startPoint x: 378, startPoint y: 374, endPoint x: 909, endPoint y: 345, distance: 531.3
click at [875, 351] on app-calendar-viewport "Tue 7 8/11 5 Jobs Wed 8 6/7 1 Job Thu 9 12/17 4 Jobs Fri 10 Sat 11 Sun 12 Mon 1…" at bounding box center [535, 527] width 1070 height 848
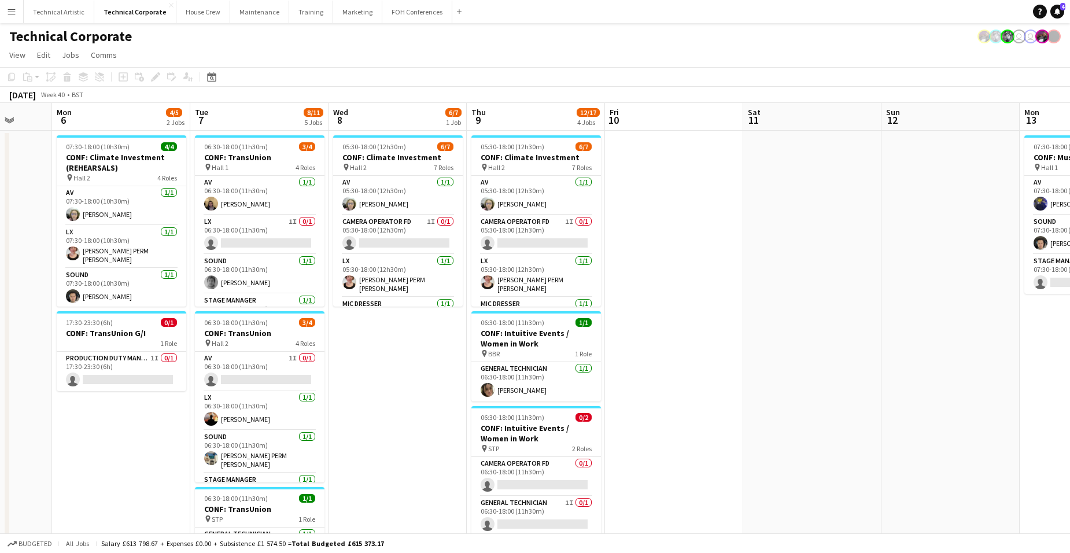
drag, startPoint x: 252, startPoint y: 375, endPoint x: 662, endPoint y: 326, distance: 413.7
click at [647, 326] on app-calendar-viewport "Fri 3 7/9 3 Jobs Sat 4 Sun 5 Mon 6 4/5 2 Jobs Tue 7 8/11 5 Jobs Wed 8 6/7 1 Job…" at bounding box center [535, 527] width 1070 height 848
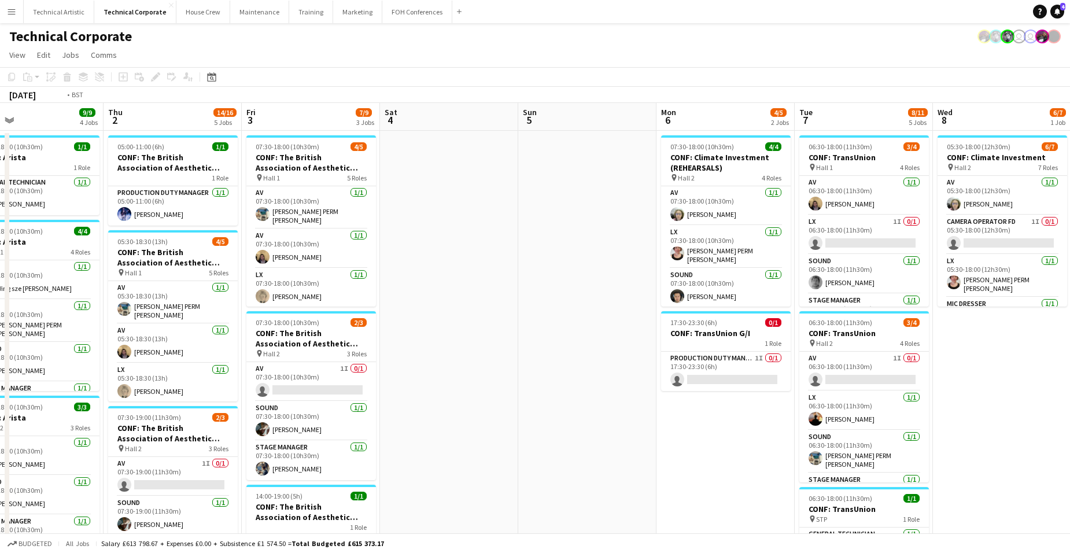
drag, startPoint x: 343, startPoint y: 339, endPoint x: 930, endPoint y: 319, distance: 587.6
click at [930, 319] on app-calendar-viewport "Tue 30 9/9 4 Jobs Wed 1 9/9 4 Jobs Thu 2 14/16 5 Jobs Fri 3 7/9 3 Jobs Sat 4 Su…" at bounding box center [535, 527] width 1070 height 848
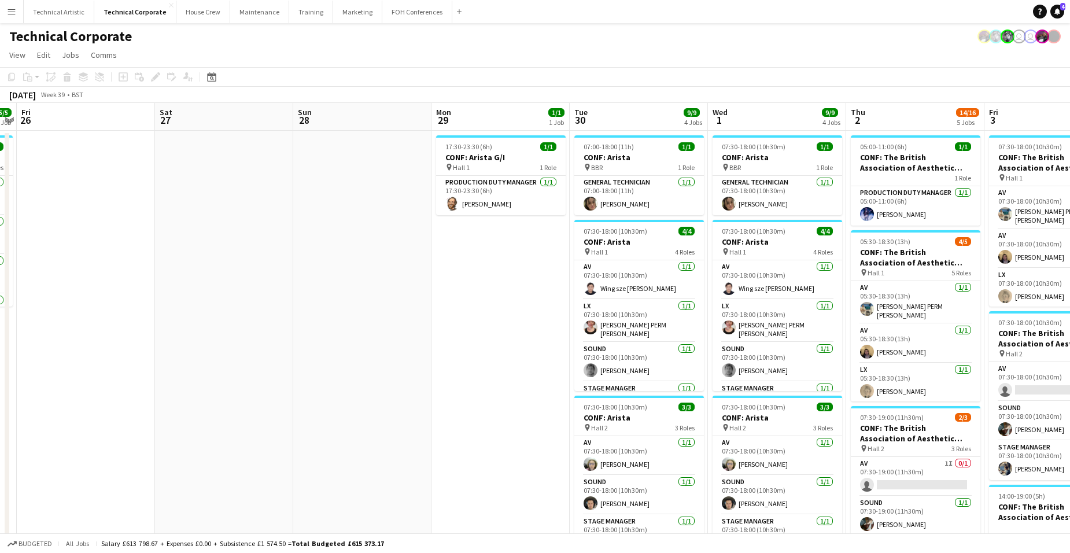
drag, startPoint x: 670, startPoint y: 313, endPoint x: 617, endPoint y: 320, distance: 53.7
click at [852, 313] on app-calendar-viewport "Wed 24 12/12 3 Jobs Thu 25 5/5 1 Job Fri 26 Sat 27 Sun 28 Mon 29 1/1 1 Job Tue …" at bounding box center [535, 527] width 1070 height 848
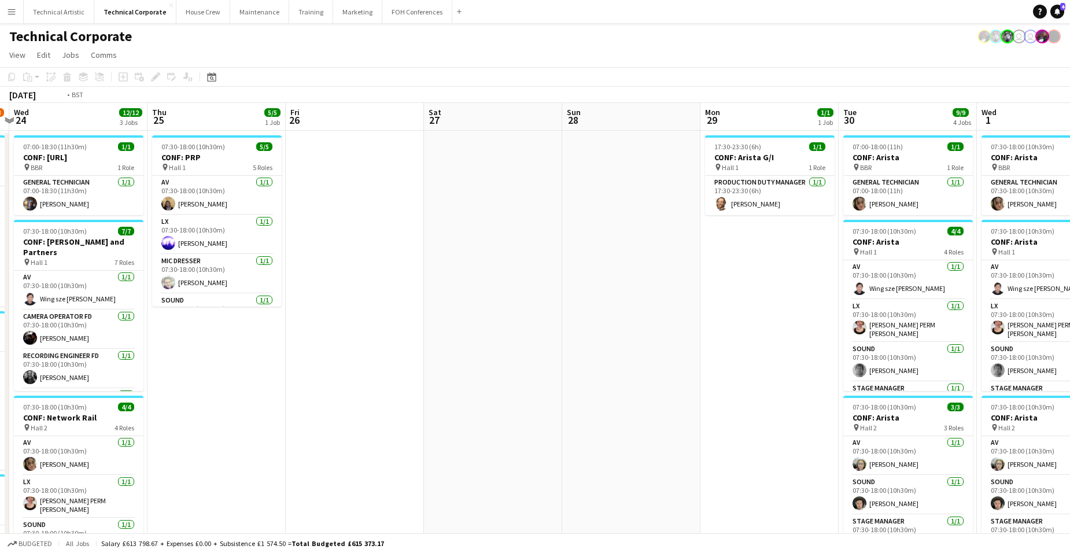
drag, startPoint x: 289, startPoint y: 319, endPoint x: 793, endPoint y: 296, distance: 504.5
click at [763, 294] on app-calendar-viewport "Mon 22 6/7 3 Jobs Tue 23 17/18 4 Jobs Wed 24 12/12 3 Jobs Thu 25 5/5 1 Job Fri …" at bounding box center [535, 527] width 1070 height 848
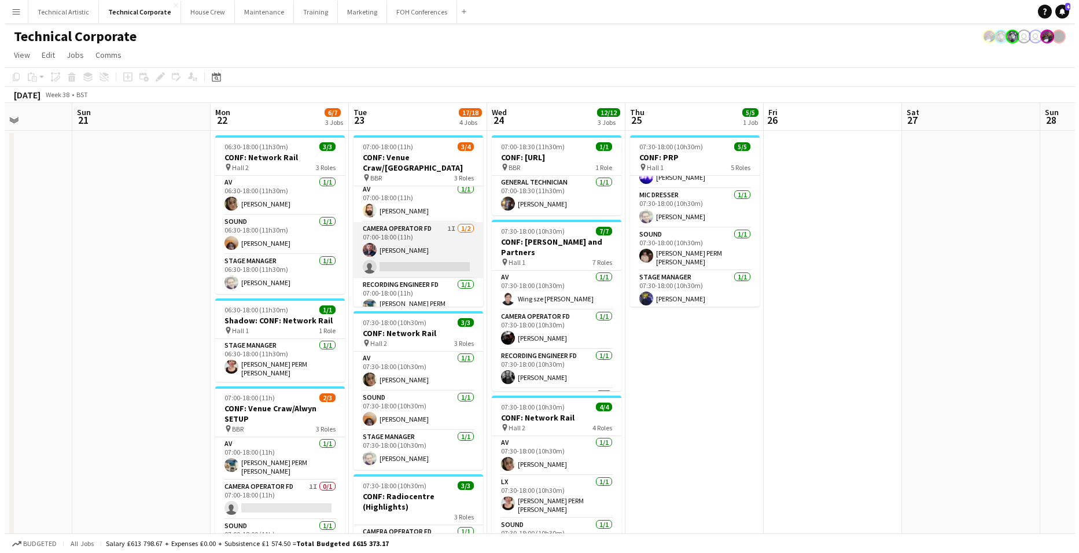
scroll to position [4, 0]
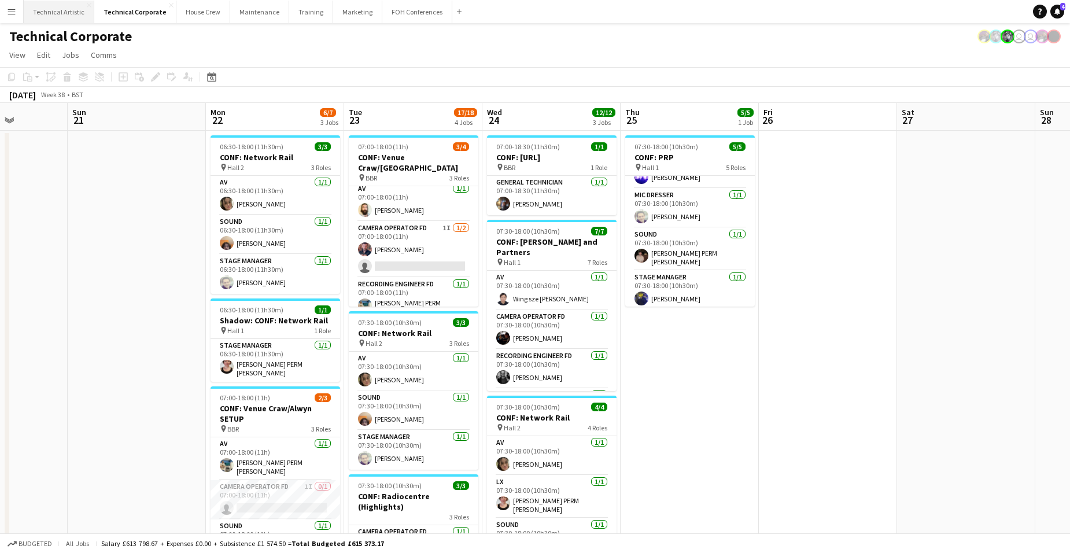
click at [64, 1] on button "Technical Artistic Close" at bounding box center [59, 12] width 71 height 23
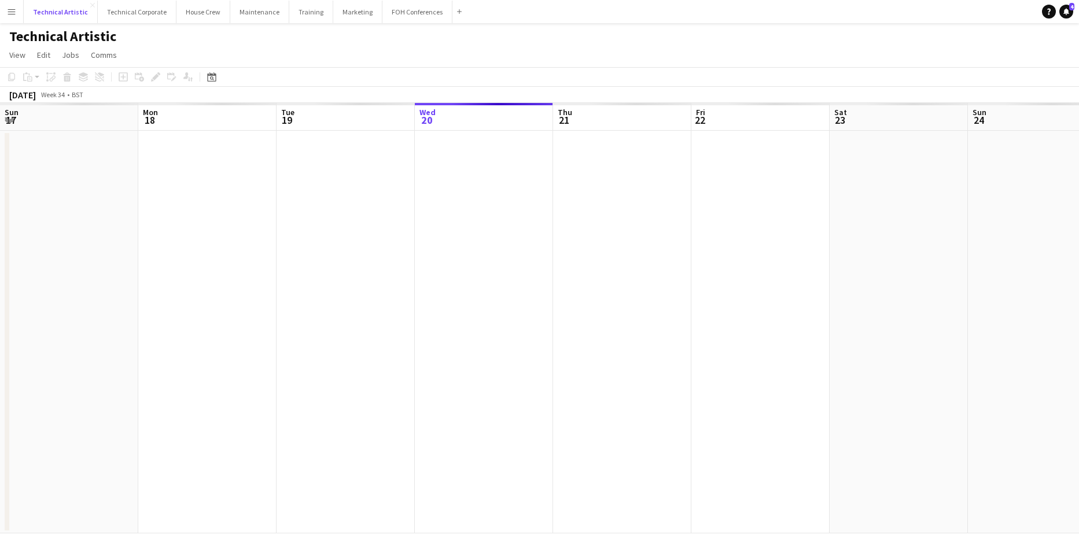
scroll to position [0, 277]
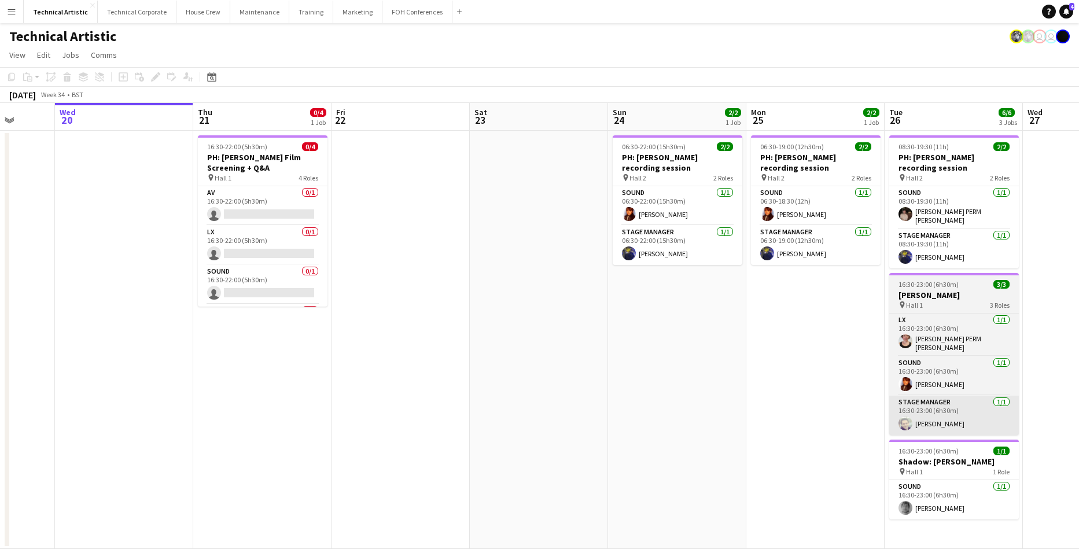
drag, startPoint x: 867, startPoint y: 339, endPoint x: 252, endPoint y: 404, distance: 619.1
click at [0, 444] on html "Menu Boards Boards Boards All jobs Status Workforce Workforce My Workforce Recr…" at bounding box center [539, 276] width 1079 height 553
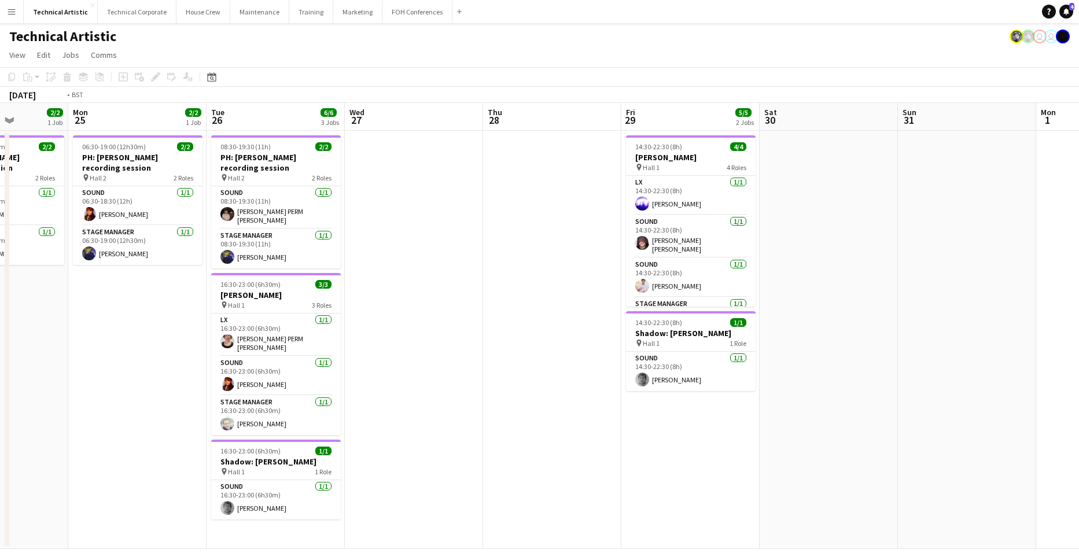
drag, startPoint x: 972, startPoint y: 429, endPoint x: 14, endPoint y: 436, distance: 958.2
click at [17, 436] on app-calendar-viewport "Fri 22 Sat 23 Sun 24 2/2 1 Job Mon 25 2/2 1 Job Tue 26 6/6 3 Jobs Wed 27 Thu 28…" at bounding box center [539, 326] width 1079 height 446
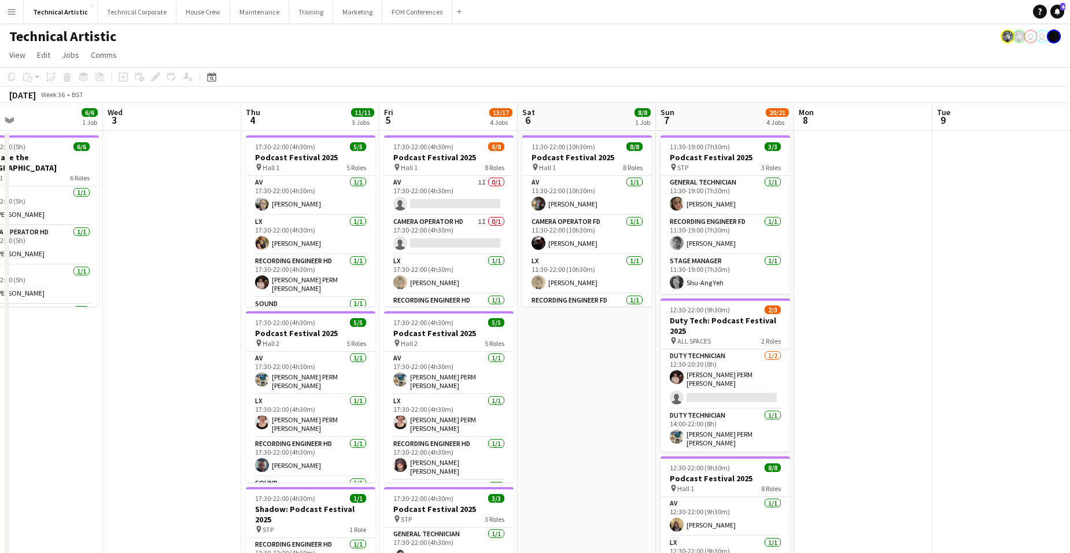
scroll to position [0, 312]
drag, startPoint x: 831, startPoint y: 340, endPoint x: 600, endPoint y: 389, distance: 235.9
click at [600, 389] on app-calendar-viewport "Sun 31 Mon 1 Tue 2 6/6 1 Job Wed 3 Thu 4 11/11 3 Jobs Fri 5 15/17 4 Jobs Sat 6 …" at bounding box center [535, 467] width 1070 height 729
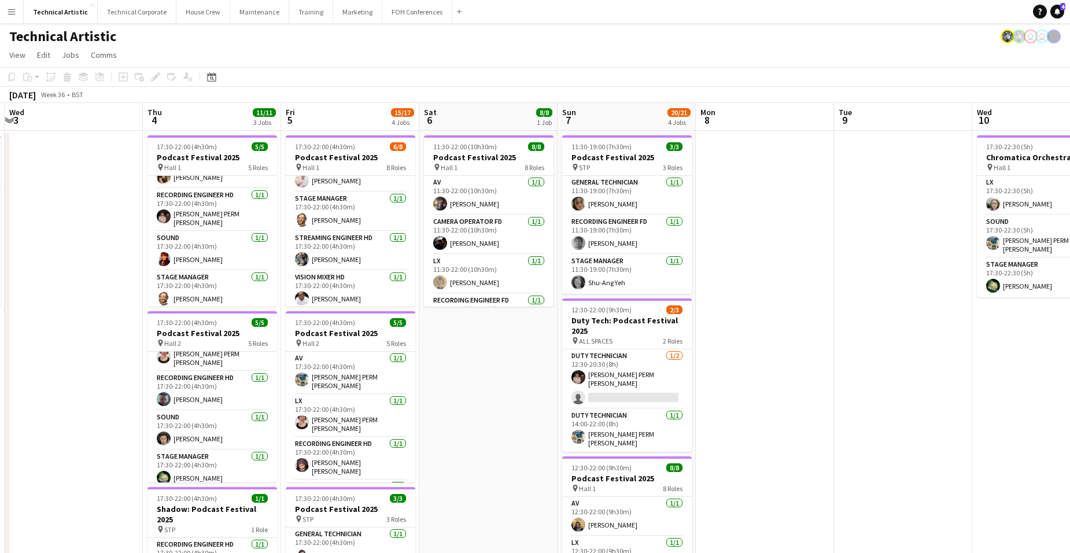
scroll to position [0, 416]
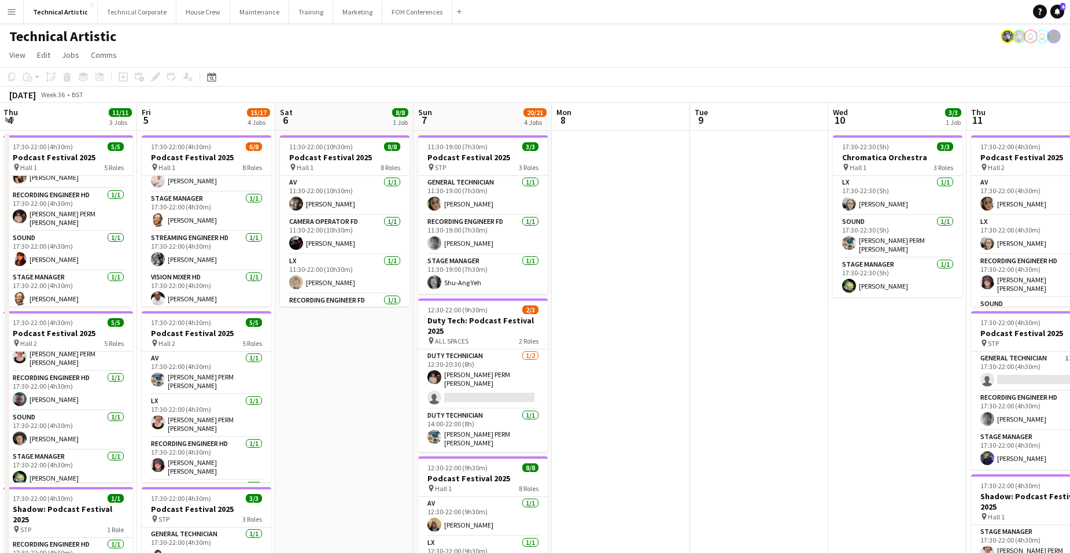
drag, startPoint x: 625, startPoint y: 360, endPoint x: 383, endPoint y: 350, distance: 242.0
click at [383, 350] on app-calendar-viewport "Mon 1 Tue 2 6/6 1 Job Wed 3 Thu 4 11/11 3 Jobs Fri 5 15/17 4 Jobs Sat 6 8/8 1 J…" at bounding box center [535, 467] width 1070 height 729
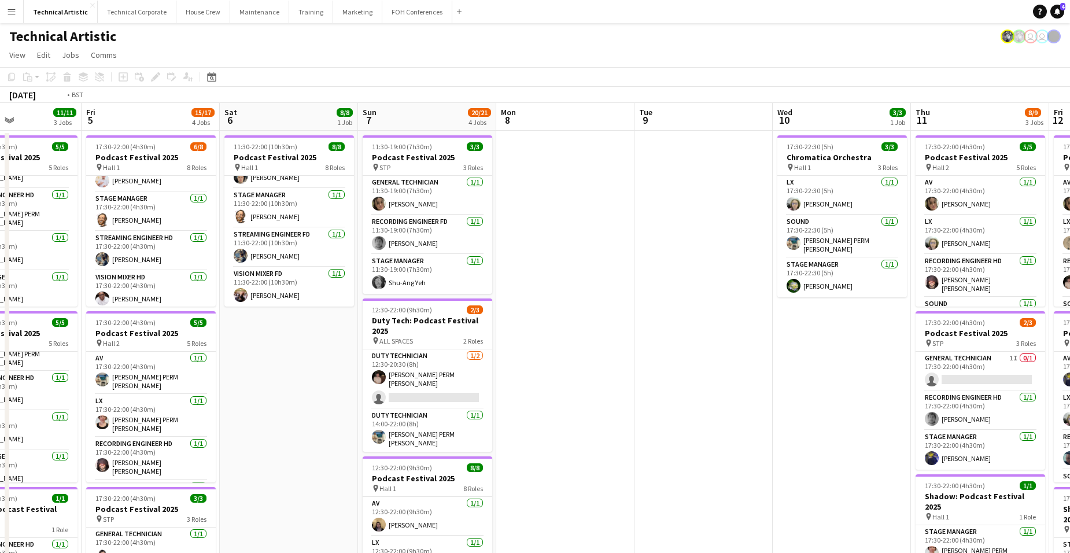
scroll to position [0, 310]
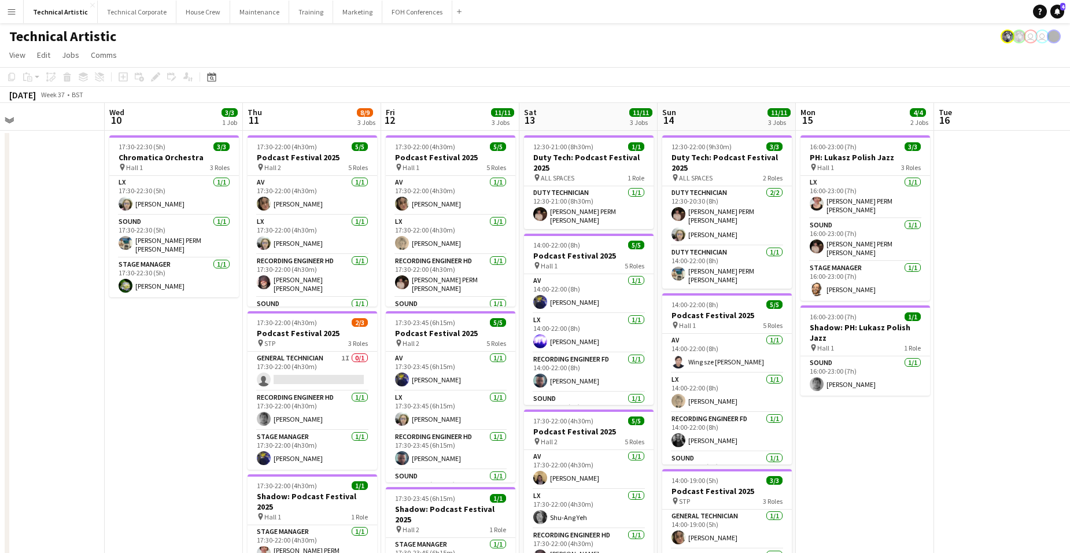
drag, startPoint x: 954, startPoint y: 319, endPoint x: 230, endPoint y: 342, distance: 724.2
click at [230, 342] on app-calendar-viewport "Sun 7 20/21 4 Jobs Mon 8 Tue 9 Wed 10 3/3 1 Job Thu 11 8/9 3 Jobs Fri 12 11/11 …" at bounding box center [535, 467] width 1070 height 729
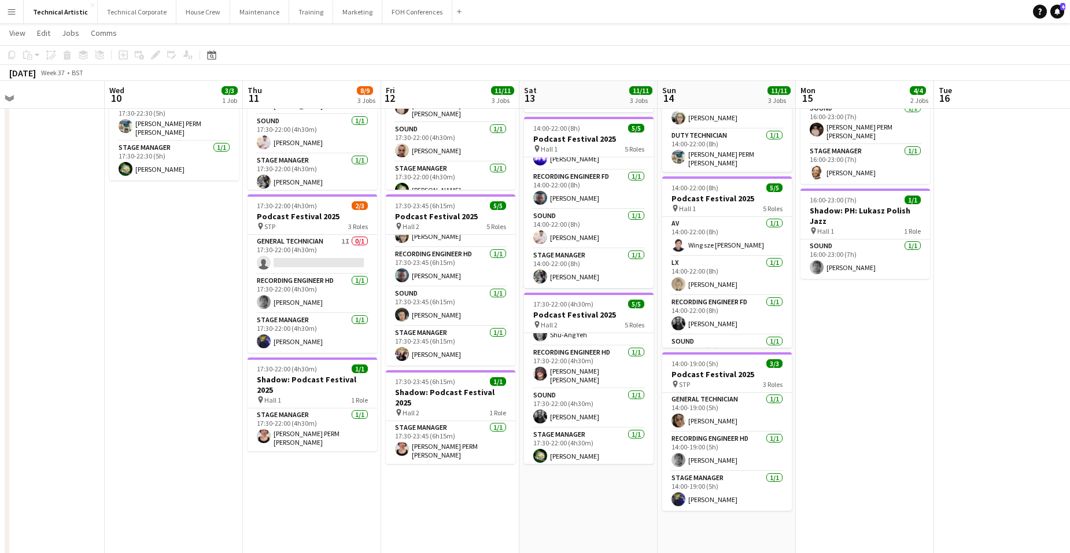
scroll to position [45, 0]
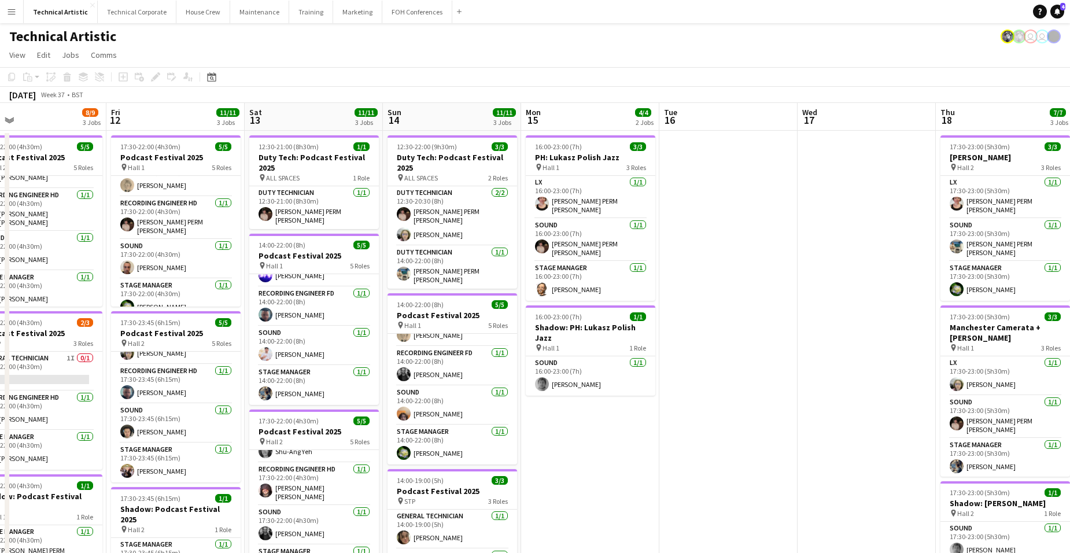
drag, startPoint x: 908, startPoint y: 436, endPoint x: 633, endPoint y: 402, distance: 277.0
click at [633, 402] on app-calendar-viewport "Mon 8 Tue 9 Wed 10 3/3 1 Job Thu 11 8/9 3 Jobs Fri 12 11/11 3 Jobs Sat 13 11/11…" at bounding box center [535, 467] width 1070 height 729
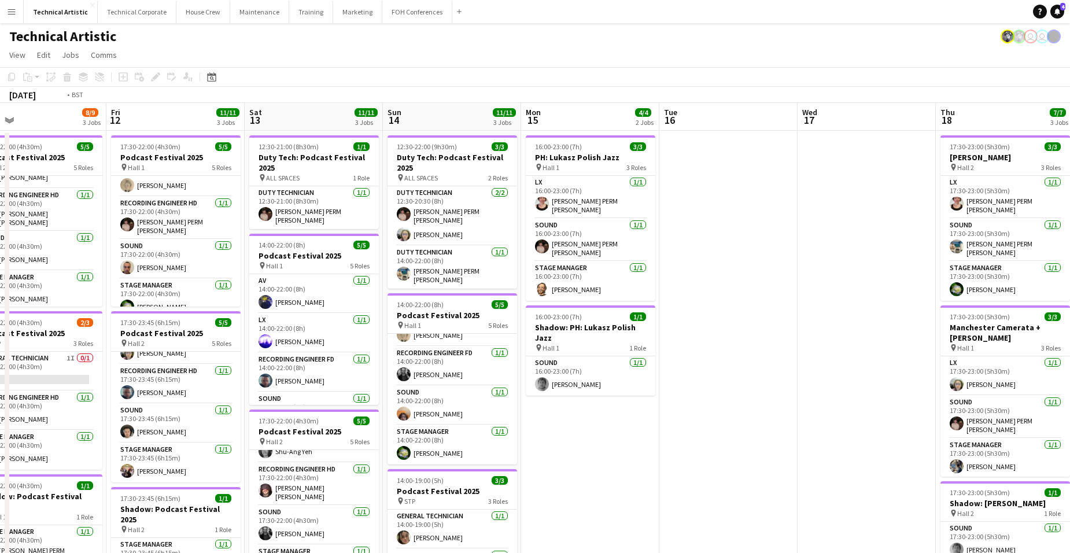
drag, startPoint x: 181, startPoint y: 375, endPoint x: 878, endPoint y: 361, distance: 696.7
click at [816, 364] on app-calendar-viewport "Mon 8 Tue 9 Wed 10 3/3 1 Job Thu 11 8/9 3 Jobs Fri 12 11/11 3 Jobs Sat 13 11/11…" at bounding box center [535, 467] width 1070 height 729
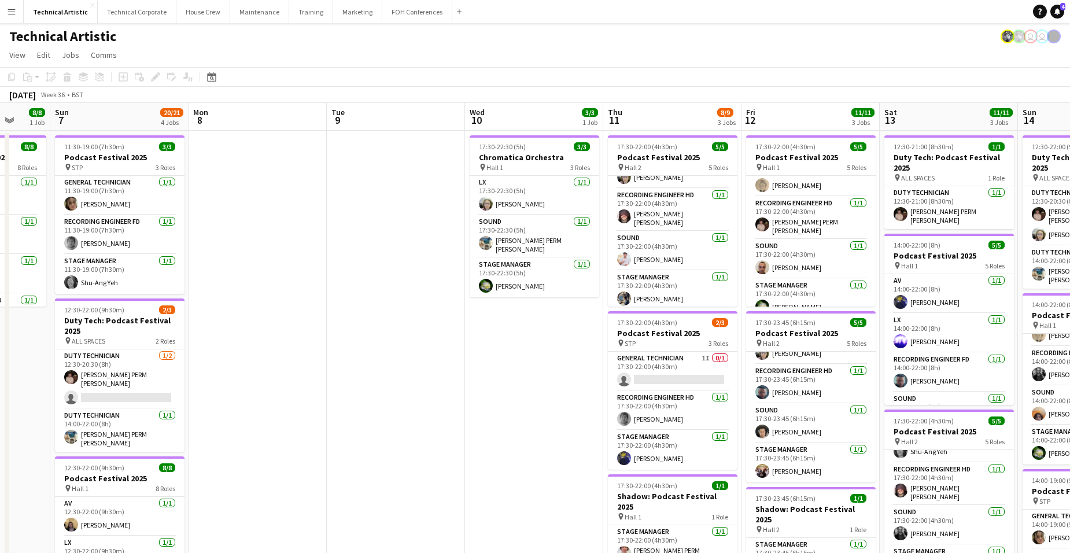
drag, startPoint x: 374, startPoint y: 396, endPoint x: 837, endPoint y: 366, distance: 463.8
click at [780, 369] on app-calendar-viewport "Thu 4 11/11 3 Jobs Fri 5 15/17 4 Jobs Sat 6 8/8 1 Job Sun 7 20/21 4 Jobs Mon 8 …" at bounding box center [535, 467] width 1070 height 729
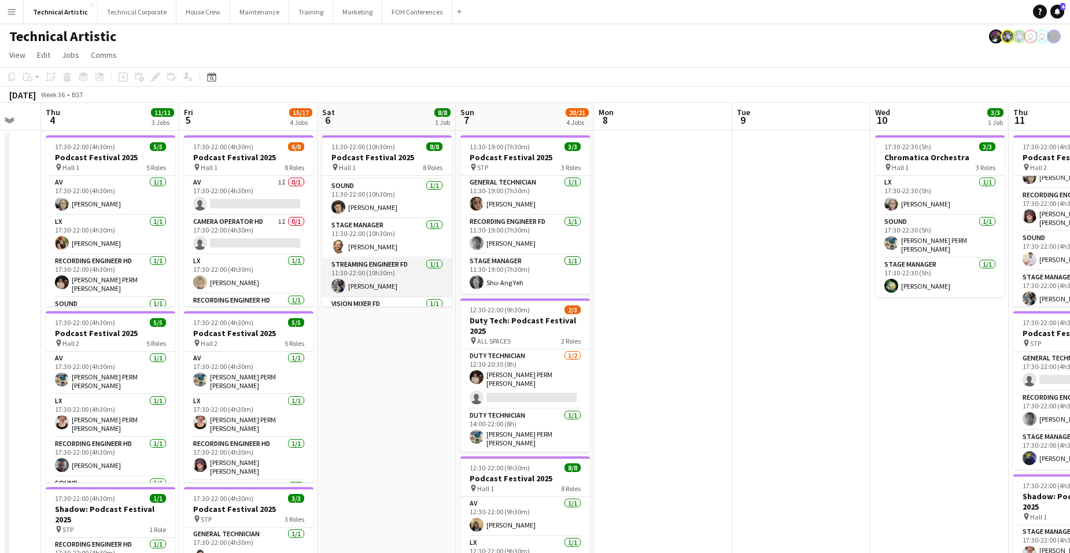
scroll to position [184, 0]
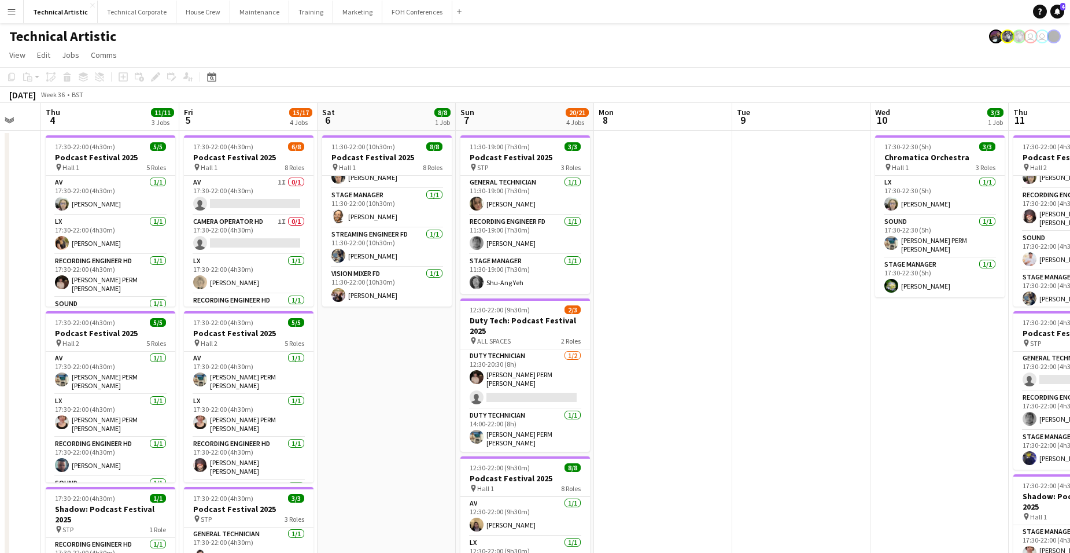
click at [381, 380] on app-date-cell "11:30-22:00 (10h30m) 8/8 Podcast Festival 2025 pin Hall 1 8 Roles AV [DATE] 11:…" at bounding box center [387, 481] width 138 height 701
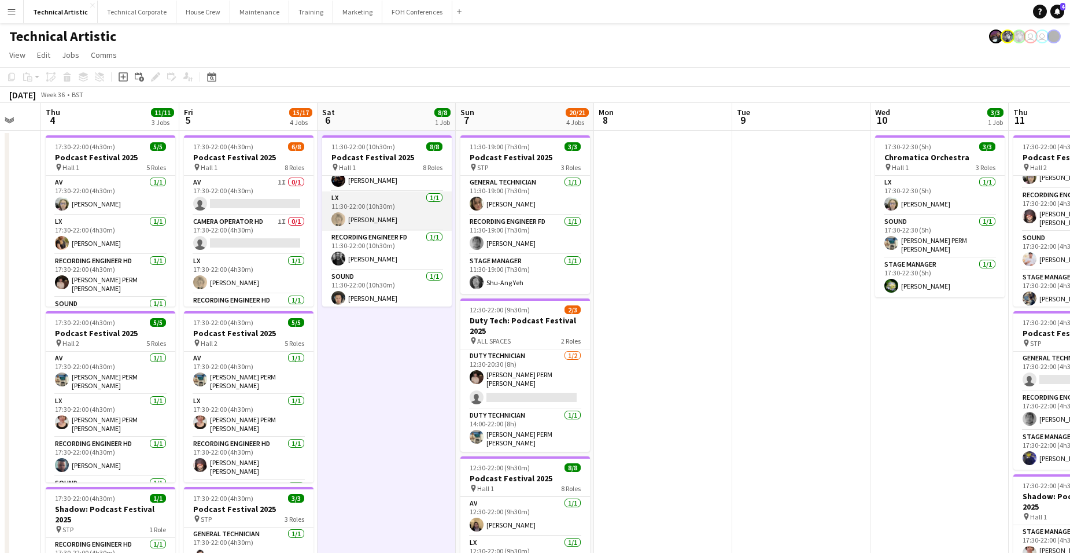
scroll to position [0, 0]
